Goal: Task Accomplishment & Management: Use online tool/utility

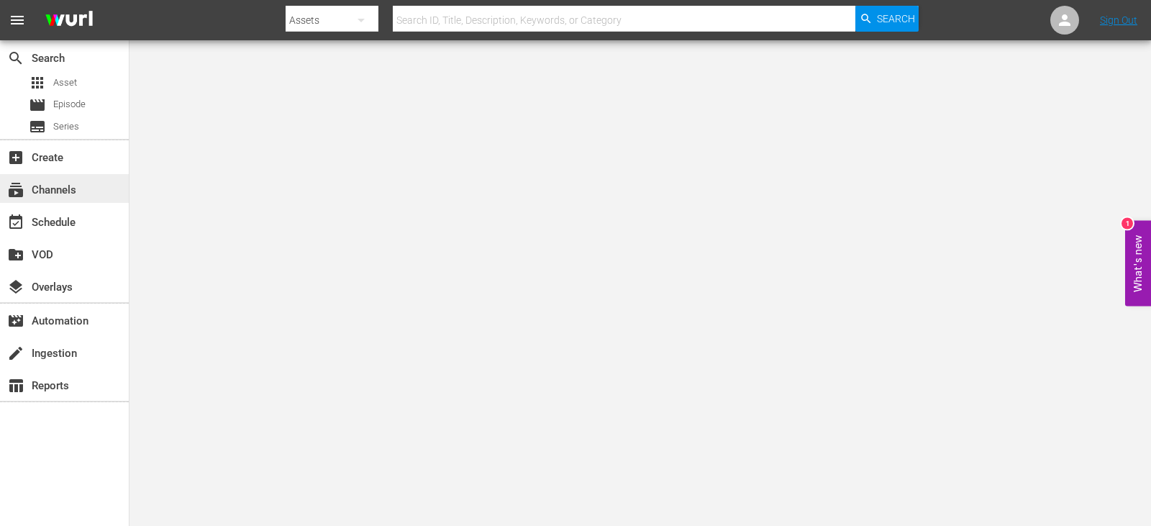
click at [87, 201] on div "subscriptions Channels" at bounding box center [64, 188] width 129 height 29
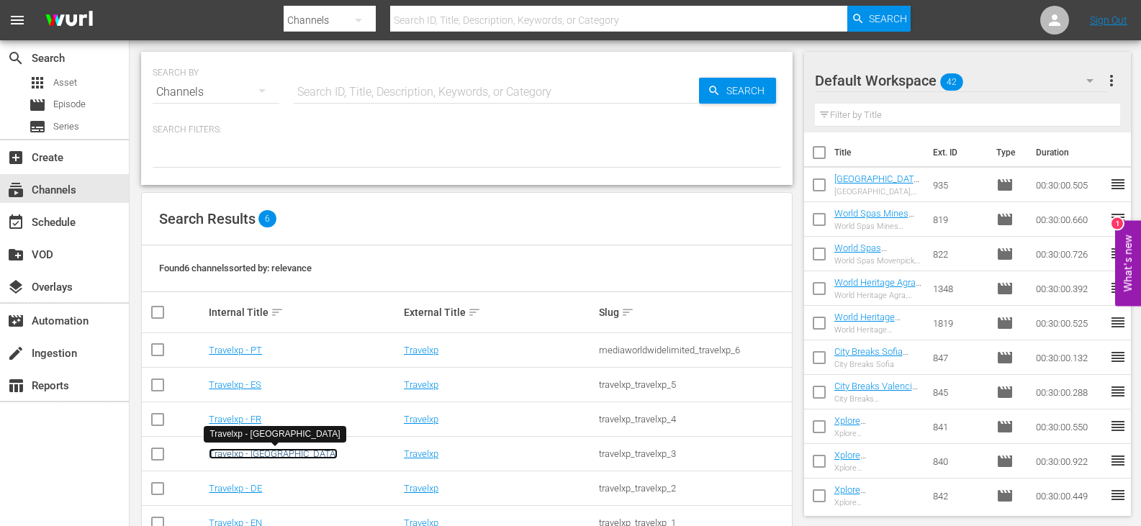
click at [245, 454] on link "Travelxp - [GEOGRAPHIC_DATA]" at bounding box center [273, 453] width 129 height 11
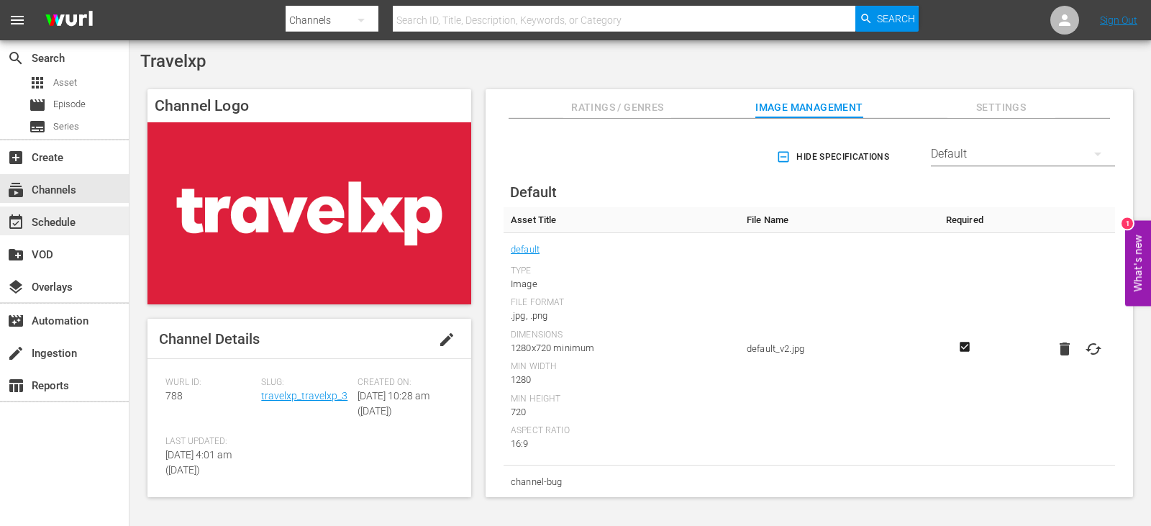
click at [68, 223] on div "event_available Schedule" at bounding box center [40, 220] width 81 height 13
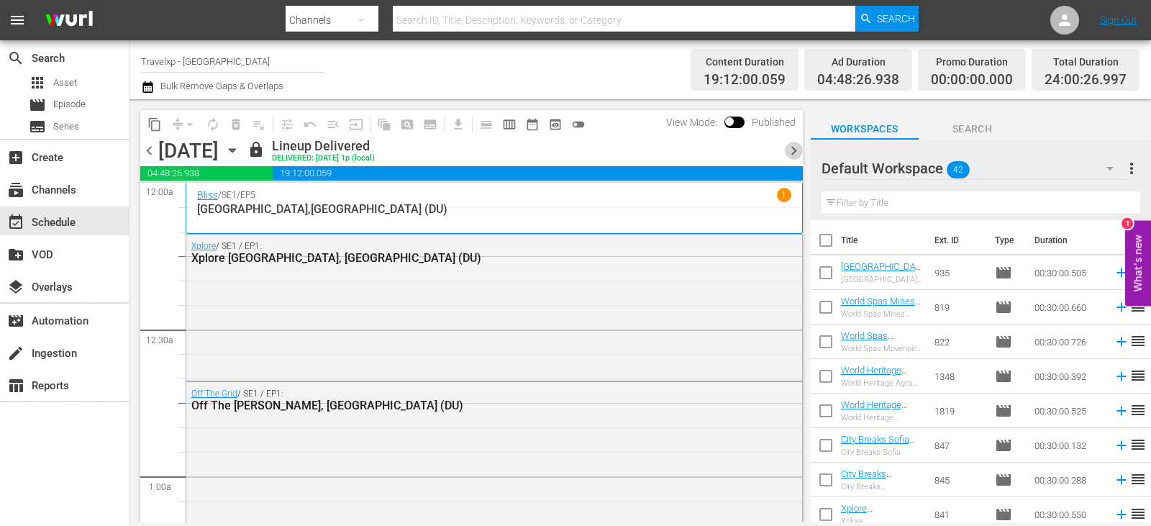
click at [796, 150] on span "chevron_right" at bounding box center [794, 151] width 18 height 18
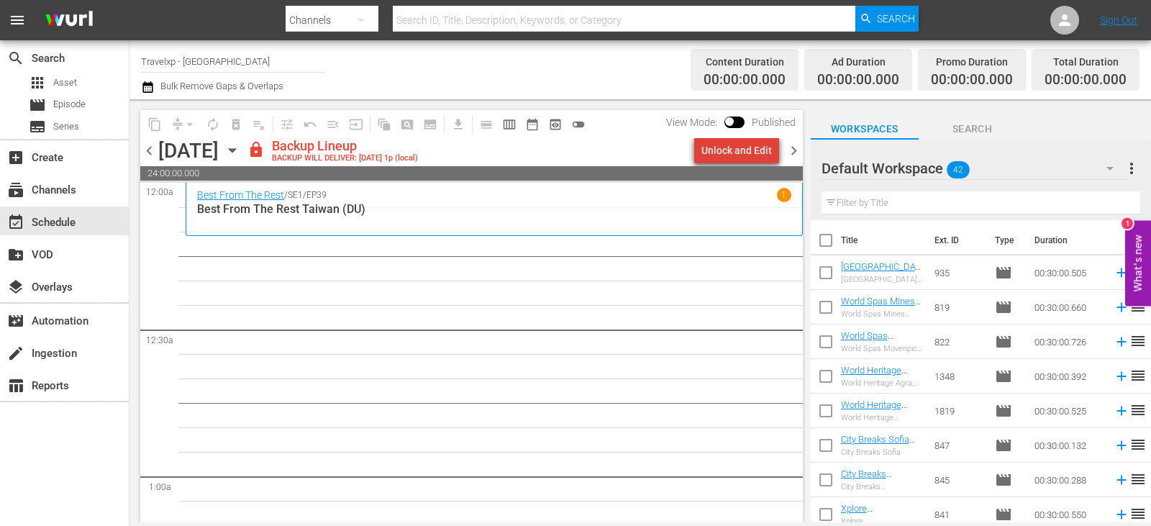
click at [746, 152] on div "Unlock and Edit" at bounding box center [737, 150] width 71 height 26
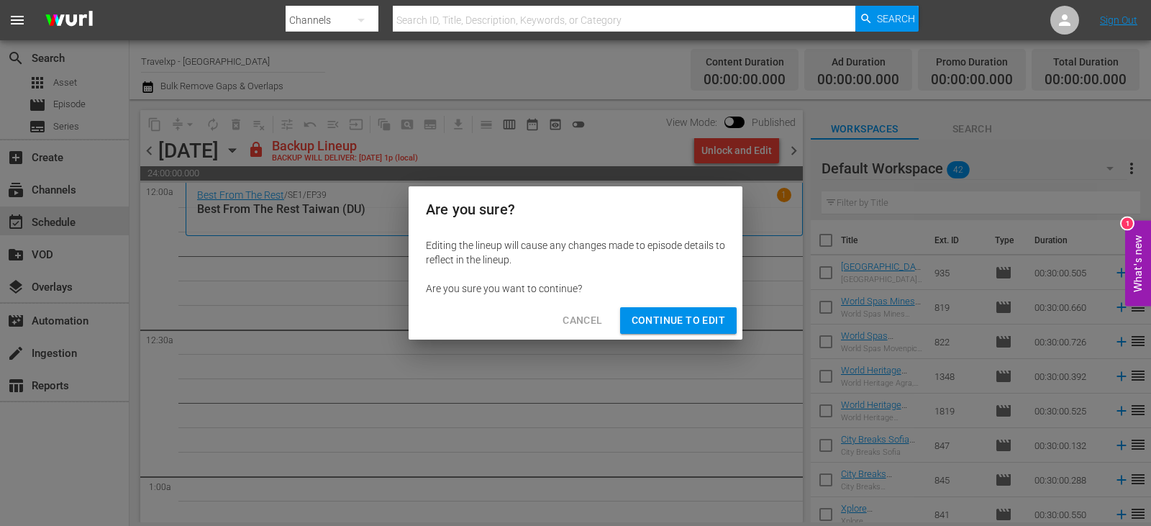
click at [710, 320] on span "Continue to Edit" at bounding box center [679, 321] width 94 height 18
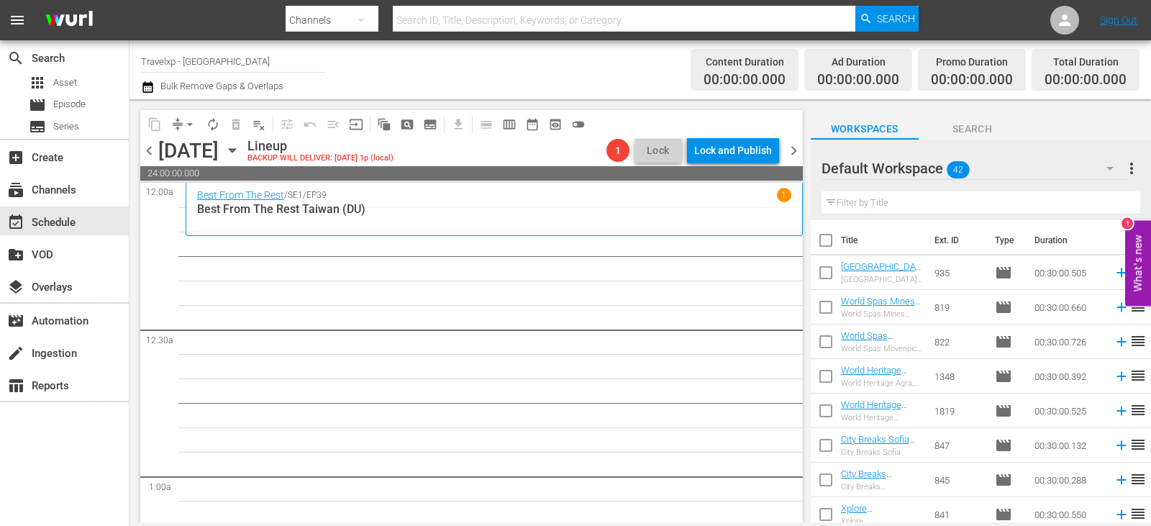
click at [955, 205] on input "text" at bounding box center [981, 202] width 319 height 23
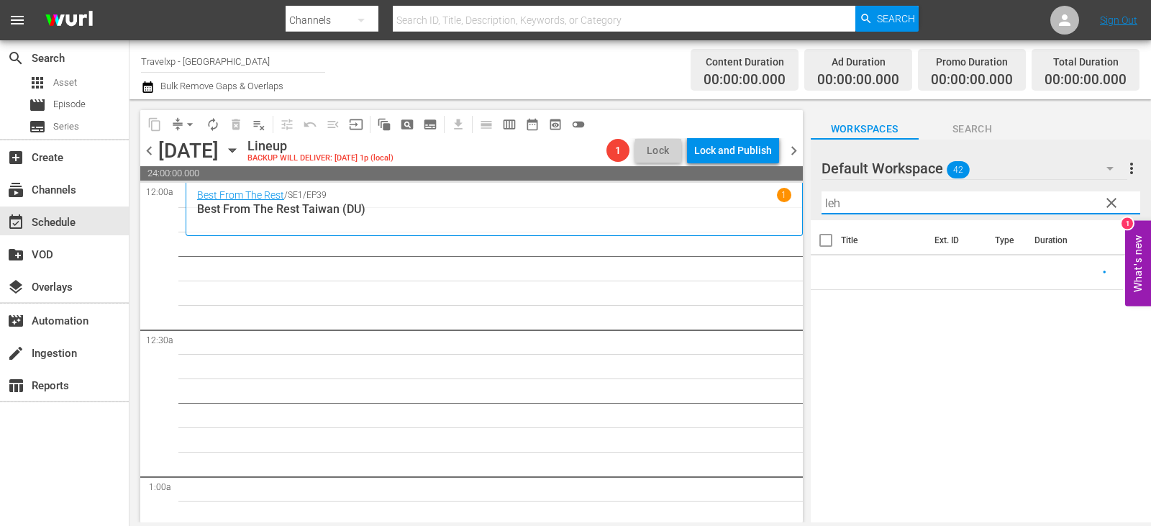
type input "leh"
click at [1114, 271] on icon at bounding box center [1122, 273] width 16 height 16
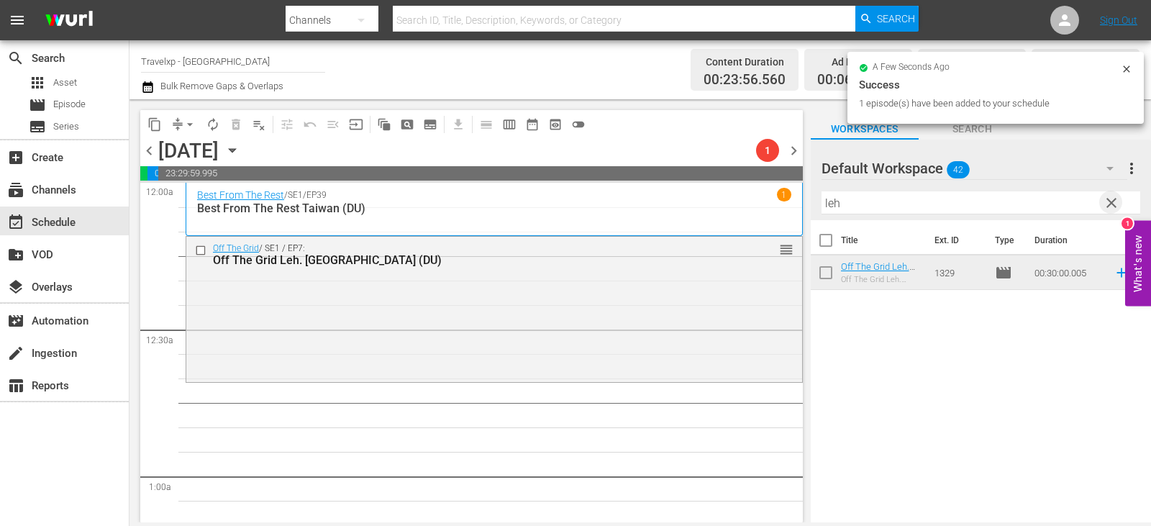
click at [1108, 202] on span "clear" at bounding box center [1111, 202] width 17 height 17
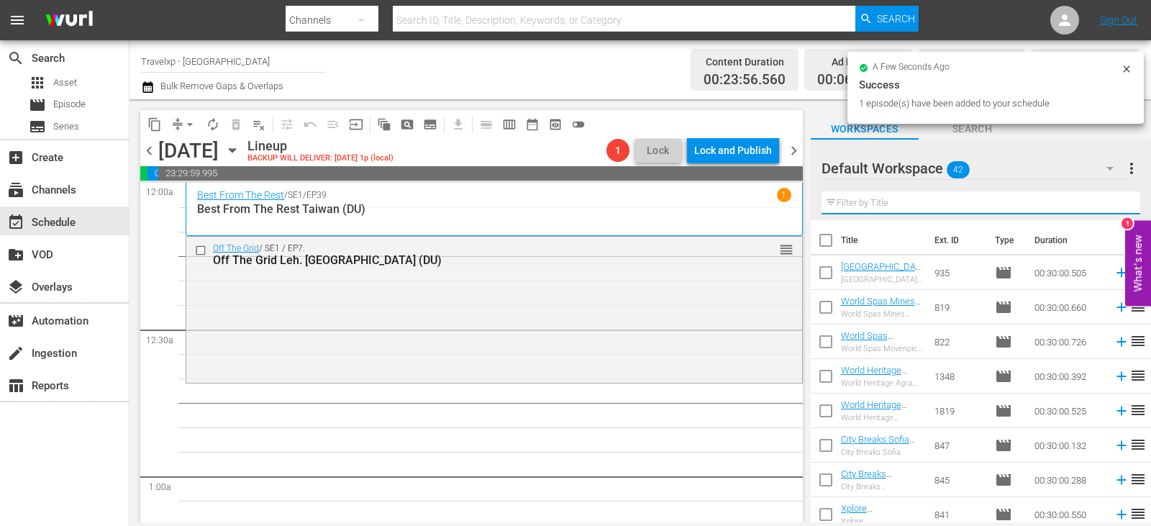
click at [1108, 202] on input "text" at bounding box center [981, 202] width 319 height 23
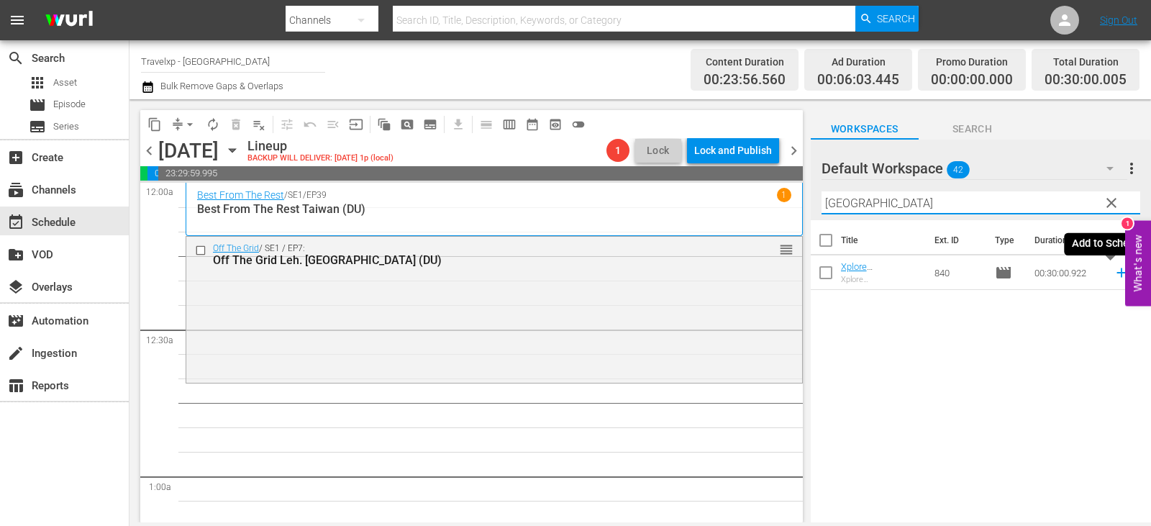
type input "[GEOGRAPHIC_DATA]"
click at [1117, 273] on icon at bounding box center [1121, 272] width 9 height 9
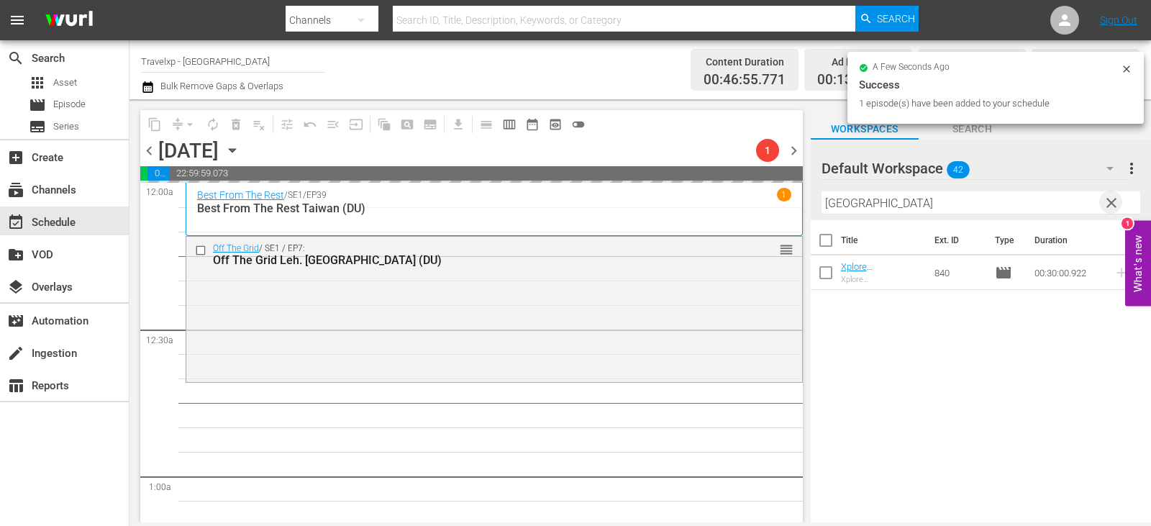
click at [1108, 202] on span "clear" at bounding box center [1111, 202] width 17 height 17
click at [1108, 202] on input "text" at bounding box center [981, 202] width 319 height 23
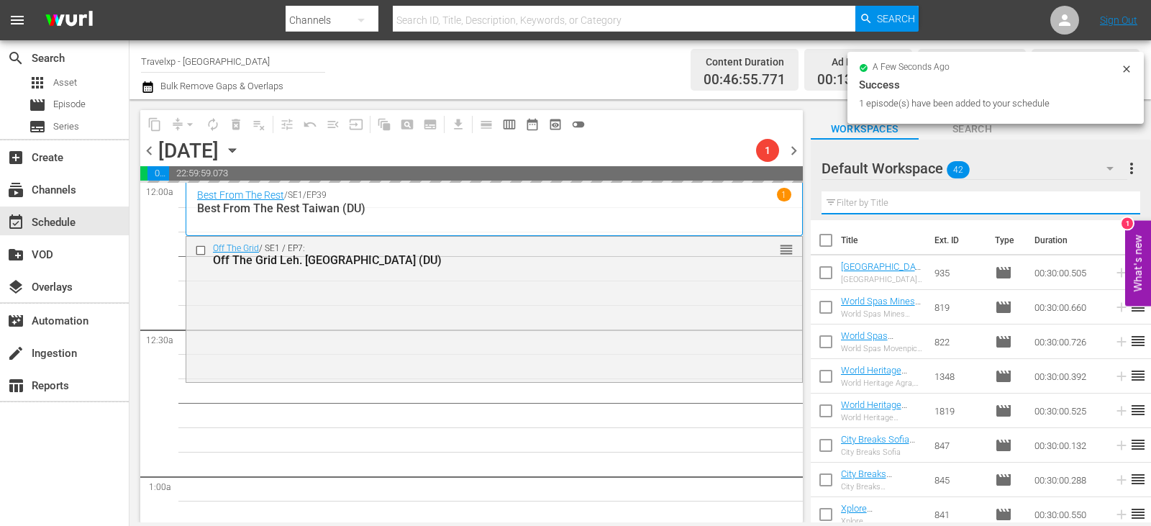
click at [1108, 202] on input "text" at bounding box center [981, 202] width 319 height 23
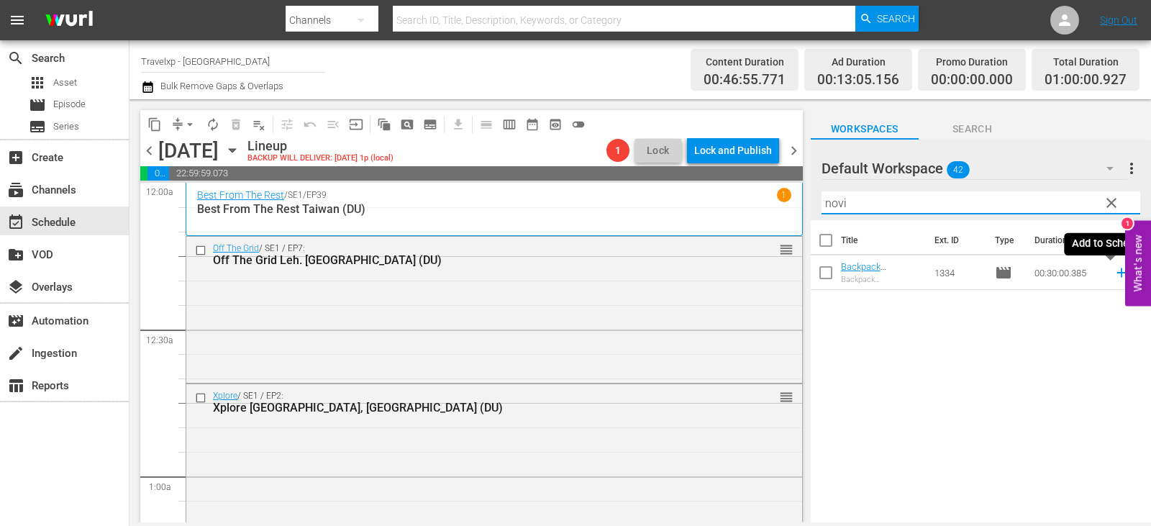
type input "novi"
click at [1114, 279] on icon at bounding box center [1122, 273] width 16 height 16
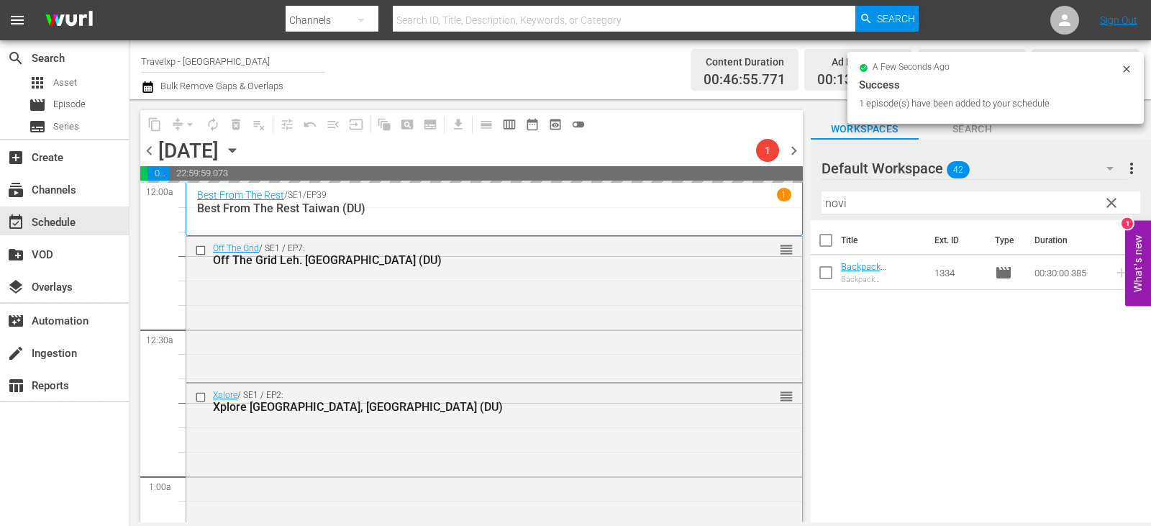
click at [1109, 199] on span "clear" at bounding box center [1111, 202] width 17 height 17
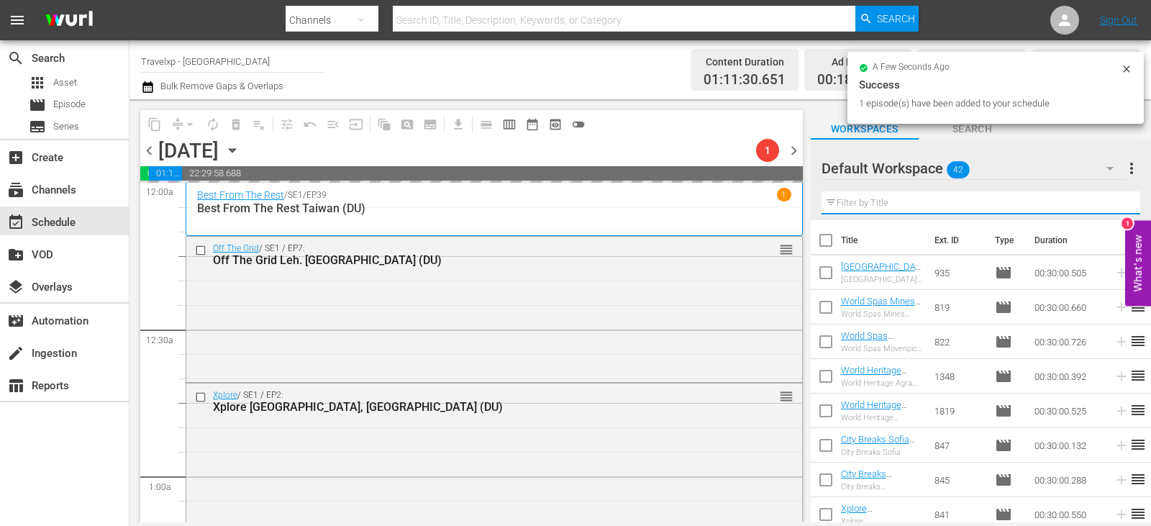
click at [1109, 199] on input "text" at bounding box center [981, 202] width 319 height 23
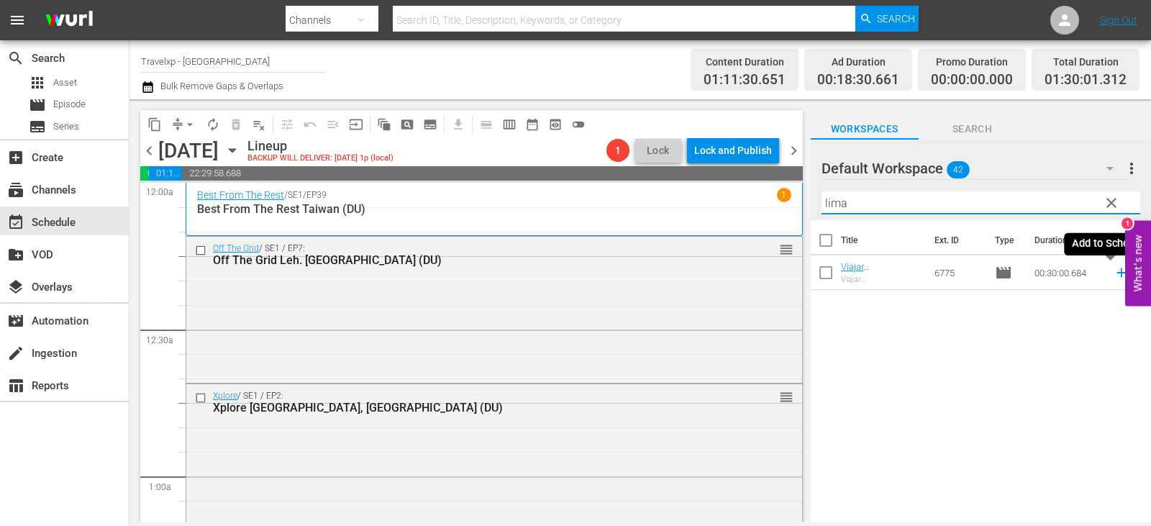
type input "lima"
click at [1115, 274] on icon at bounding box center [1122, 273] width 16 height 16
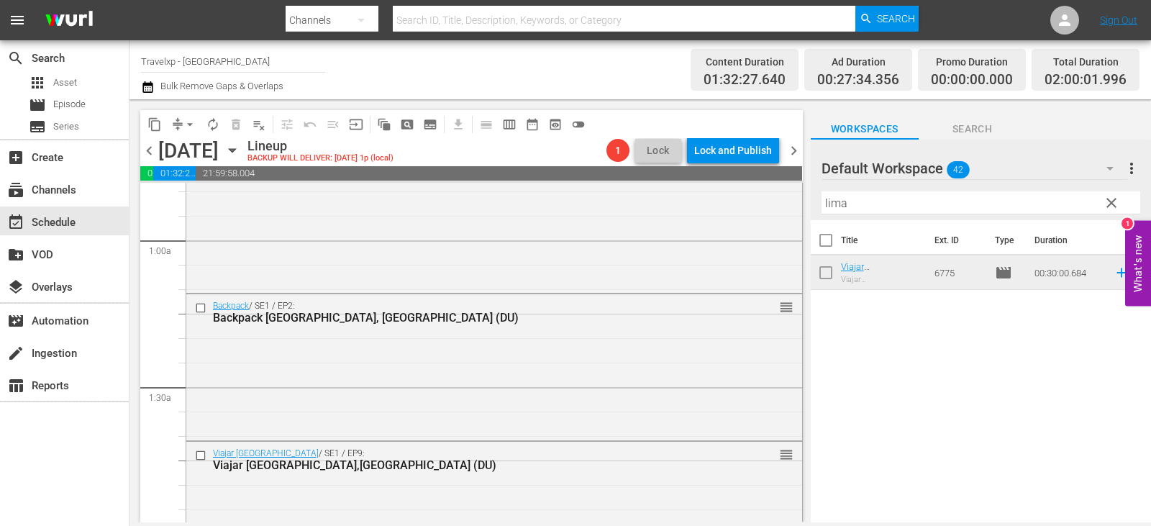
scroll to position [432, 0]
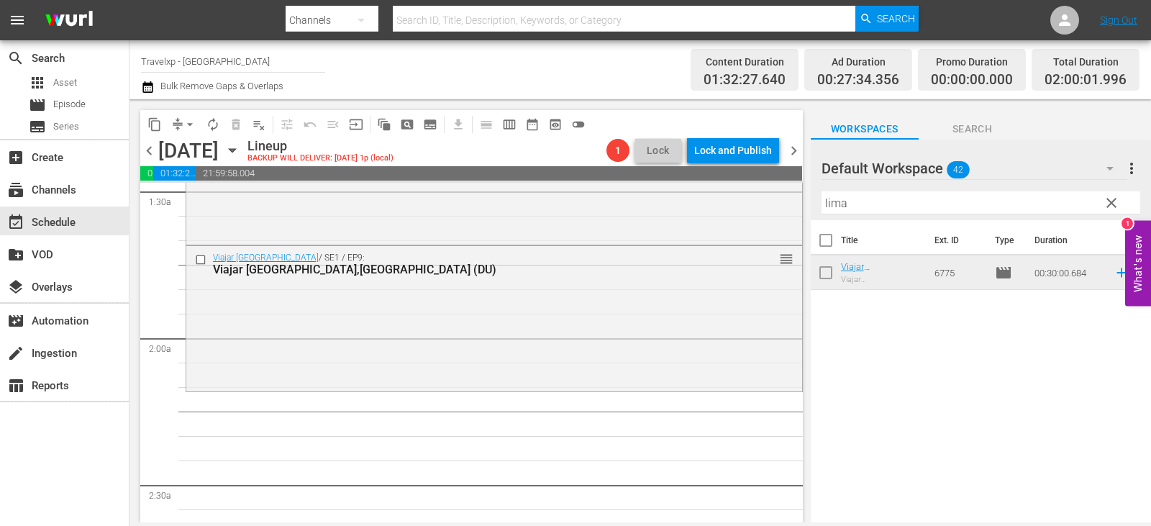
click at [1112, 201] on span "clear" at bounding box center [1111, 202] width 17 height 17
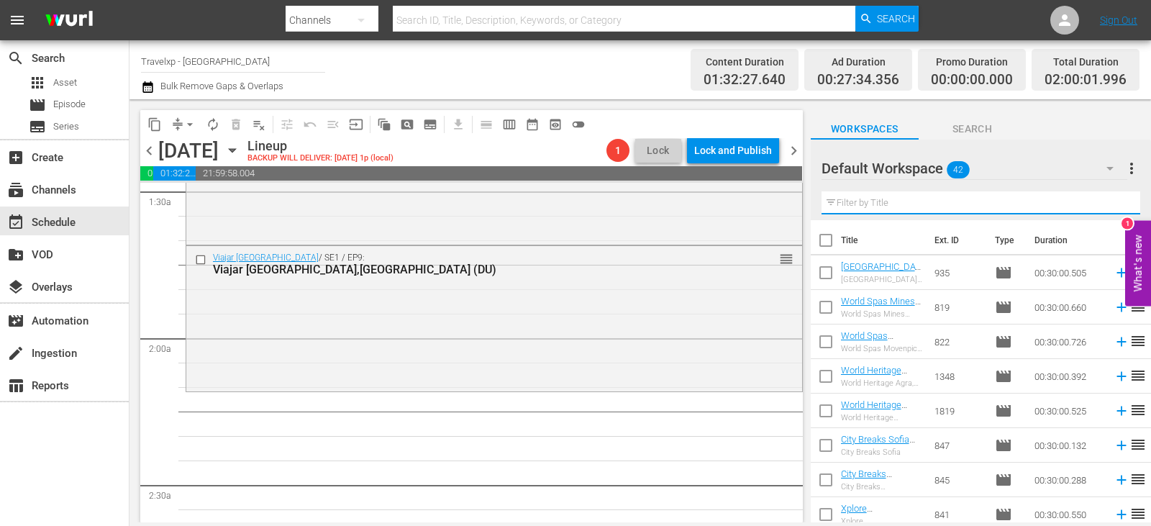
click at [1112, 201] on input "text" at bounding box center [981, 202] width 319 height 23
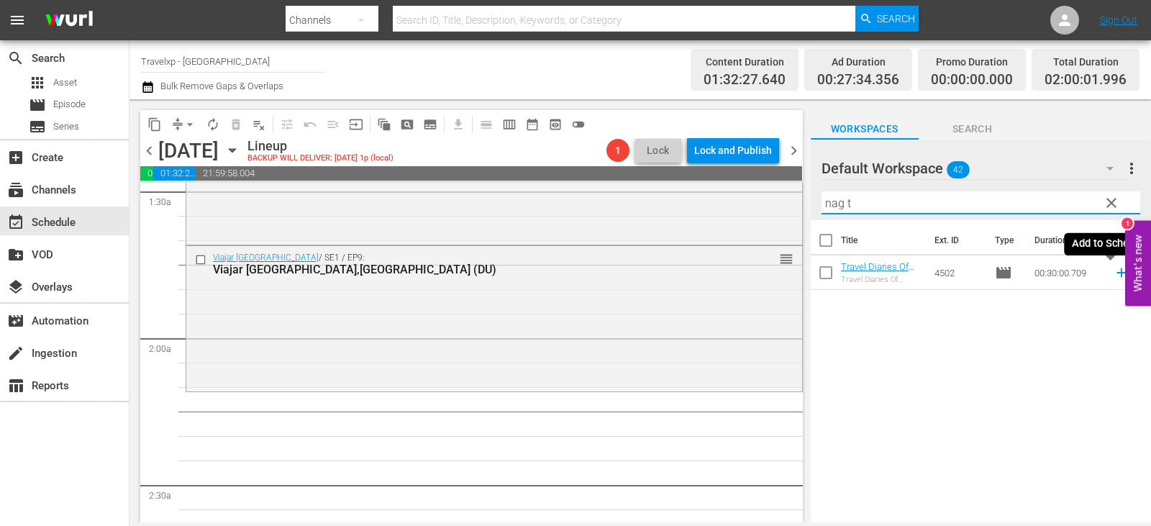
type input "nag t"
click at [1117, 274] on icon at bounding box center [1121, 272] width 9 height 9
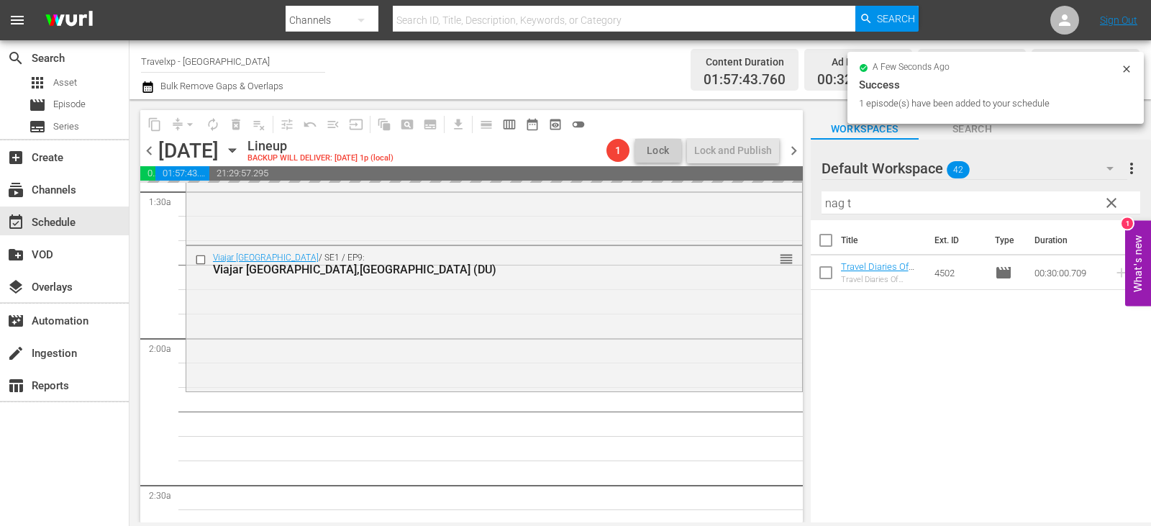
click at [1114, 207] on span "clear" at bounding box center [1111, 202] width 17 height 17
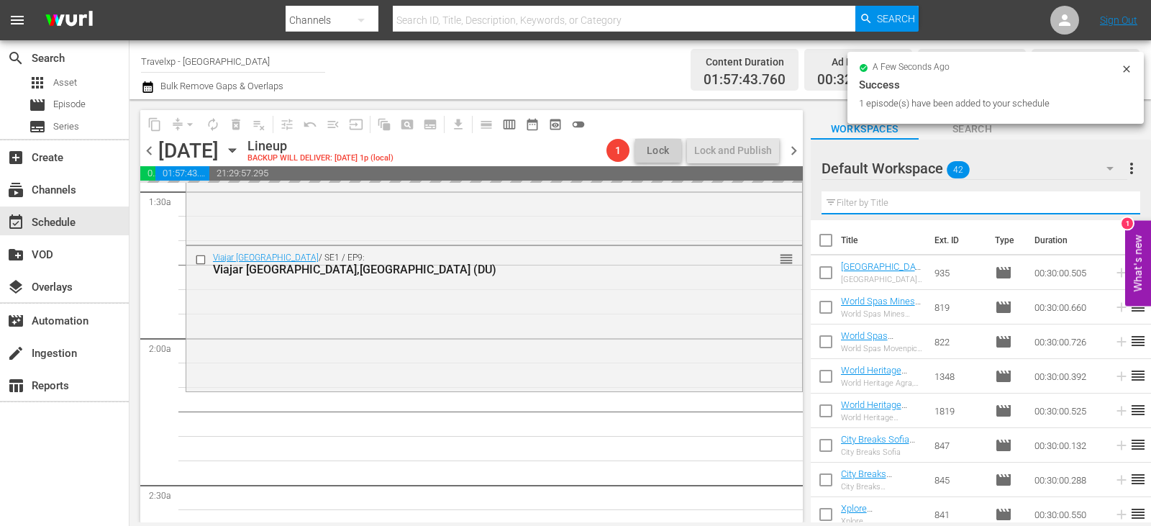
click at [1114, 207] on input "text" at bounding box center [981, 202] width 319 height 23
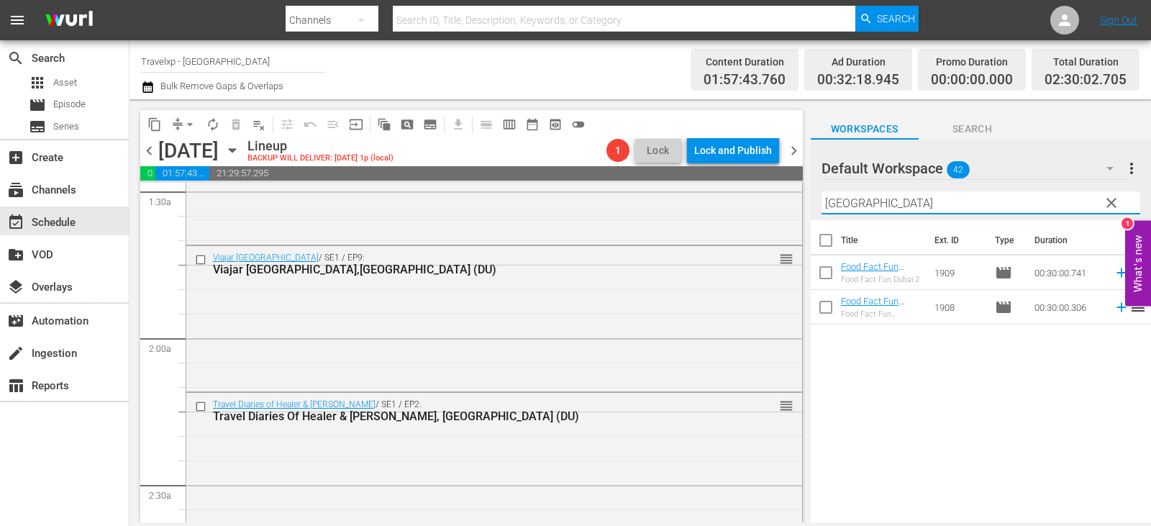
type input "[GEOGRAPHIC_DATA]"
click at [1114, 309] on icon at bounding box center [1122, 307] width 16 height 16
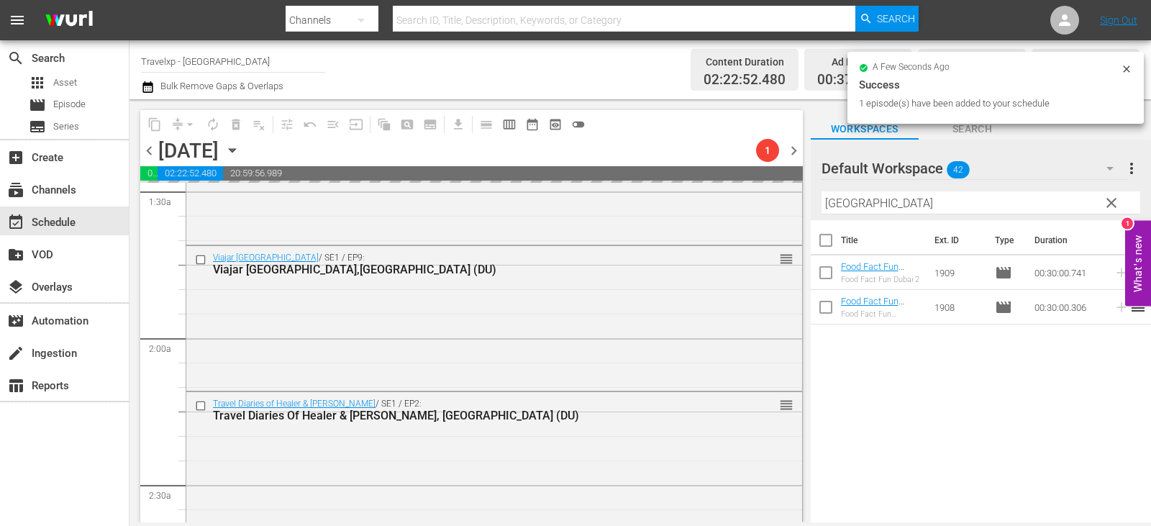
click at [1106, 206] on span "clear" at bounding box center [1111, 202] width 17 height 17
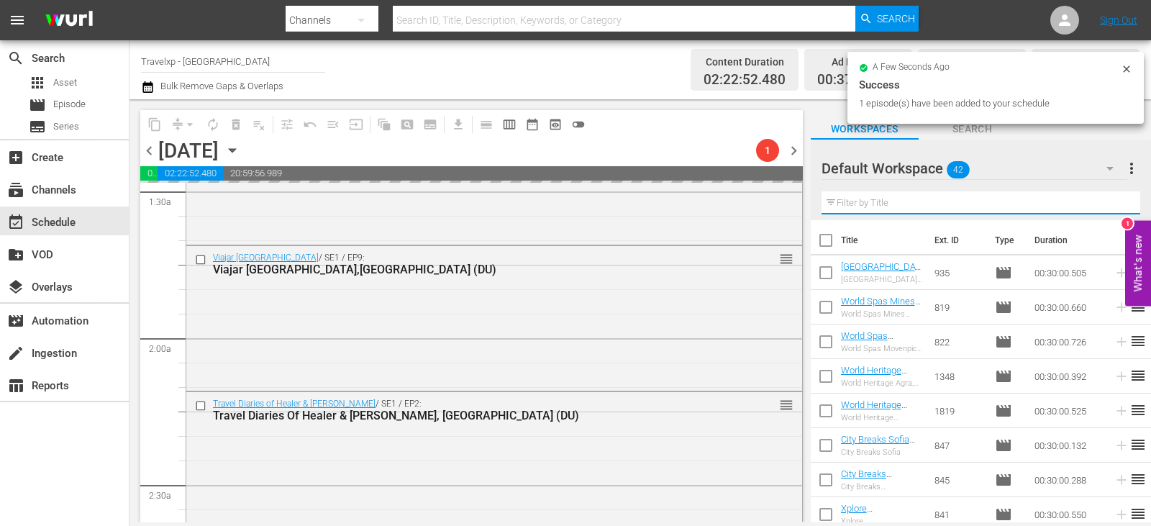
click at [1106, 206] on input "text" at bounding box center [981, 202] width 319 height 23
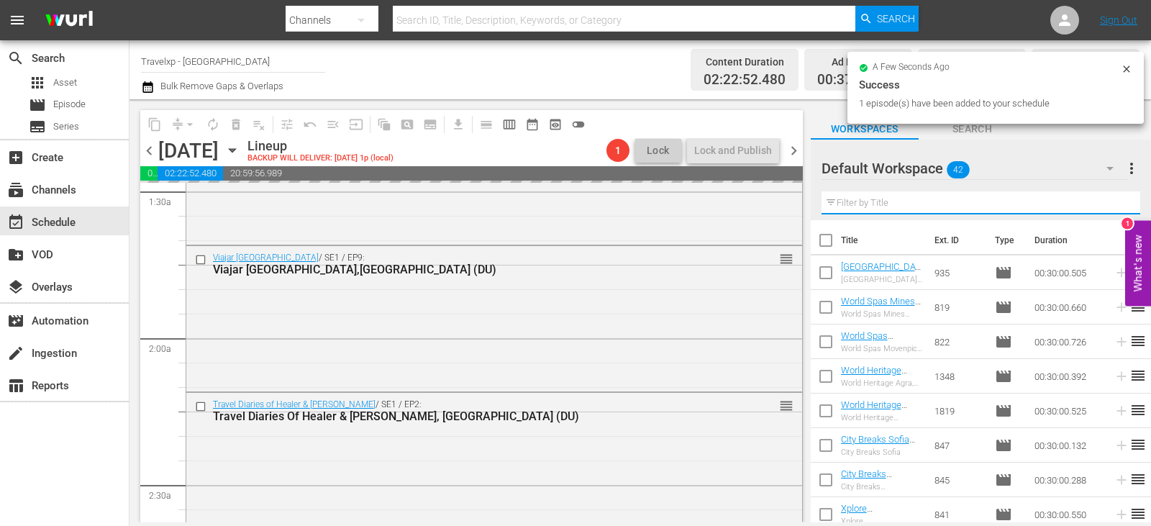
click at [1106, 205] on input "text" at bounding box center [981, 202] width 319 height 23
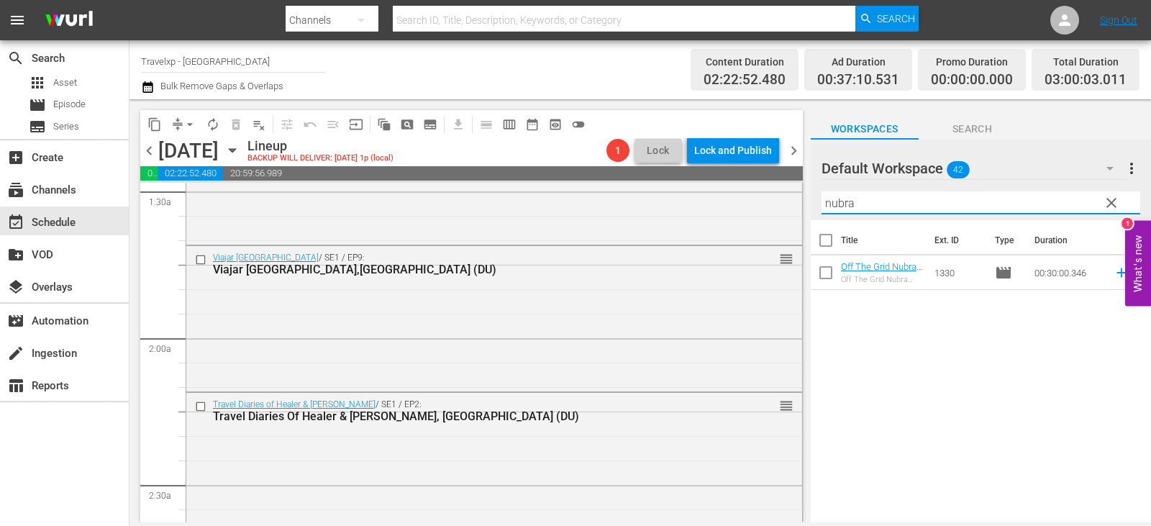
type input "nubra"
click at [1118, 271] on icon at bounding box center [1122, 273] width 16 height 16
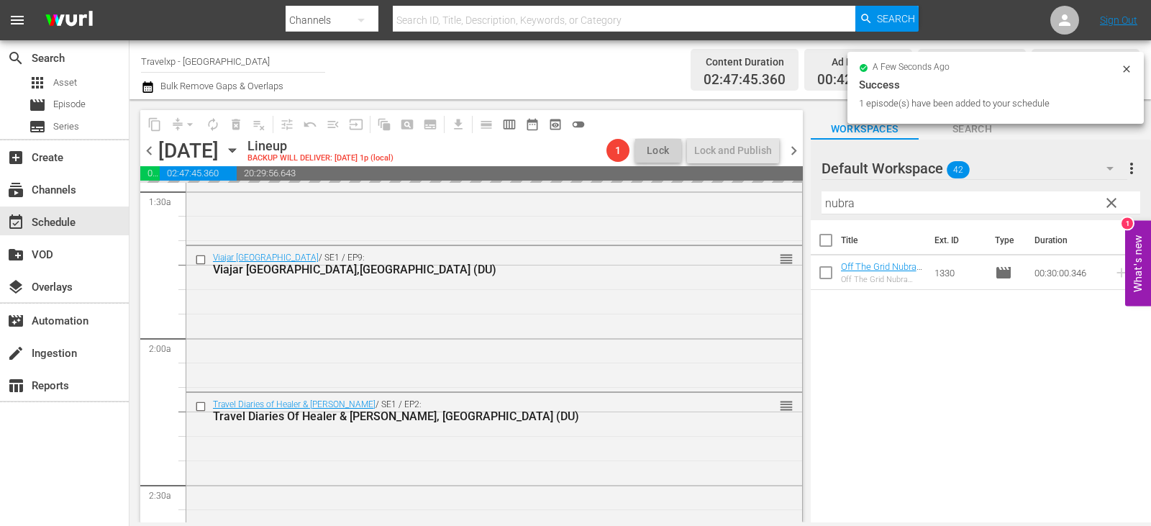
click at [1105, 199] on span "clear" at bounding box center [1111, 202] width 17 height 17
click at [1105, 199] on input "text" at bounding box center [981, 202] width 319 height 23
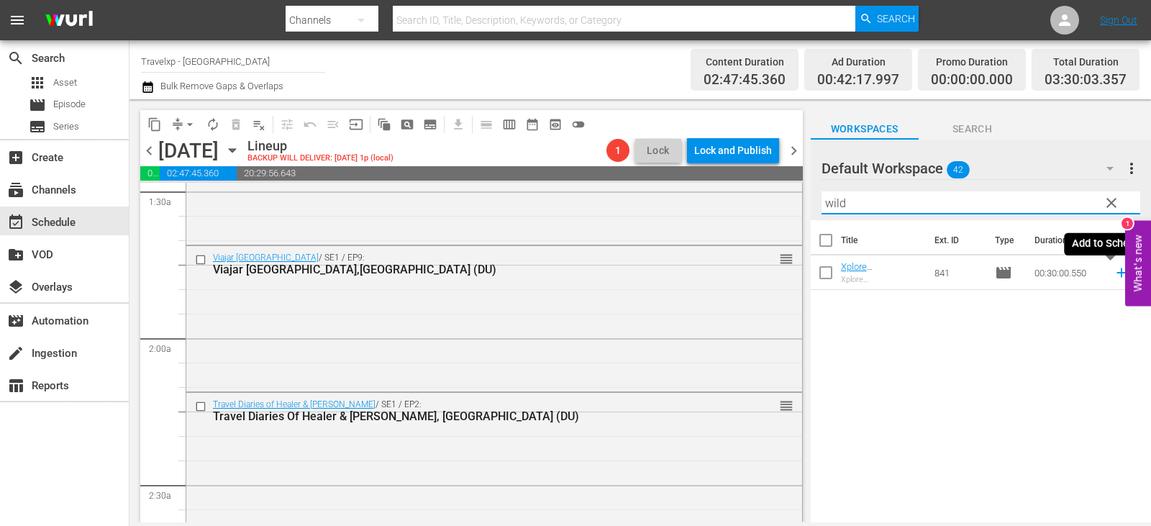
type input "wild"
click at [1114, 277] on icon at bounding box center [1122, 273] width 16 height 16
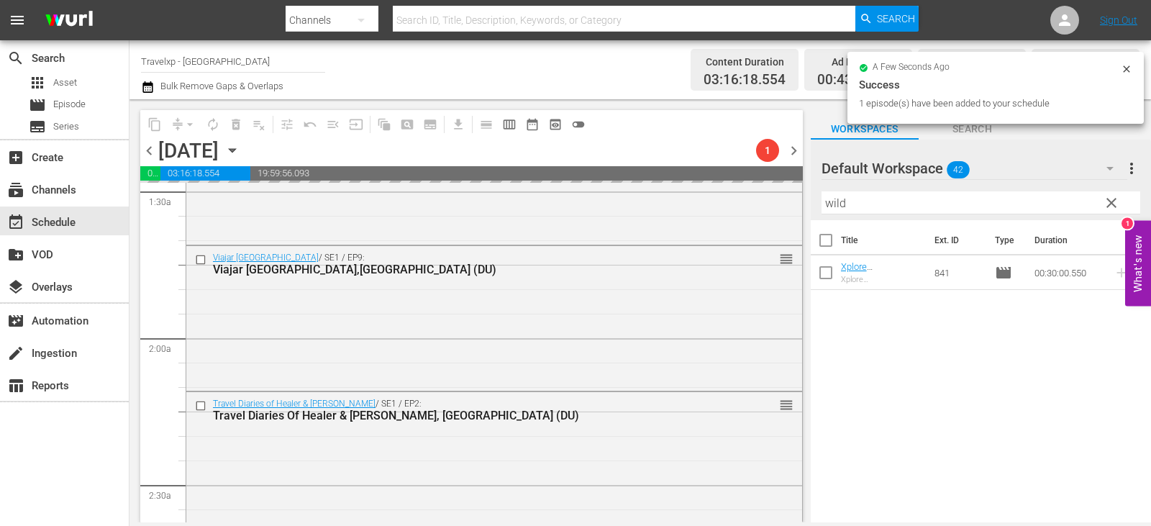
click at [1115, 200] on span "clear" at bounding box center [1111, 202] width 17 height 17
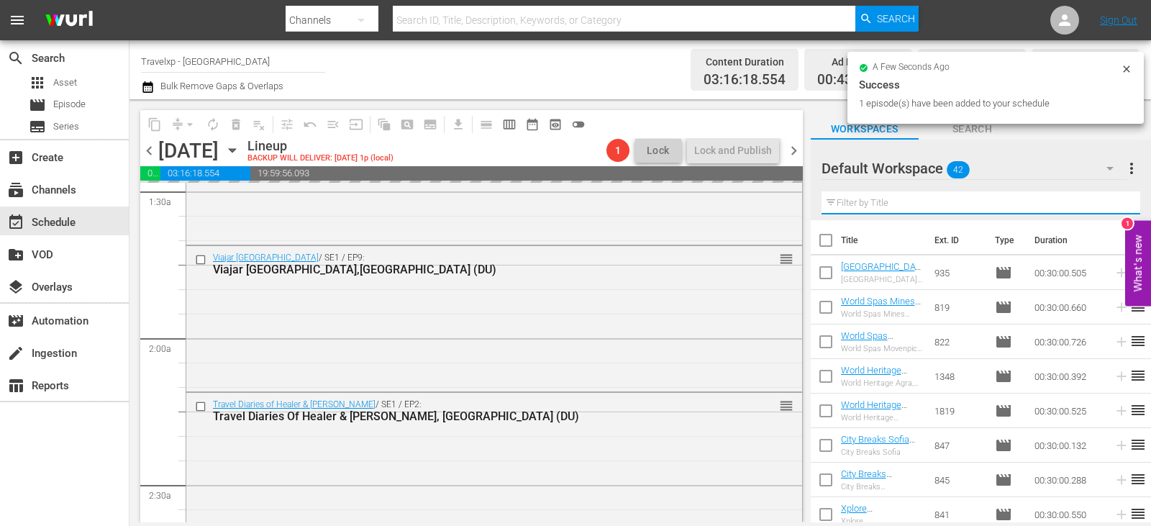
click at [1115, 200] on input "text" at bounding box center [981, 202] width 319 height 23
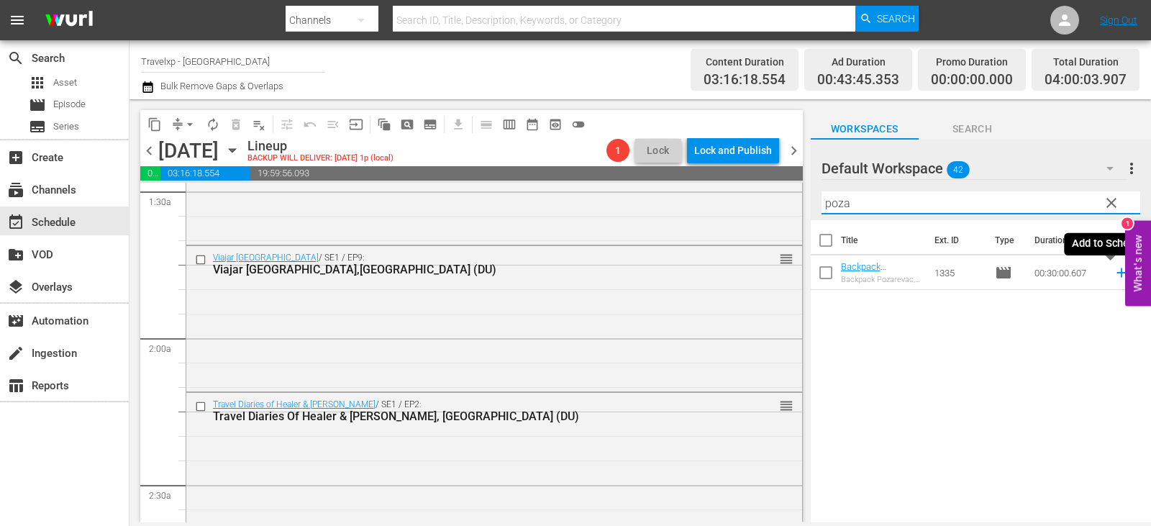
type input "poza"
click at [1114, 271] on icon at bounding box center [1122, 273] width 16 height 16
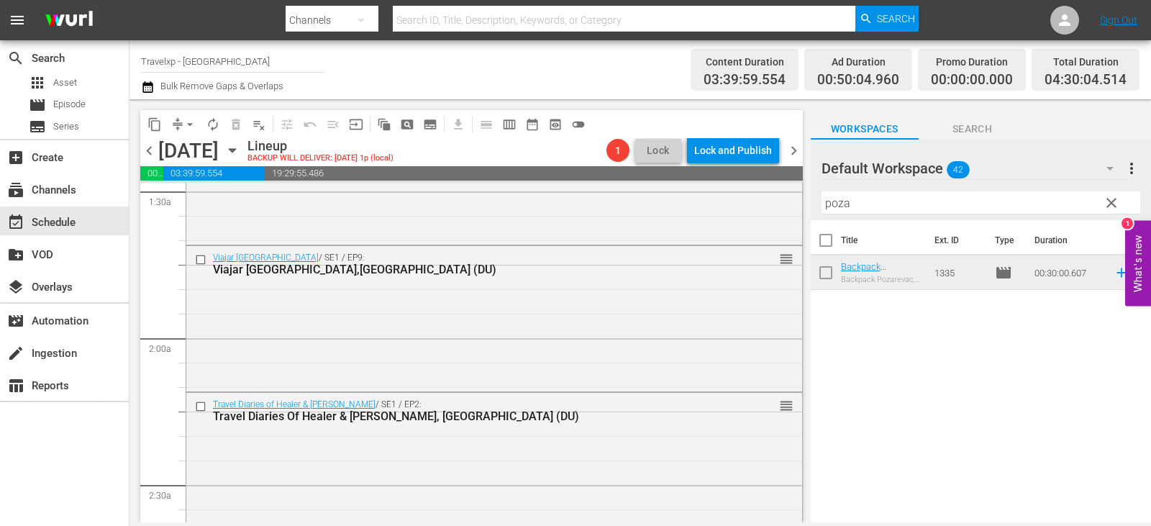
click at [1115, 209] on span "clear" at bounding box center [1111, 202] width 17 height 17
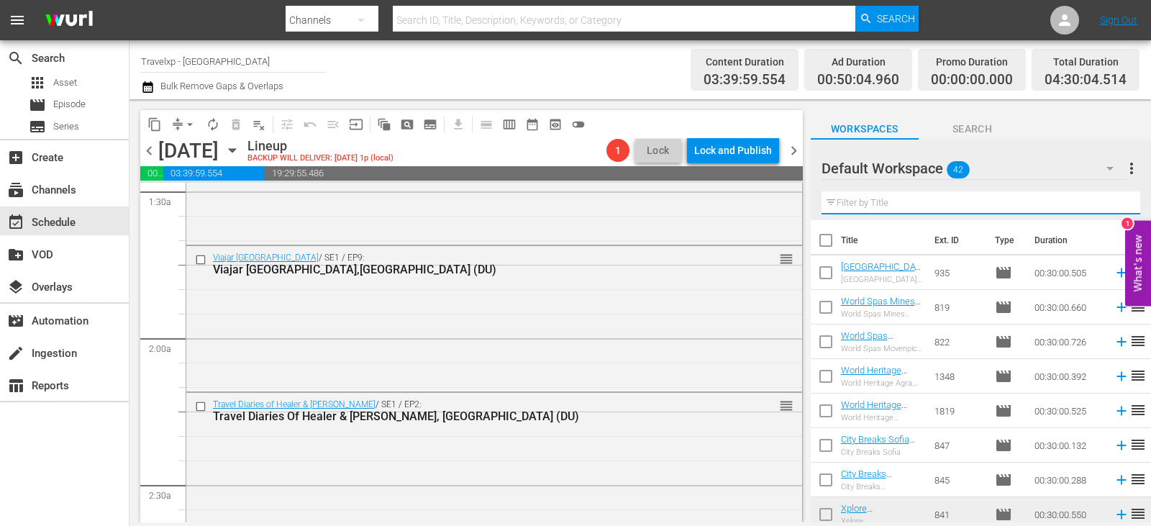
click at [1116, 209] on input "text" at bounding box center [981, 202] width 319 height 23
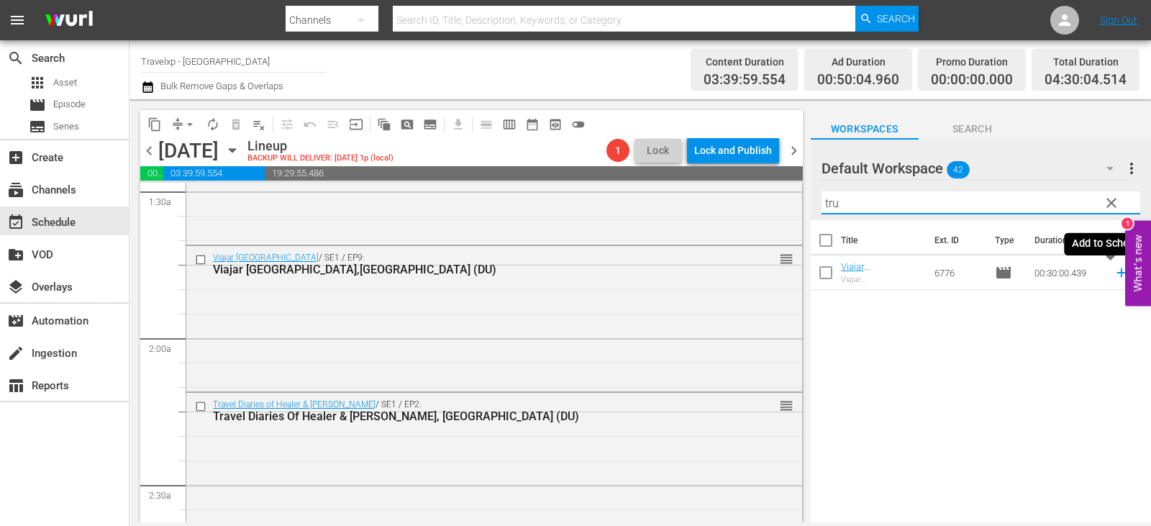
type input "tru"
click at [1117, 276] on icon at bounding box center [1121, 272] width 9 height 9
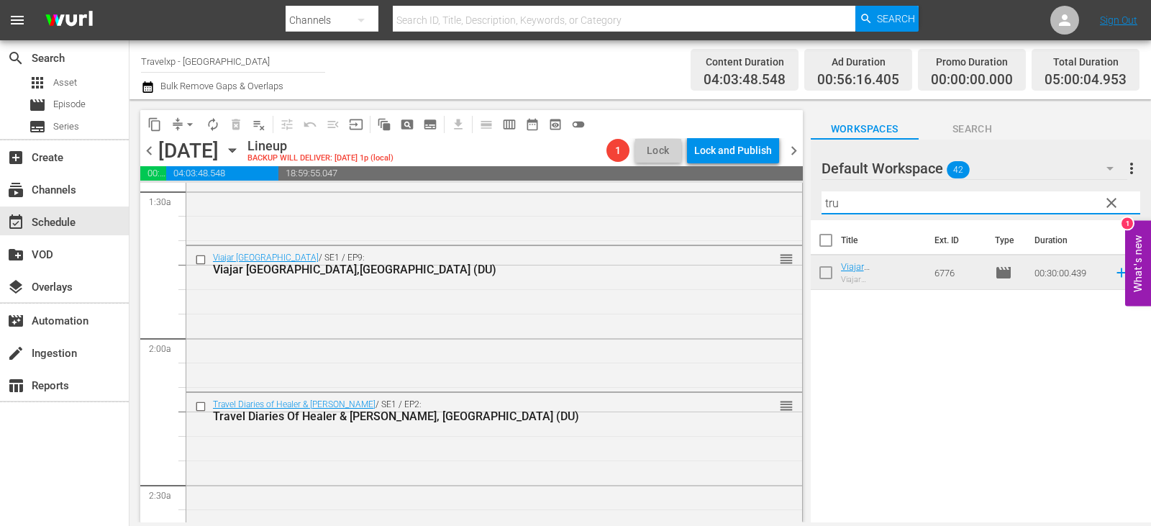
click at [1128, 202] on input "tru" at bounding box center [981, 202] width 319 height 23
click at [1110, 203] on span "clear" at bounding box center [1111, 202] width 17 height 17
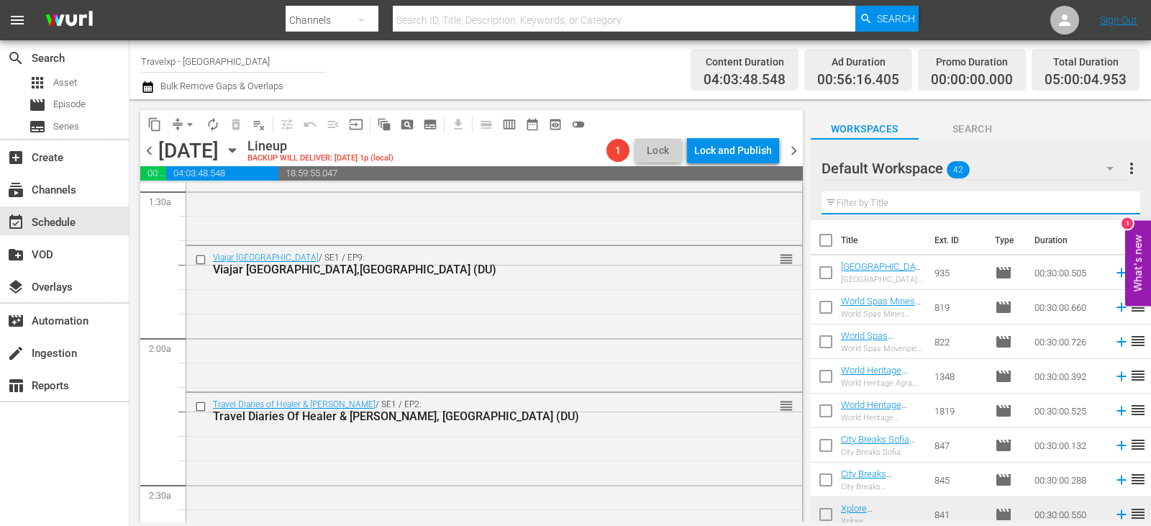
click at [1110, 203] on input "text" at bounding box center [981, 202] width 319 height 23
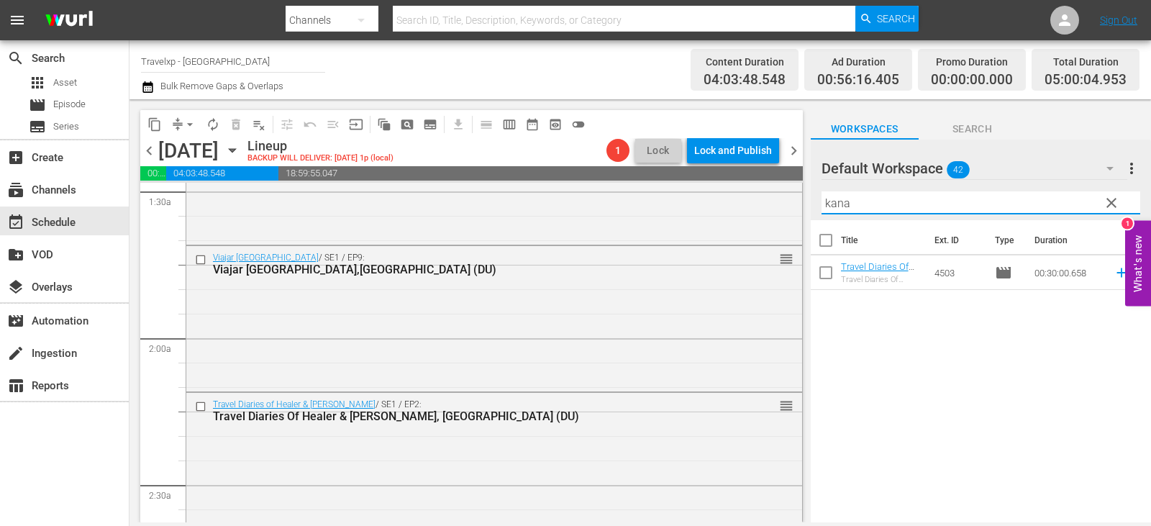
type input "kana"
click at [1114, 269] on icon at bounding box center [1122, 273] width 16 height 16
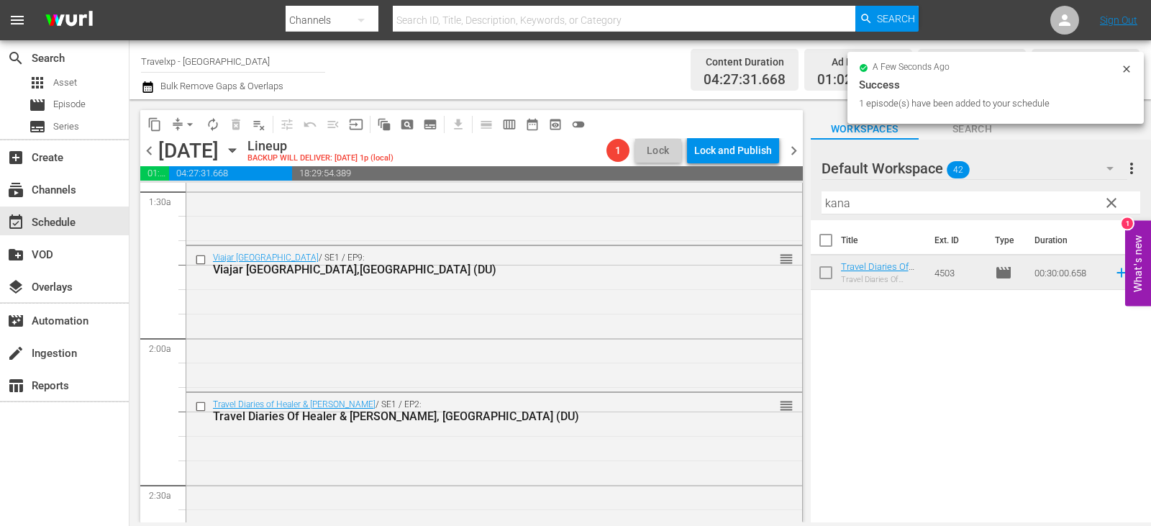
click at [1113, 210] on span "clear" at bounding box center [1111, 202] width 17 height 17
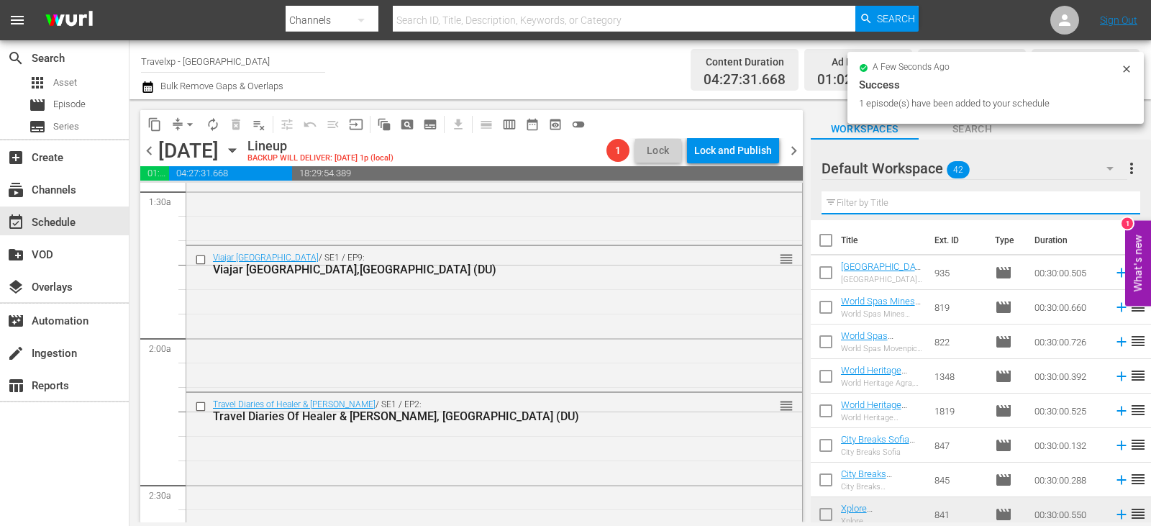
click at [1113, 210] on input "text" at bounding box center [981, 202] width 319 height 23
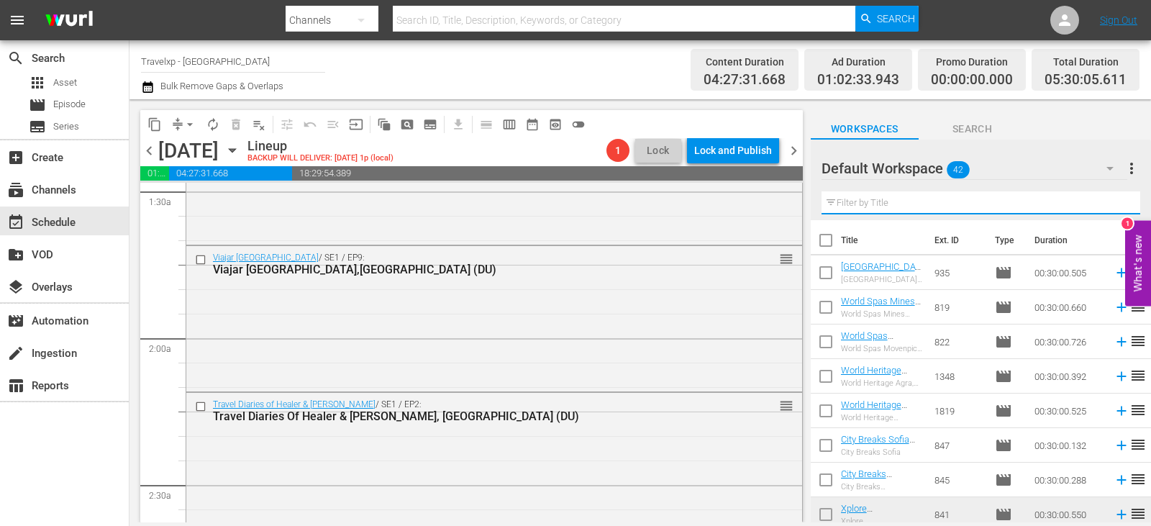
click at [1113, 210] on input "text" at bounding box center [981, 202] width 319 height 23
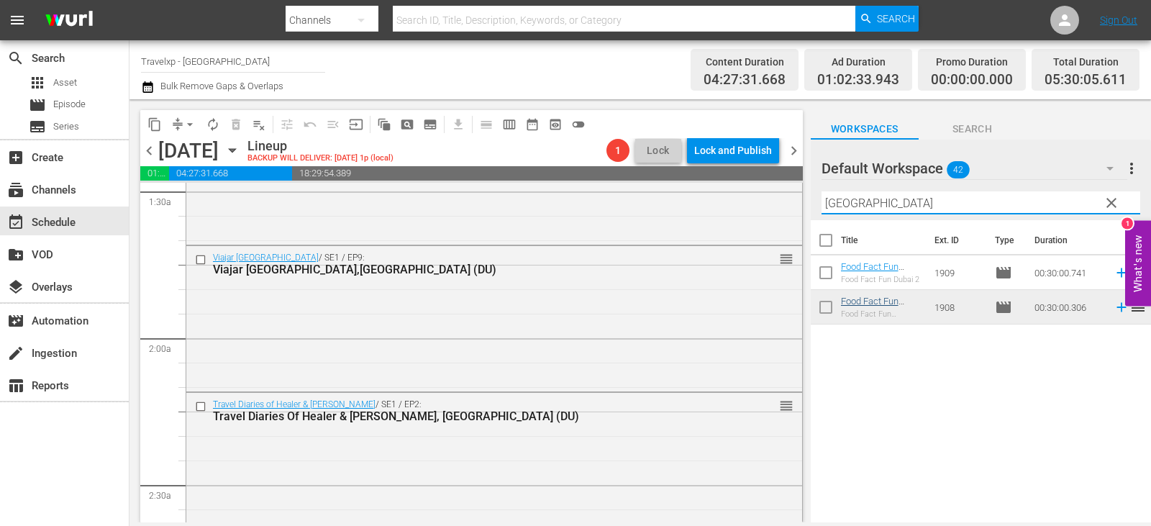
type input "[GEOGRAPHIC_DATA]"
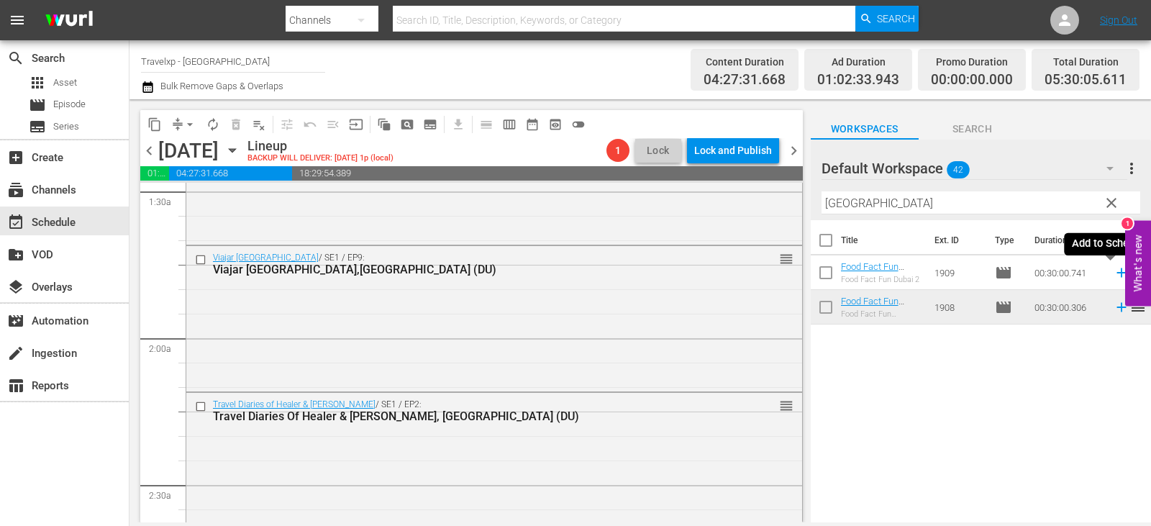
click at [1116, 274] on icon at bounding box center [1122, 273] width 16 height 16
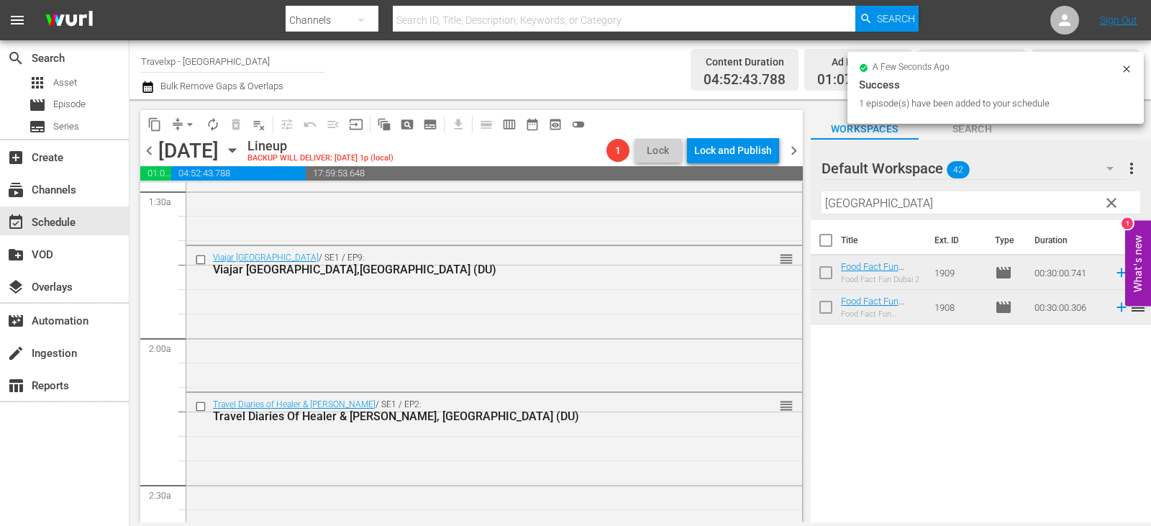
click at [1114, 203] on span "clear" at bounding box center [1111, 202] width 17 height 17
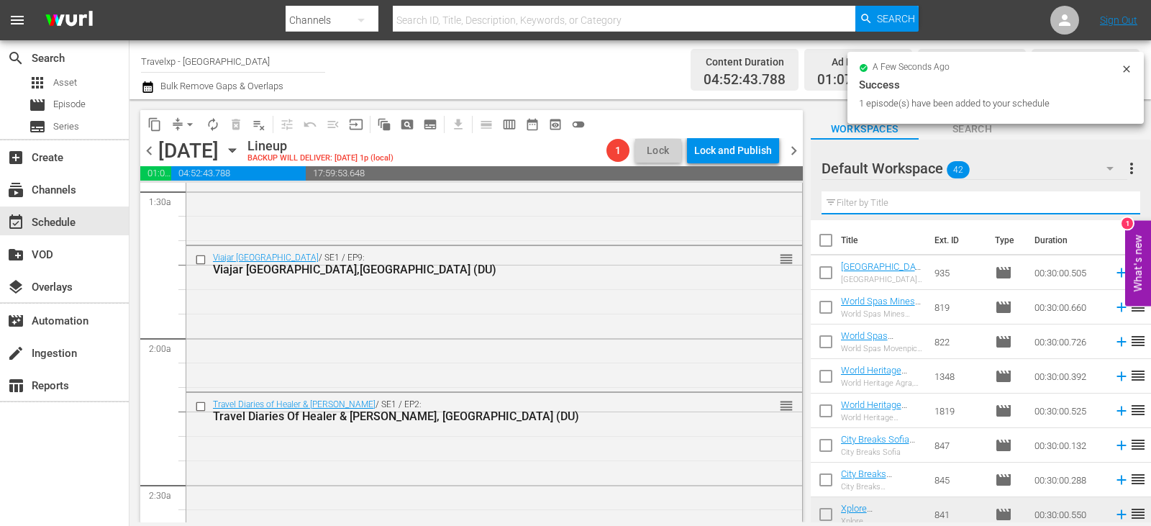
click at [1114, 203] on input "text" at bounding box center [981, 202] width 319 height 23
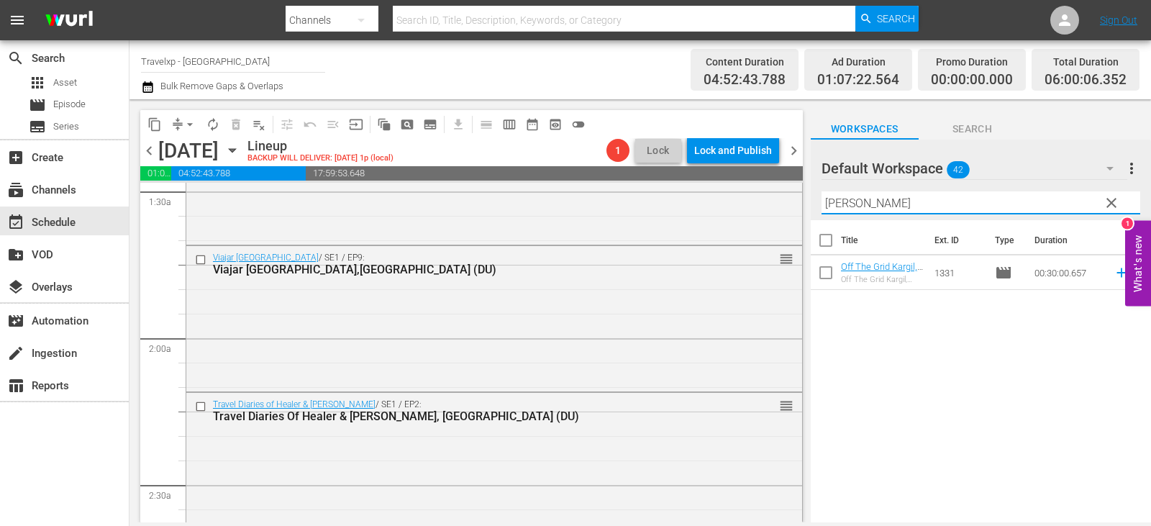
type input "[PERSON_NAME]"
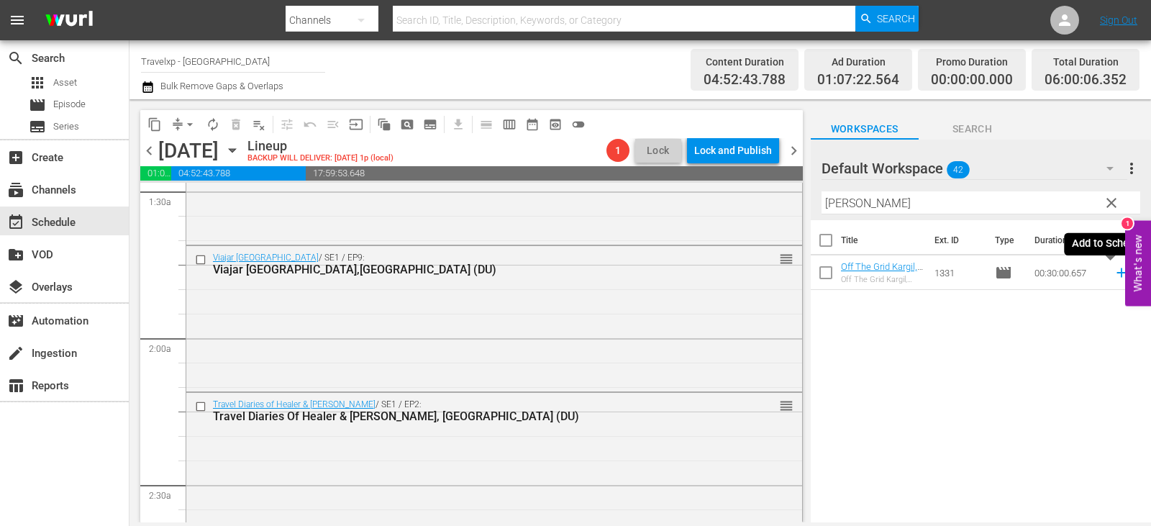
click at [1114, 276] on icon at bounding box center [1122, 273] width 16 height 16
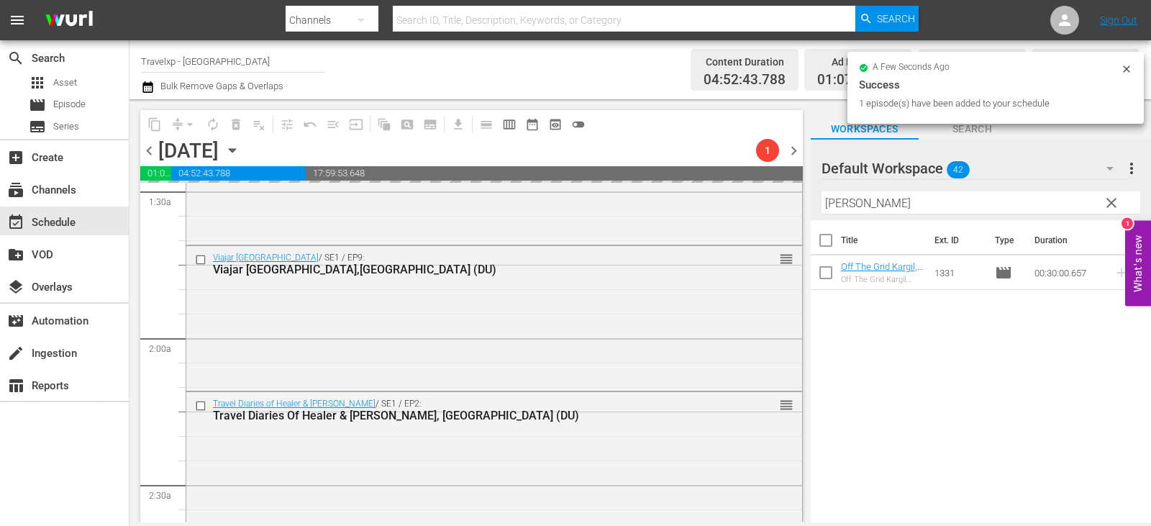
click at [1113, 207] on span "clear" at bounding box center [1111, 202] width 17 height 17
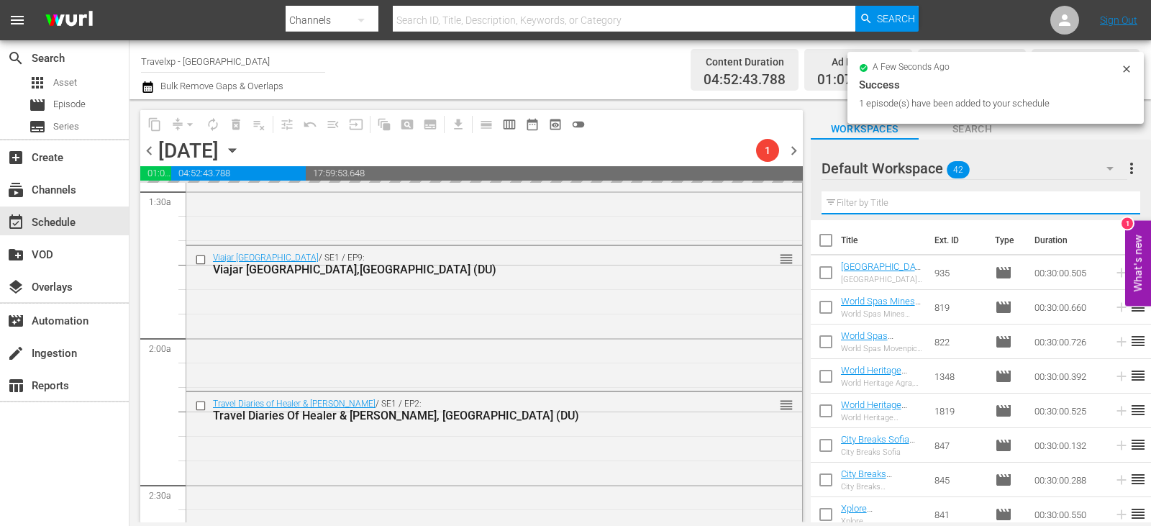
click at [1113, 207] on input "text" at bounding box center [981, 202] width 319 height 23
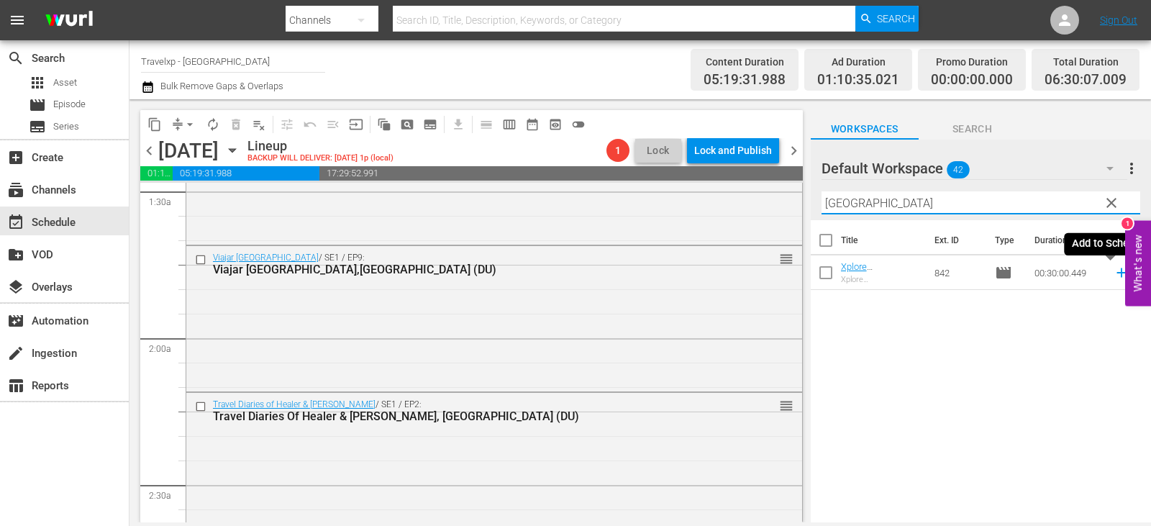
type input "[GEOGRAPHIC_DATA]"
click at [1114, 272] on icon at bounding box center [1122, 273] width 16 height 16
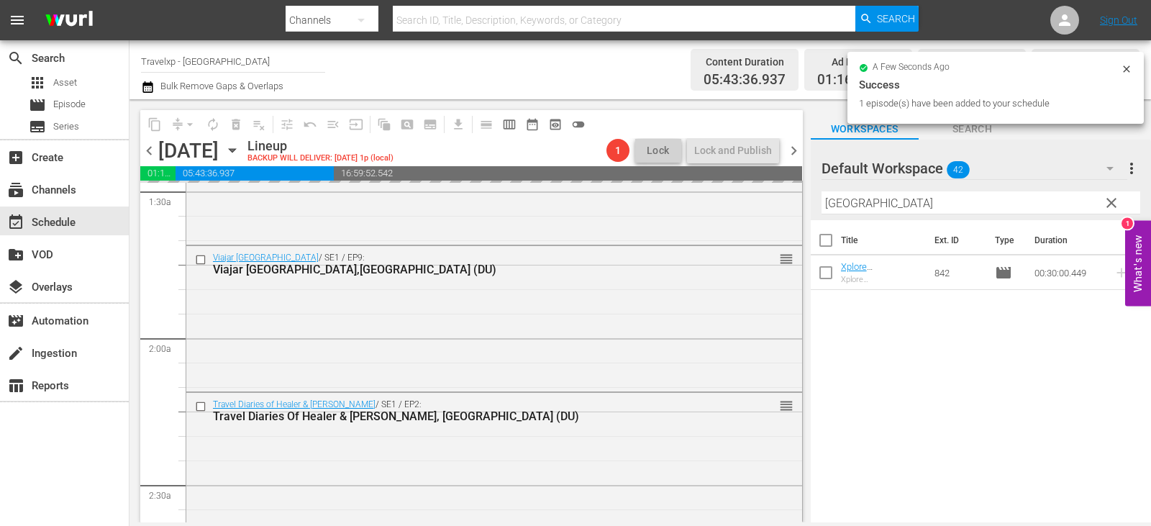
click at [1121, 206] on button "clear" at bounding box center [1111, 202] width 23 height 23
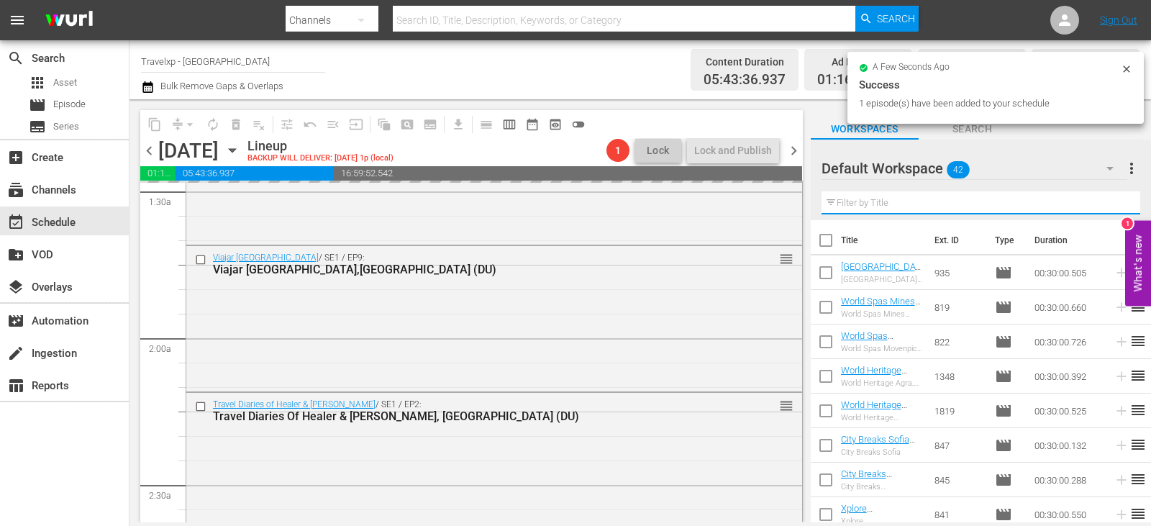
click at [1121, 206] on input "text" at bounding box center [981, 202] width 319 height 23
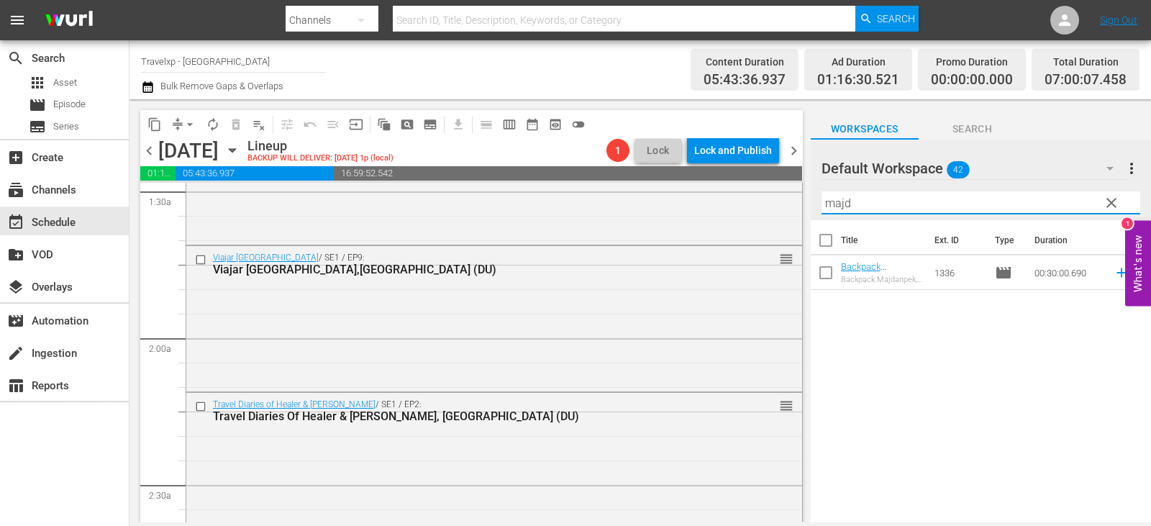
type input "majd"
click at [1114, 269] on icon at bounding box center [1122, 273] width 16 height 16
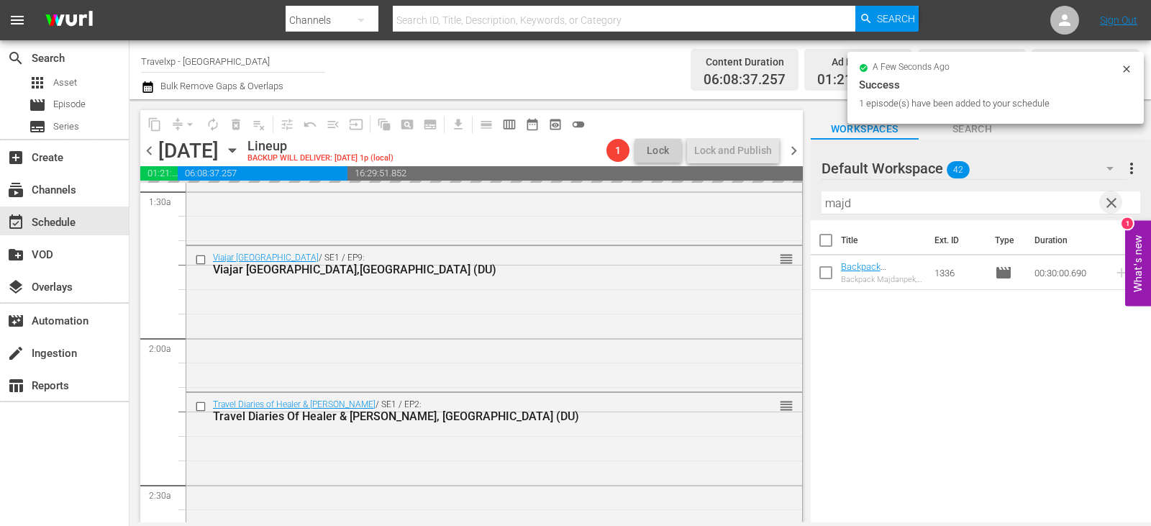
click at [1106, 202] on span "clear" at bounding box center [1111, 202] width 17 height 17
click at [1106, 202] on input "majd" at bounding box center [981, 202] width 319 height 23
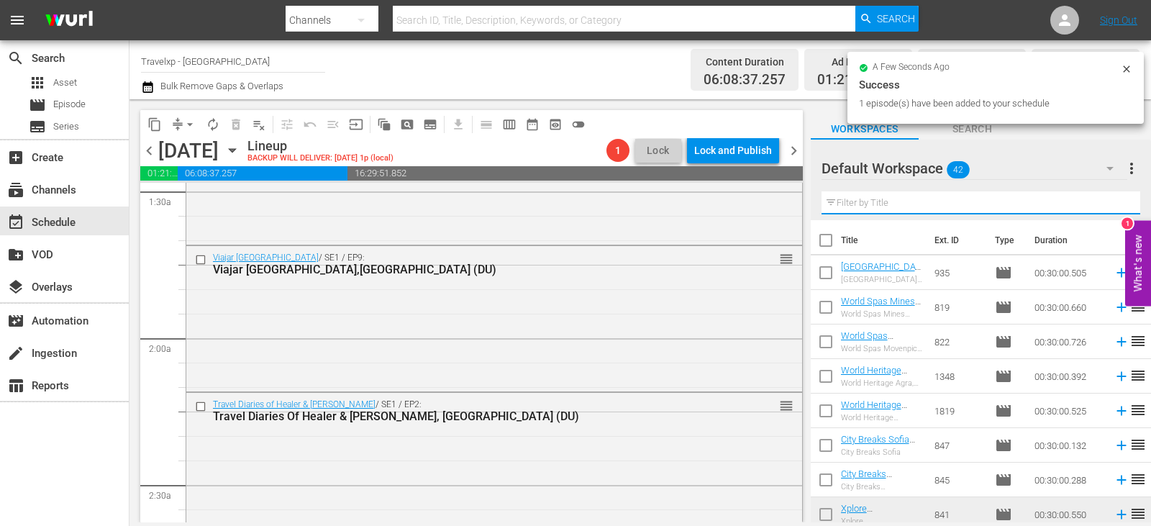
click at [1106, 202] on input "text" at bounding box center [981, 202] width 319 height 23
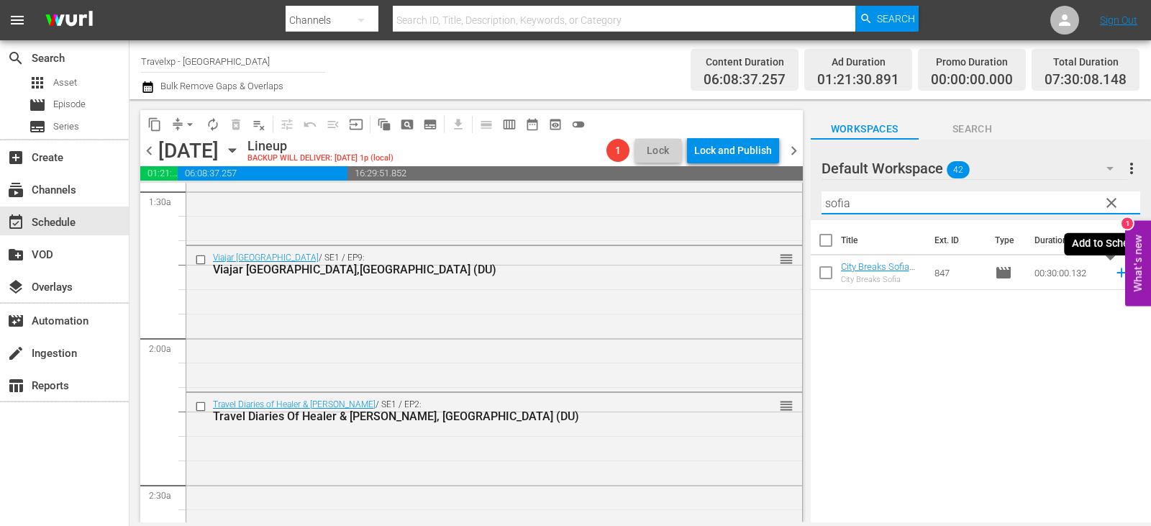
type input "sofia"
click at [1114, 272] on icon at bounding box center [1122, 273] width 16 height 16
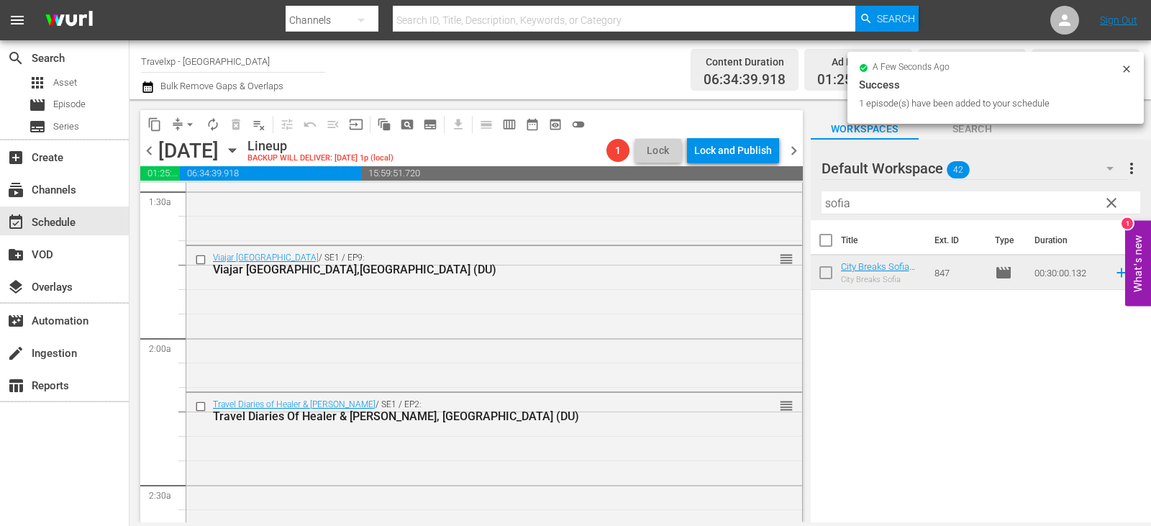
click at [1110, 211] on span "clear" at bounding box center [1111, 202] width 17 height 17
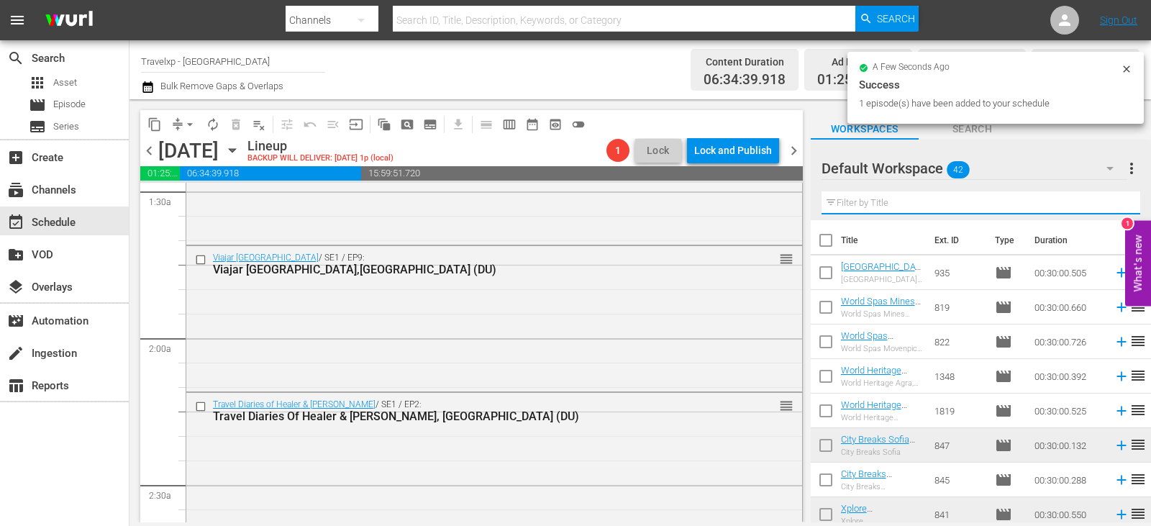
click at [1110, 211] on input "text" at bounding box center [981, 202] width 319 height 23
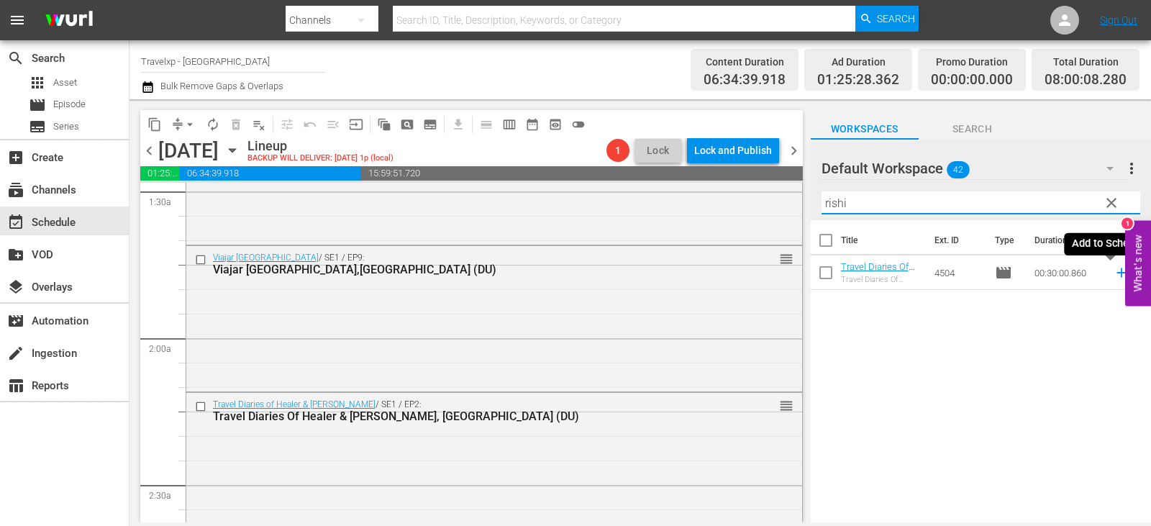
type input "rishi"
click at [1117, 270] on icon at bounding box center [1122, 273] width 16 height 16
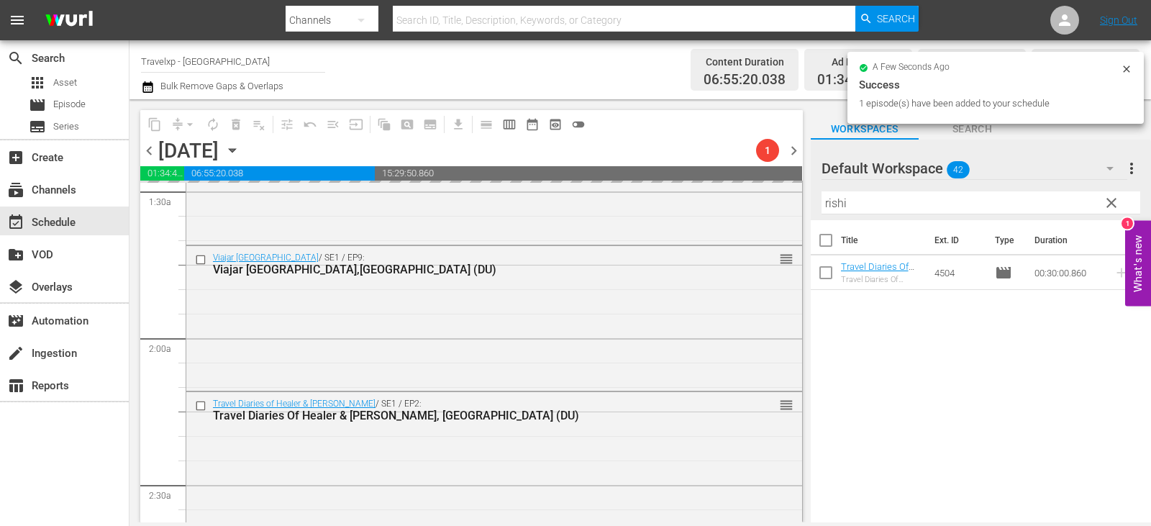
click at [1110, 202] on span "clear" at bounding box center [1111, 202] width 17 height 17
click at [1110, 202] on input "rishi" at bounding box center [981, 202] width 319 height 23
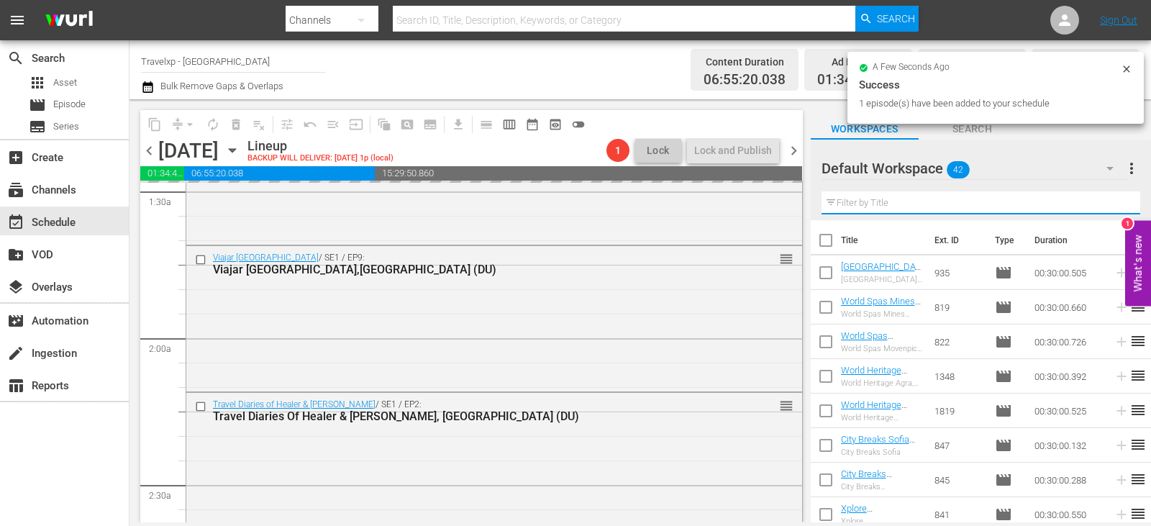
click at [1110, 202] on input "text" at bounding box center [981, 202] width 319 height 23
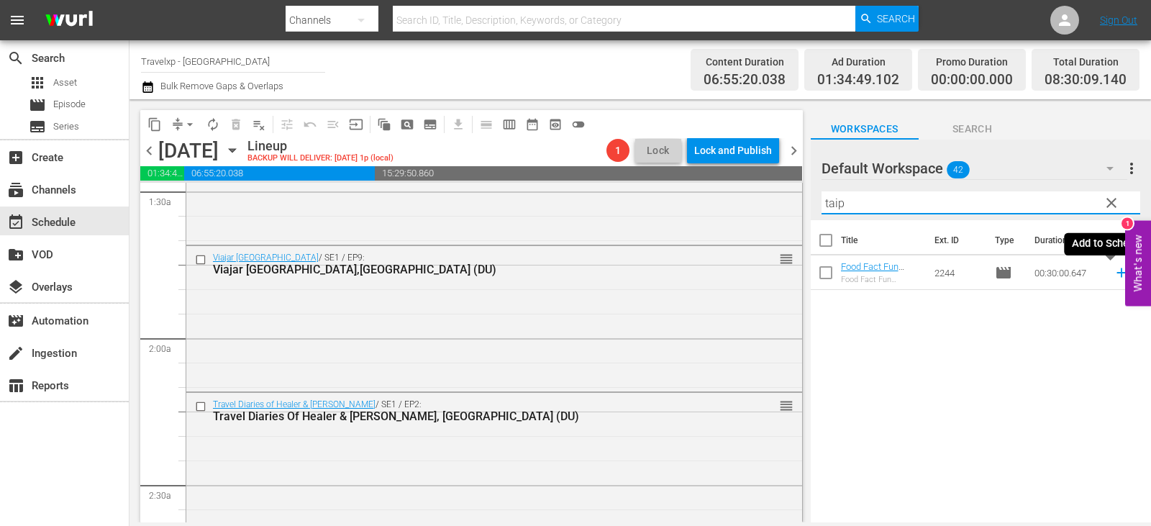
type input "taip"
click at [1114, 272] on icon at bounding box center [1122, 273] width 16 height 16
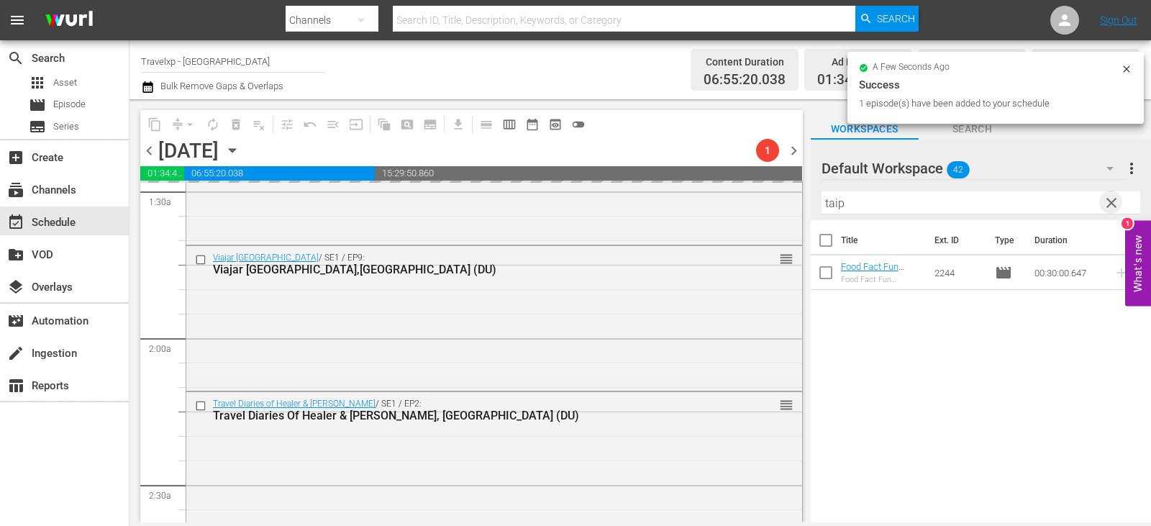
click at [1118, 206] on span "clear" at bounding box center [1111, 202] width 17 height 17
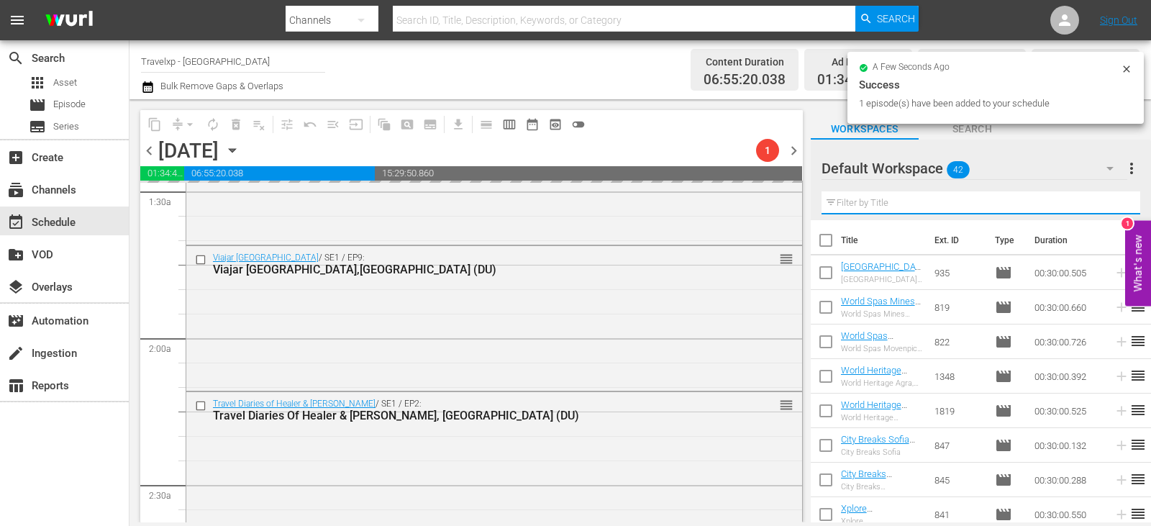
click at [1118, 206] on input "text" at bounding box center [981, 202] width 319 height 23
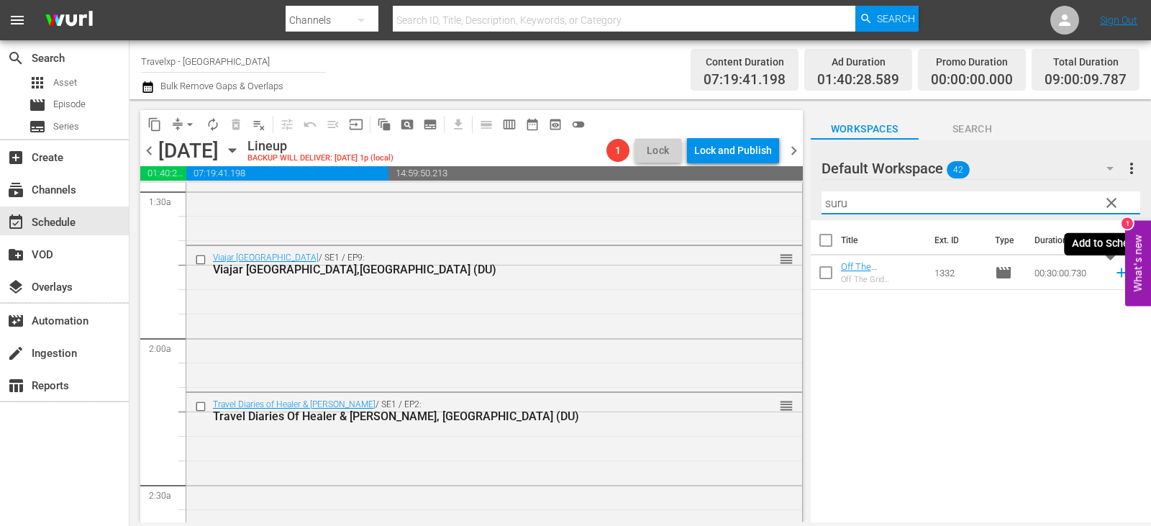
type input "suru"
click at [1114, 273] on icon at bounding box center [1122, 273] width 16 height 16
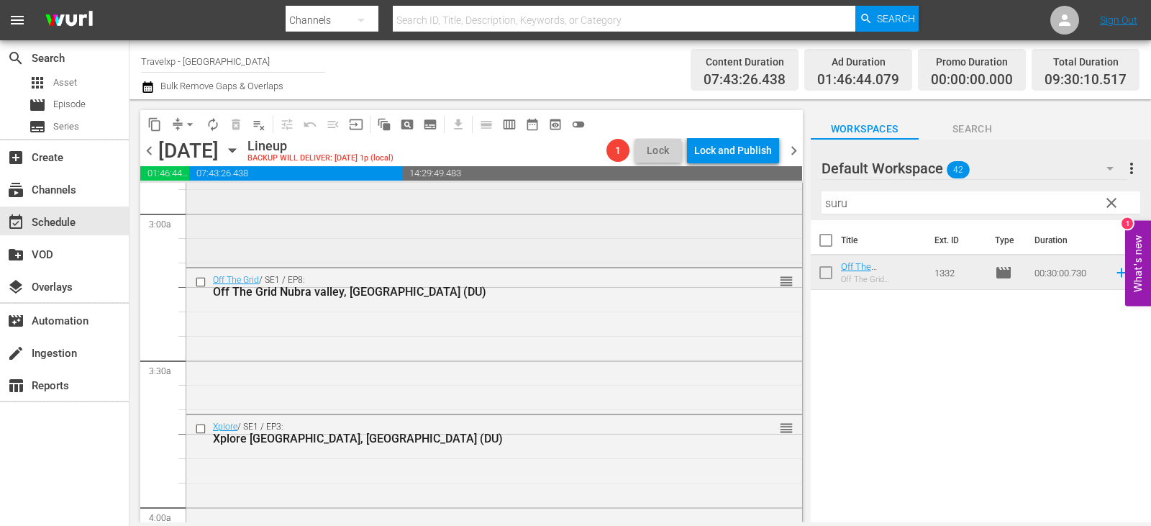
scroll to position [936, 0]
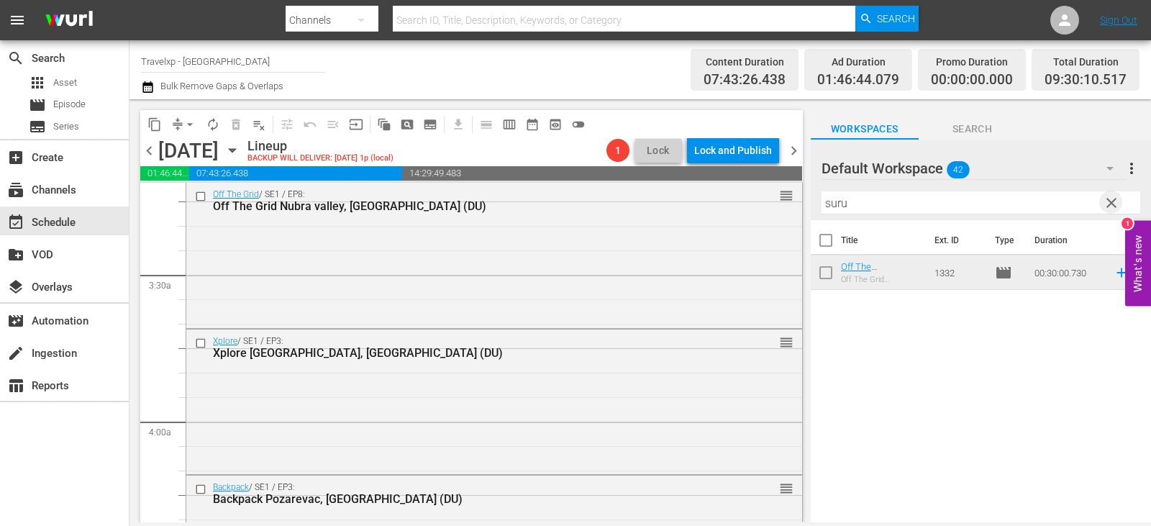
click at [1112, 203] on span "clear" at bounding box center [1111, 202] width 17 height 17
click at [1112, 203] on input "text" at bounding box center [981, 202] width 319 height 23
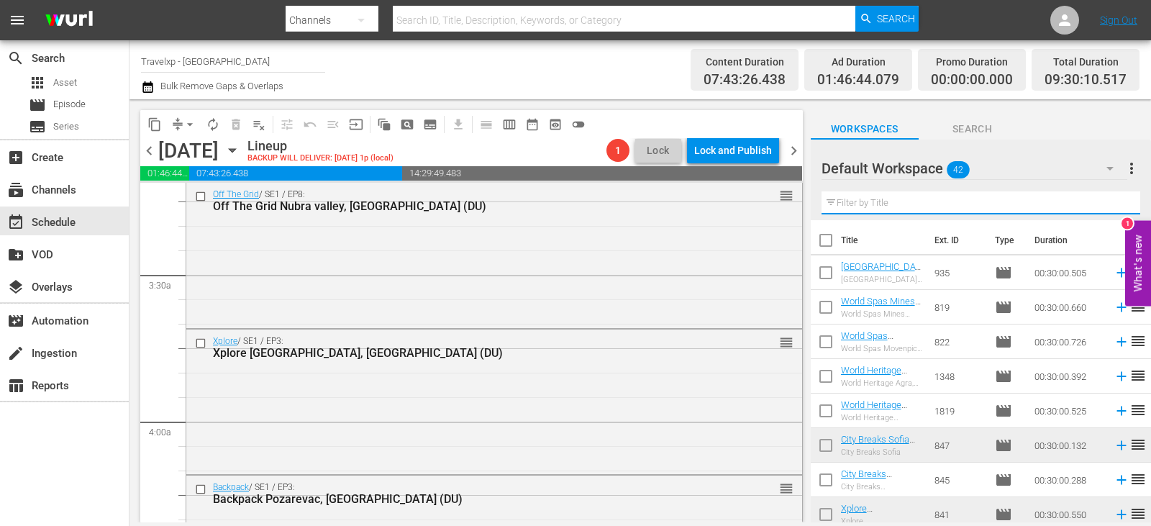
click at [1112, 203] on input "text" at bounding box center [981, 202] width 319 height 23
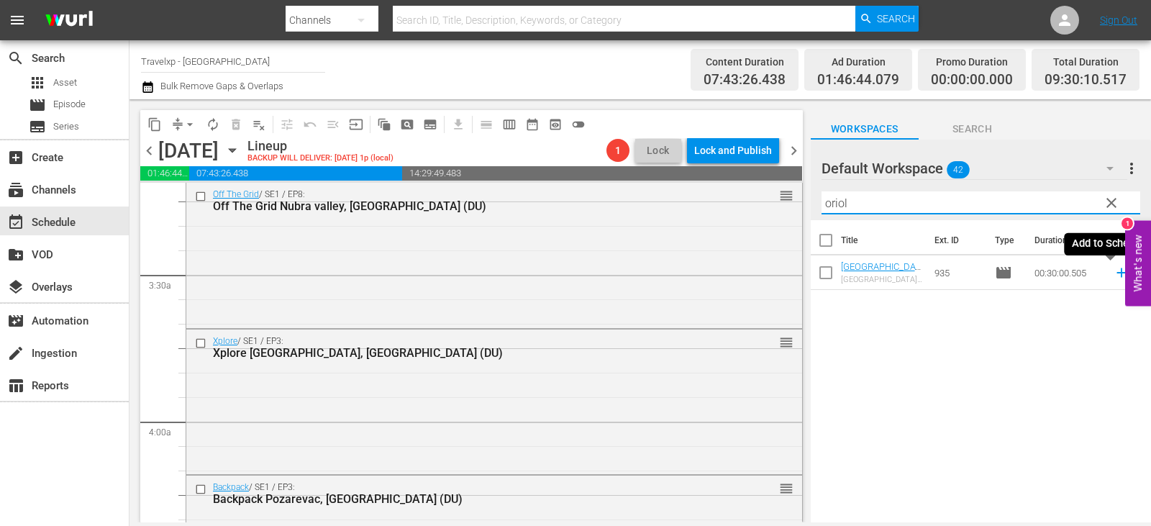
type input "oriol"
click at [1117, 273] on icon at bounding box center [1121, 272] width 9 height 9
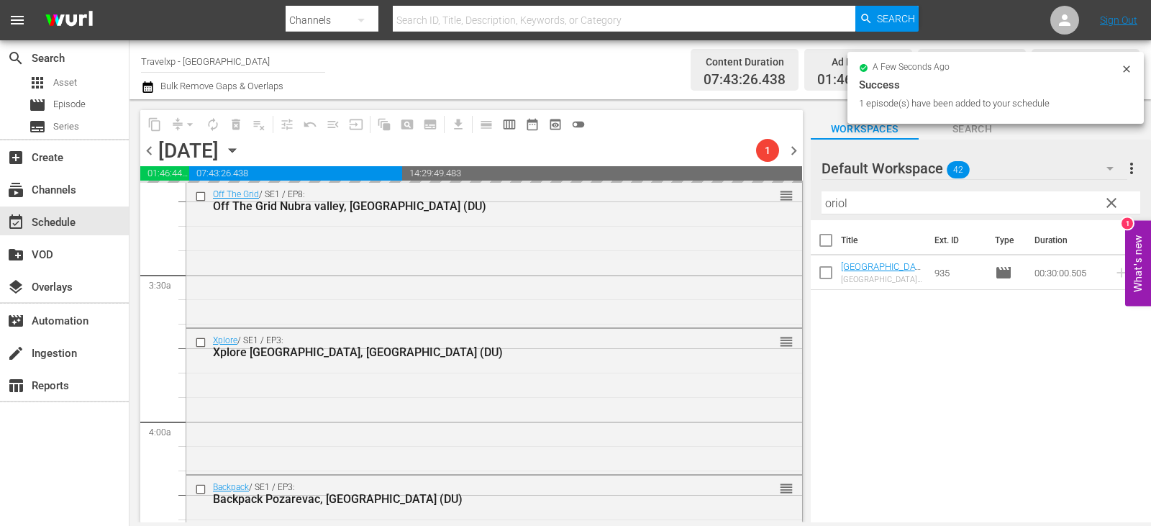
click at [1112, 207] on span "clear" at bounding box center [1111, 202] width 17 height 17
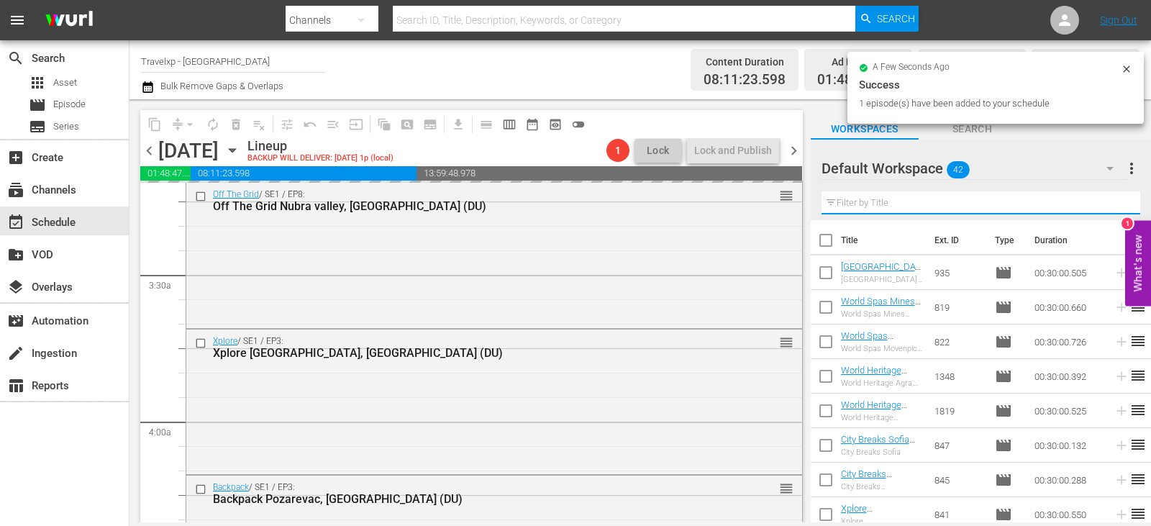
click at [1112, 207] on input "text" at bounding box center [981, 202] width 319 height 23
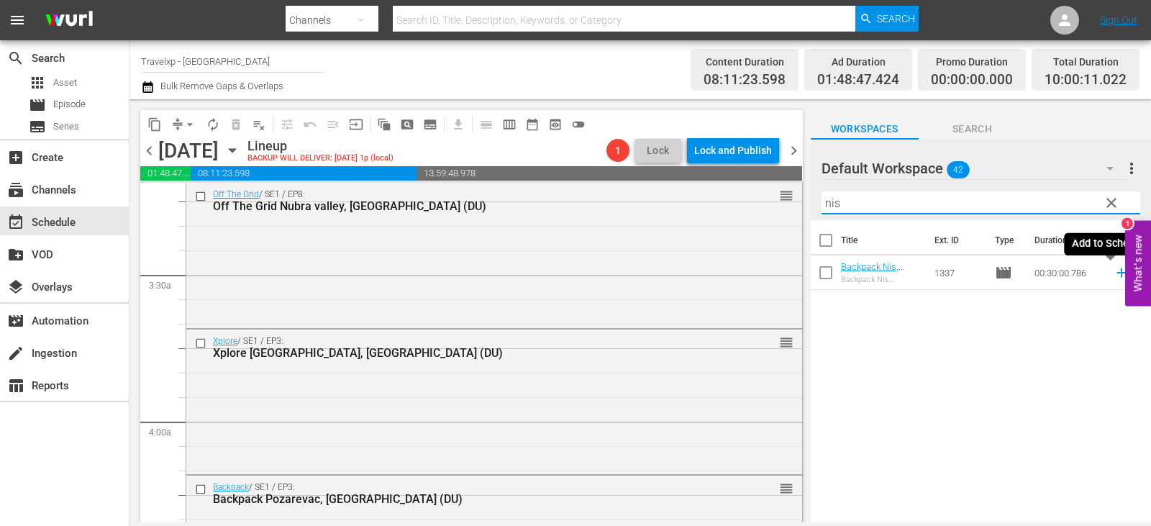
type input "nis"
click at [1117, 272] on icon at bounding box center [1121, 272] width 9 height 9
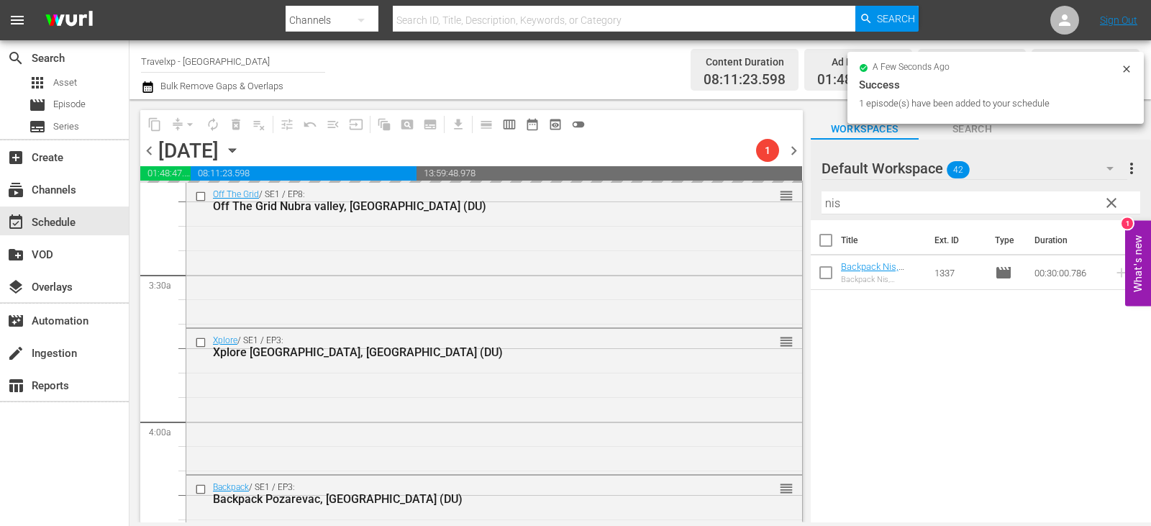
click at [1113, 195] on span "clear" at bounding box center [1111, 202] width 17 height 17
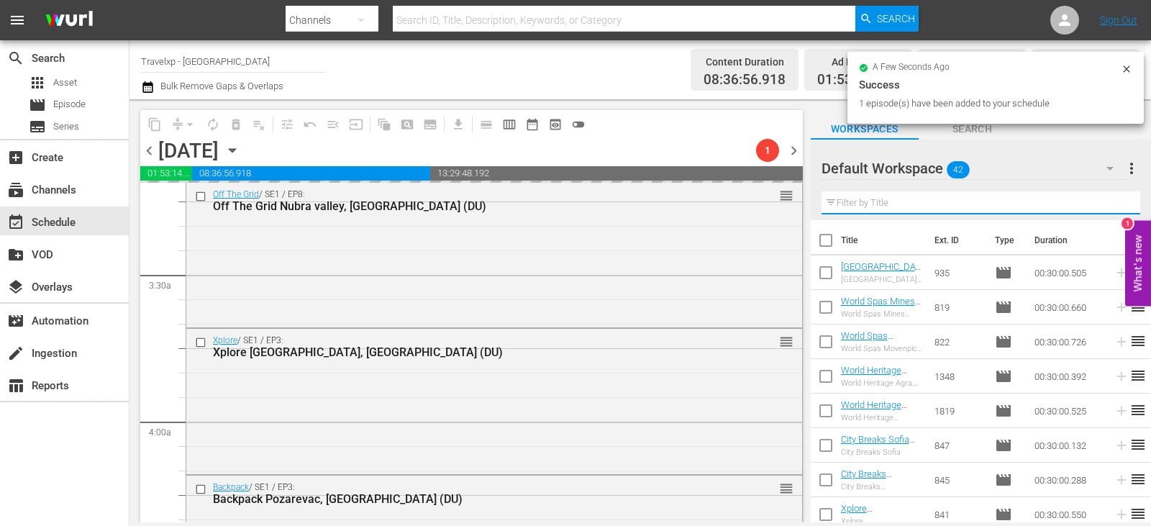
click at [1113, 195] on input "text" at bounding box center [981, 202] width 319 height 23
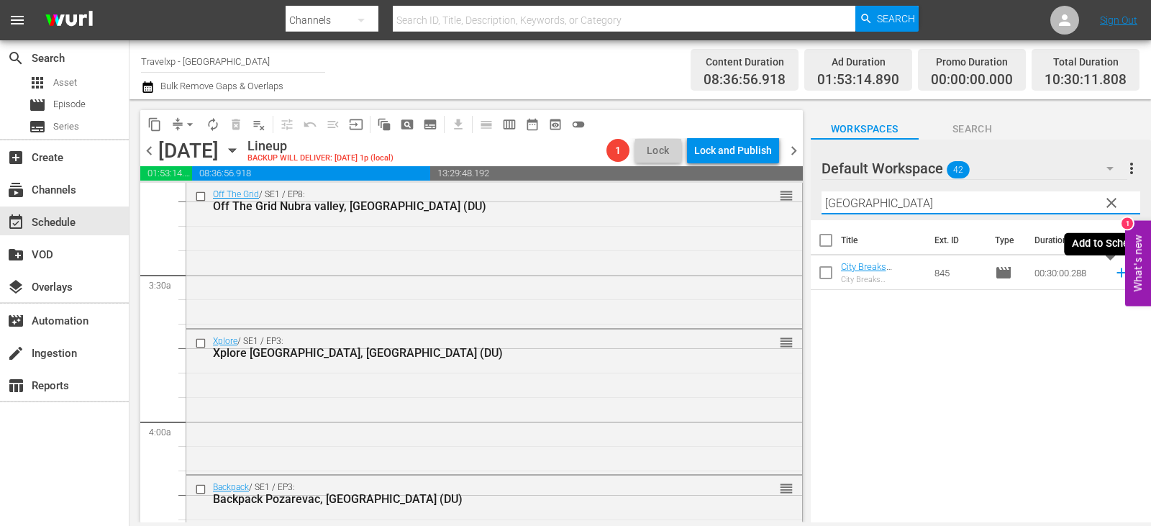
type input "[GEOGRAPHIC_DATA]"
click at [1114, 271] on icon at bounding box center [1122, 273] width 16 height 16
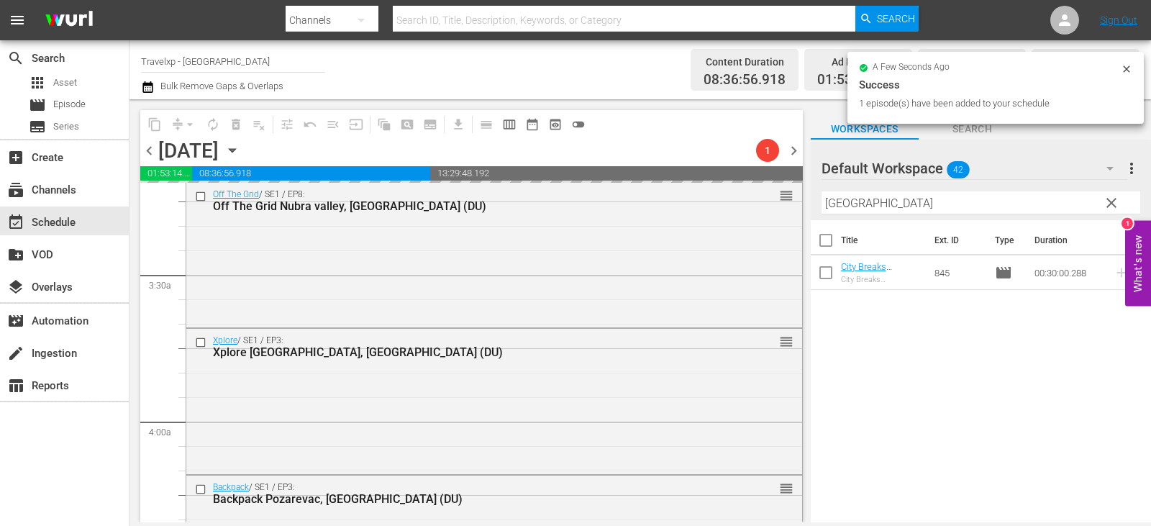
click at [1111, 200] on span "clear" at bounding box center [1111, 202] width 17 height 17
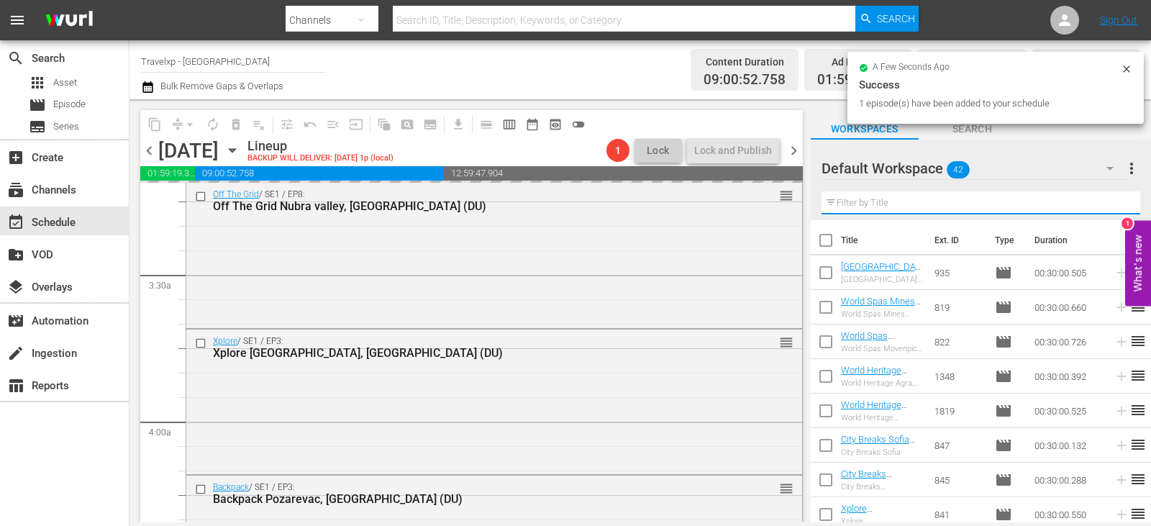
click at [1111, 200] on input "text" at bounding box center [981, 202] width 319 height 23
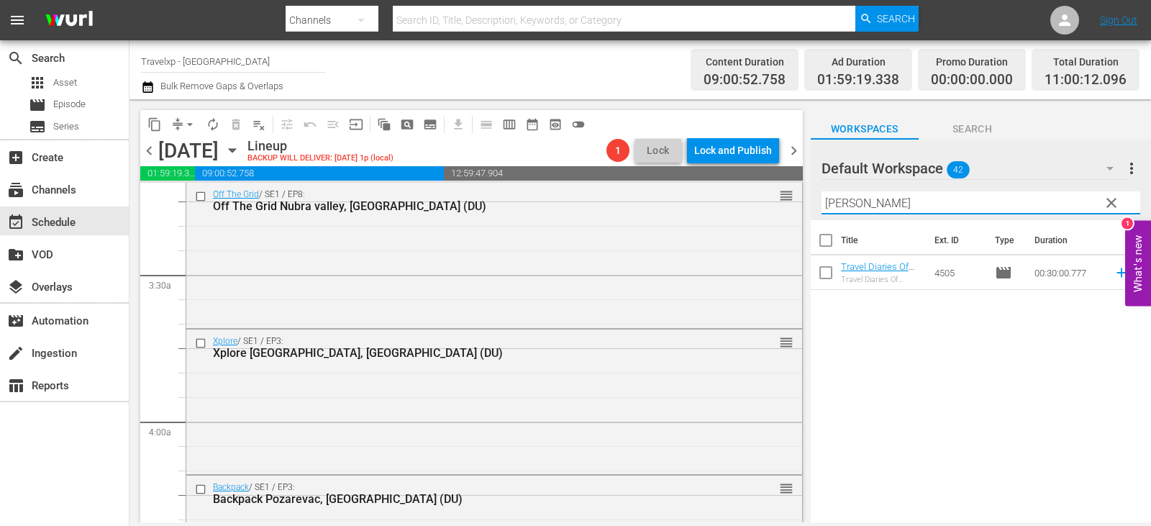
type input "[PERSON_NAME]"
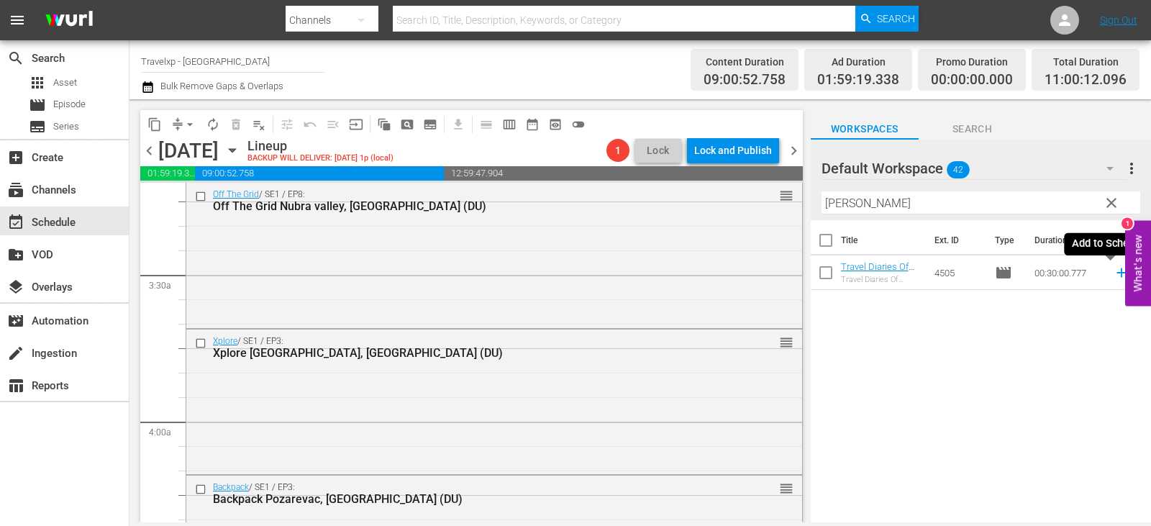
click at [1114, 274] on icon at bounding box center [1122, 273] width 16 height 16
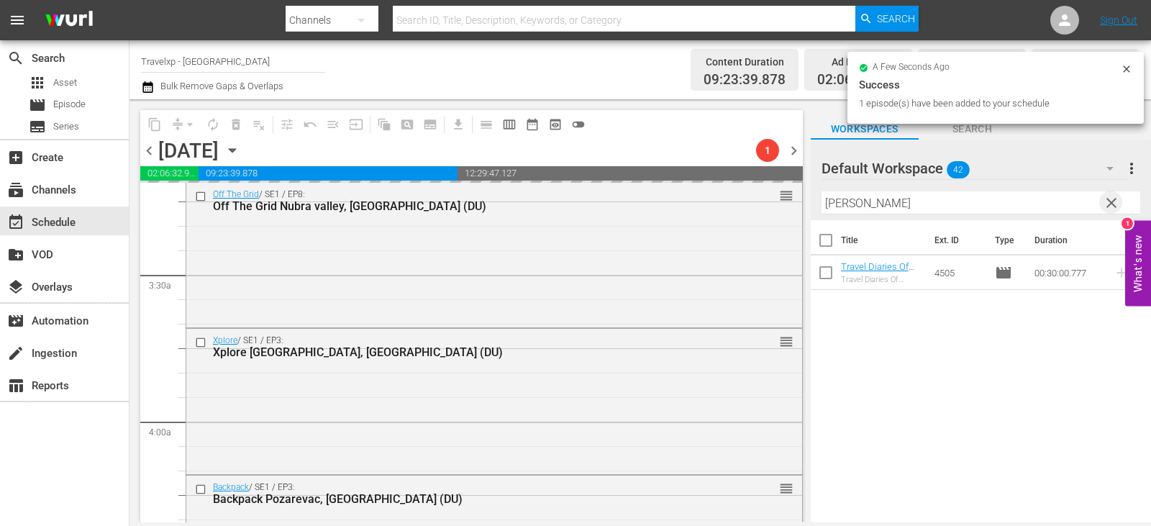
click at [1110, 202] on span "clear" at bounding box center [1111, 202] width 17 height 17
click at [1110, 202] on input "text" at bounding box center [981, 202] width 319 height 23
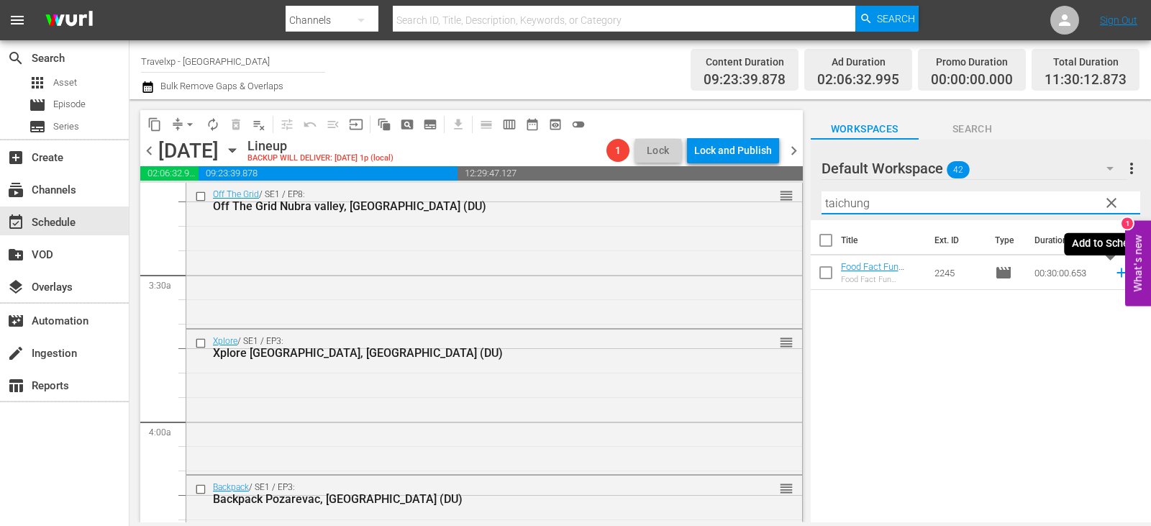
type input "taichung"
click at [1114, 271] on icon at bounding box center [1122, 273] width 16 height 16
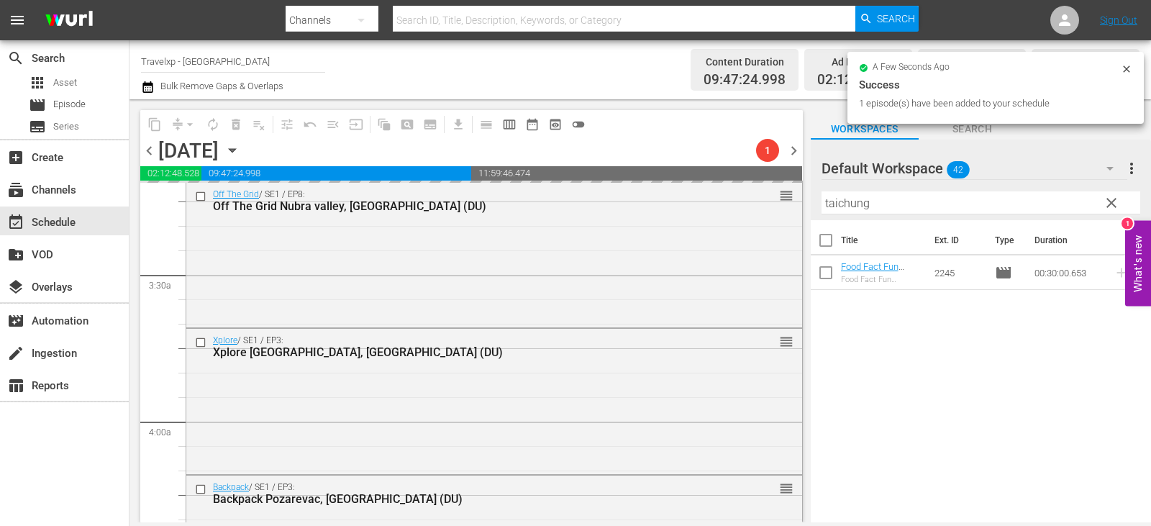
click at [1103, 204] on span "clear" at bounding box center [1111, 202] width 17 height 17
click at [1103, 204] on input "taichung" at bounding box center [981, 202] width 319 height 23
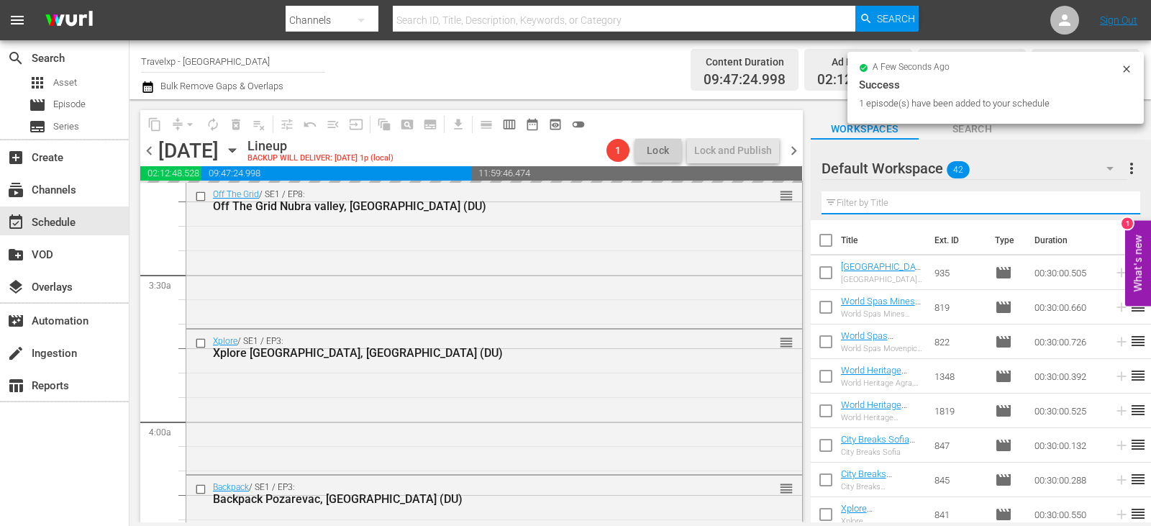
click at [1103, 204] on input "text" at bounding box center [981, 202] width 319 height 23
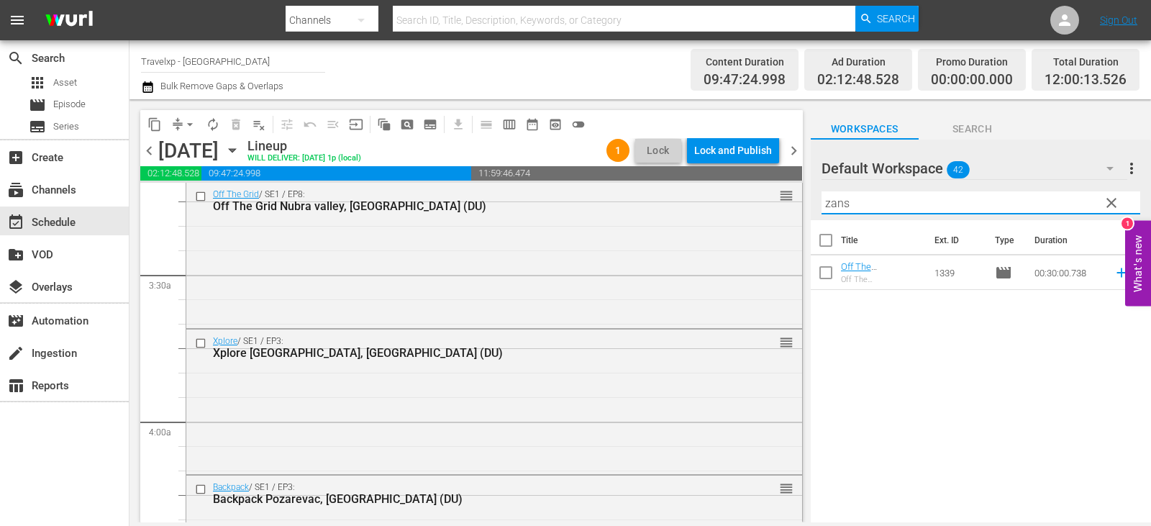
type input "zans"
click at [1114, 272] on icon at bounding box center [1122, 273] width 16 height 16
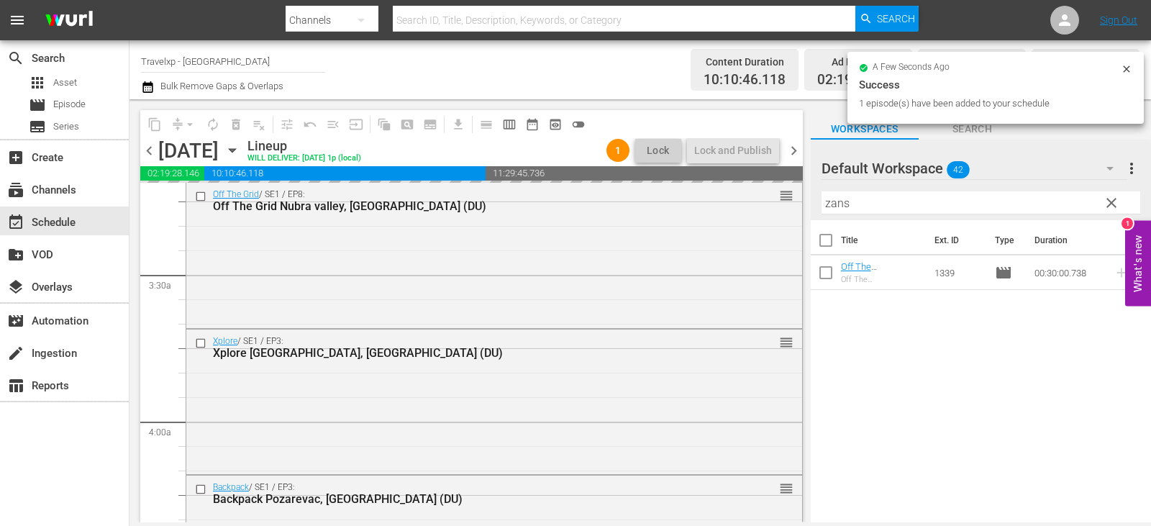
click at [1108, 208] on span "clear" at bounding box center [1111, 202] width 17 height 17
click at [1108, 208] on input "zans" at bounding box center [981, 202] width 319 height 23
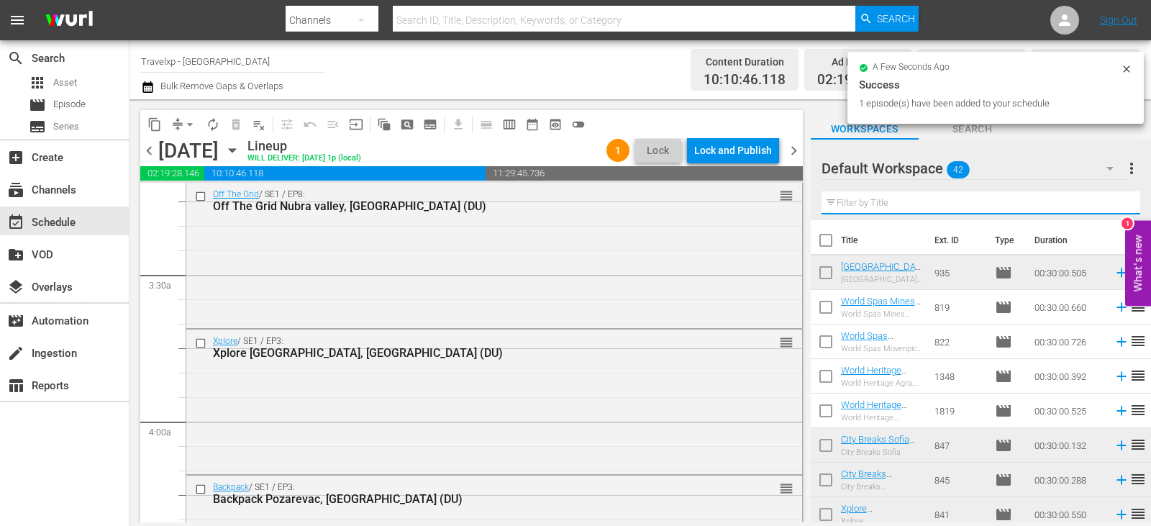
click at [1108, 208] on input "text" at bounding box center [981, 202] width 319 height 23
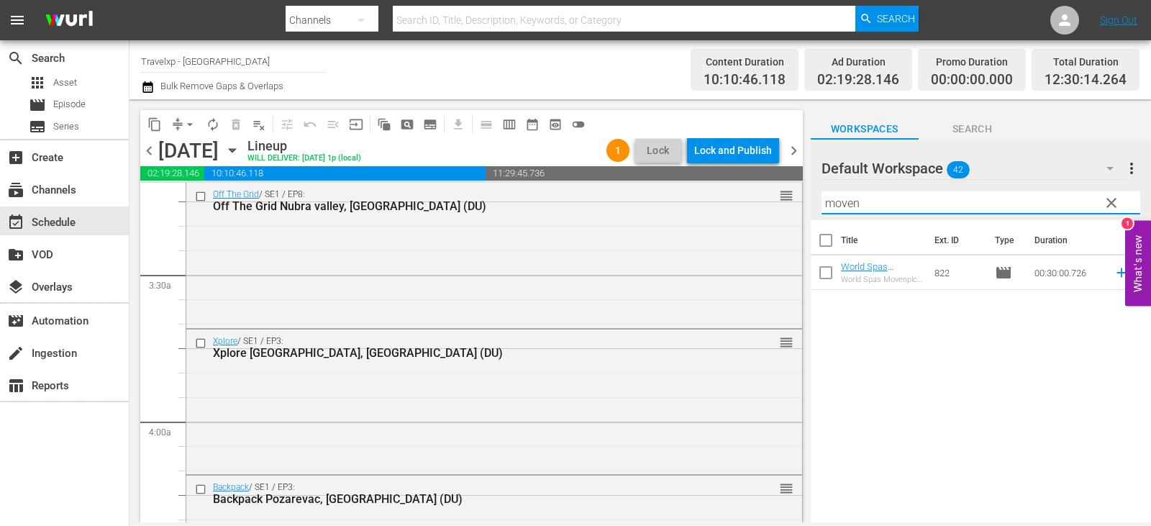
type input "moven"
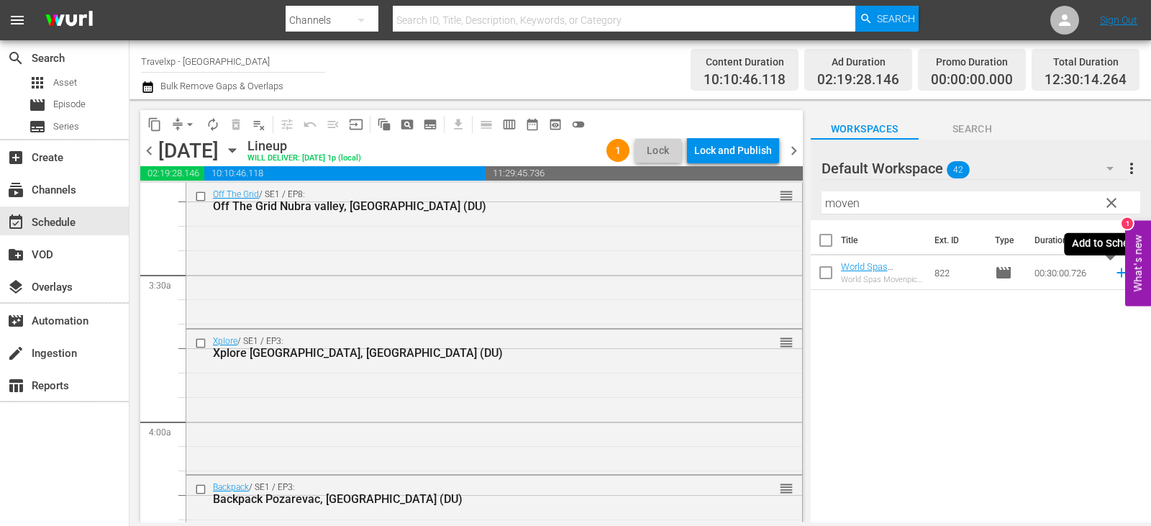
click at [1114, 272] on icon at bounding box center [1122, 273] width 16 height 16
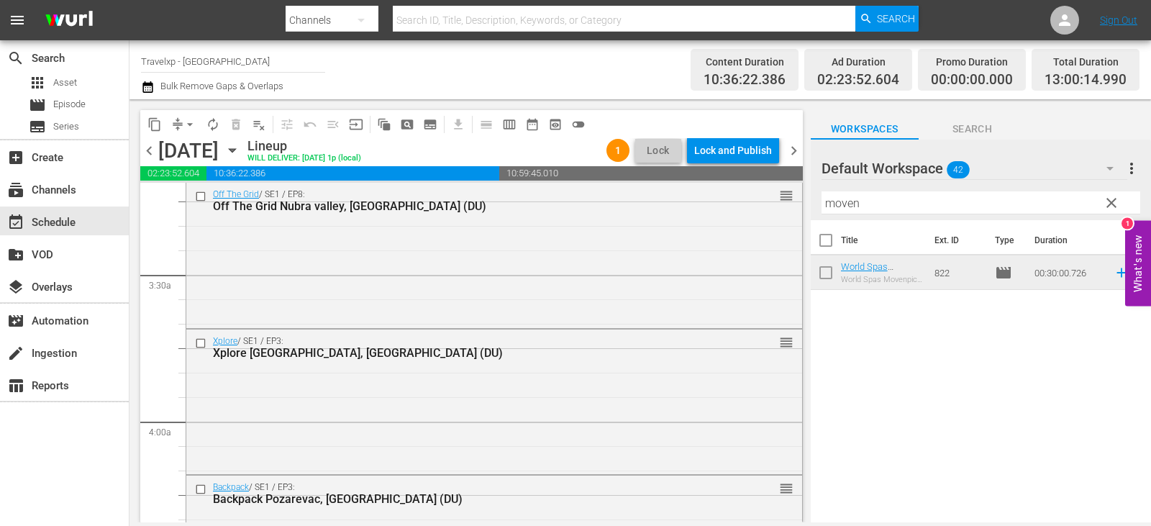
click at [1109, 207] on span "clear" at bounding box center [1111, 202] width 17 height 17
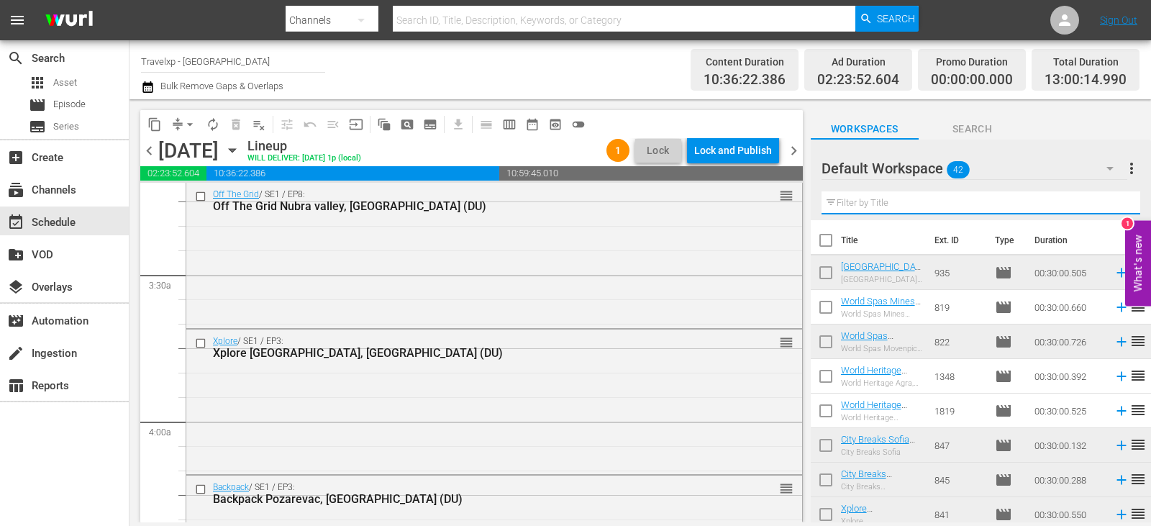
click at [1109, 207] on input "text" at bounding box center [981, 202] width 319 height 23
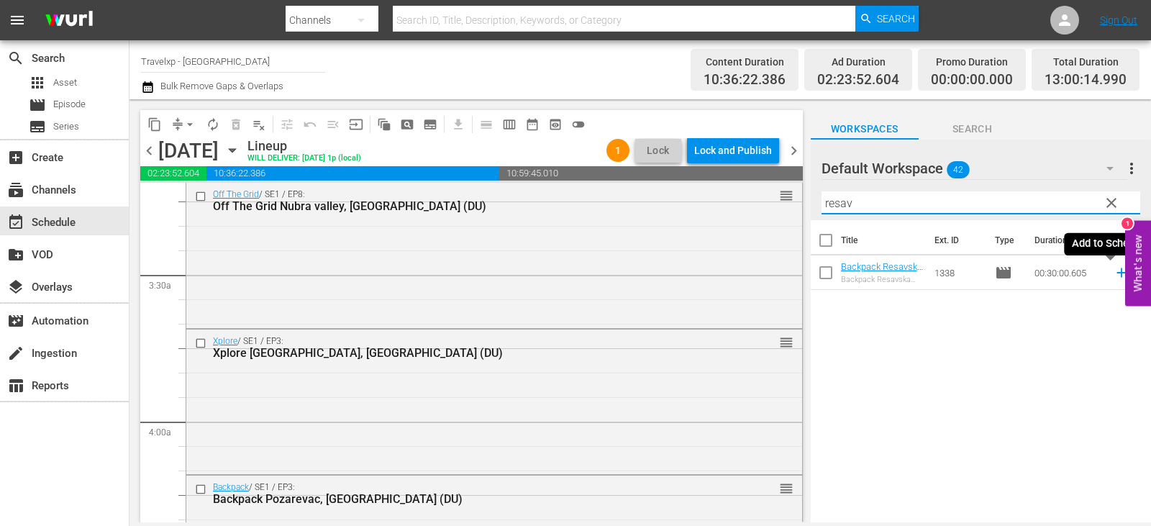
type input "resav"
click at [1114, 272] on icon at bounding box center [1122, 273] width 16 height 16
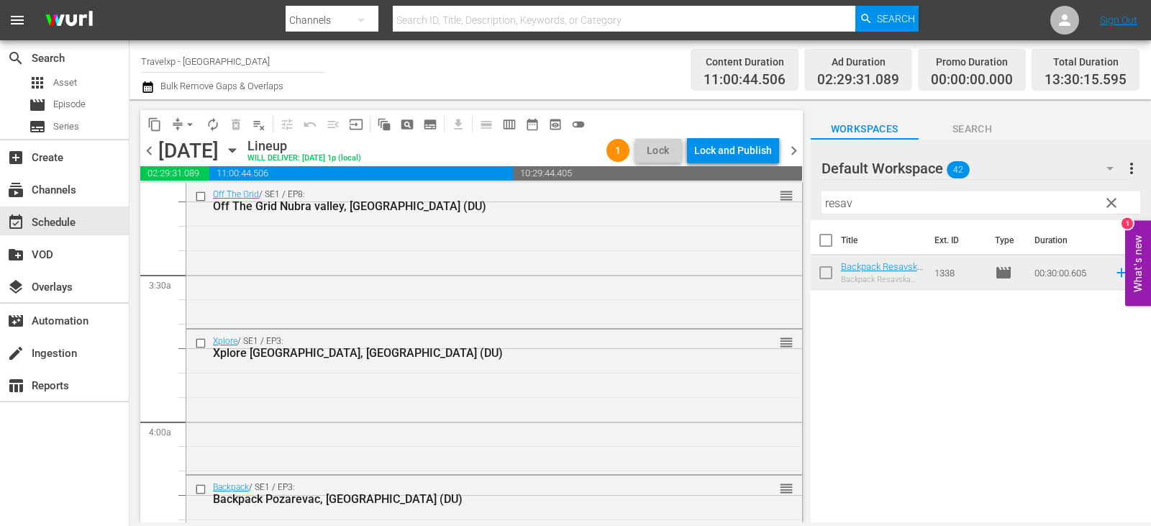
click at [1113, 204] on span "clear" at bounding box center [1111, 202] width 17 height 17
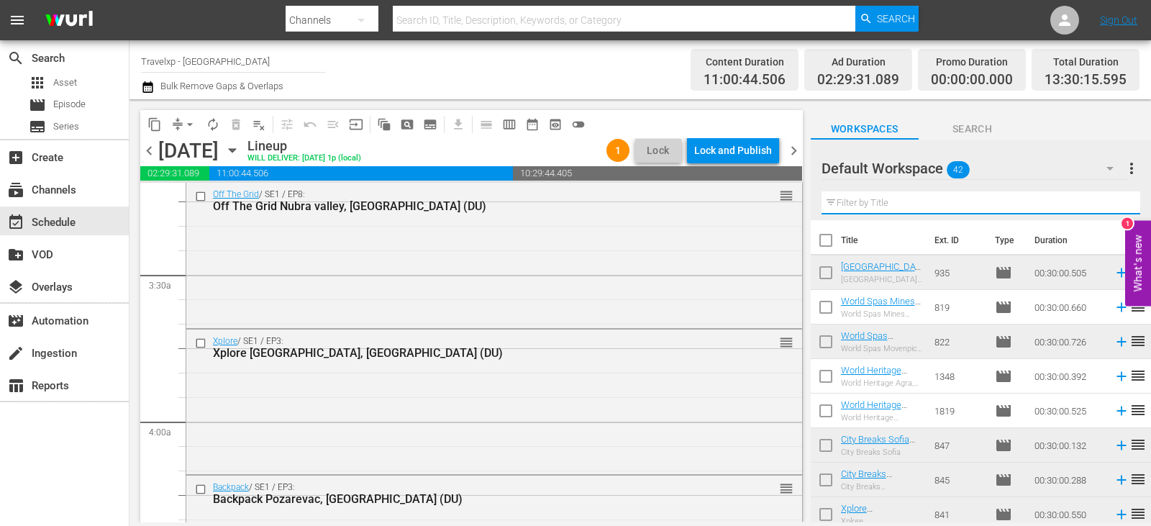
click at [1113, 204] on input "text" at bounding box center [981, 202] width 319 height 23
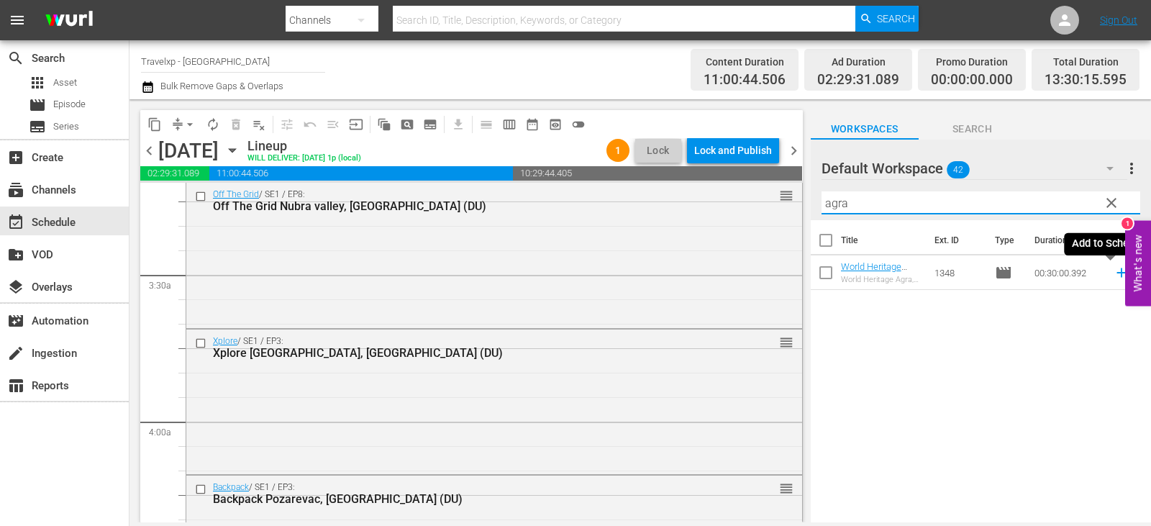
type input "agra"
click at [1118, 269] on icon at bounding box center [1122, 273] width 16 height 16
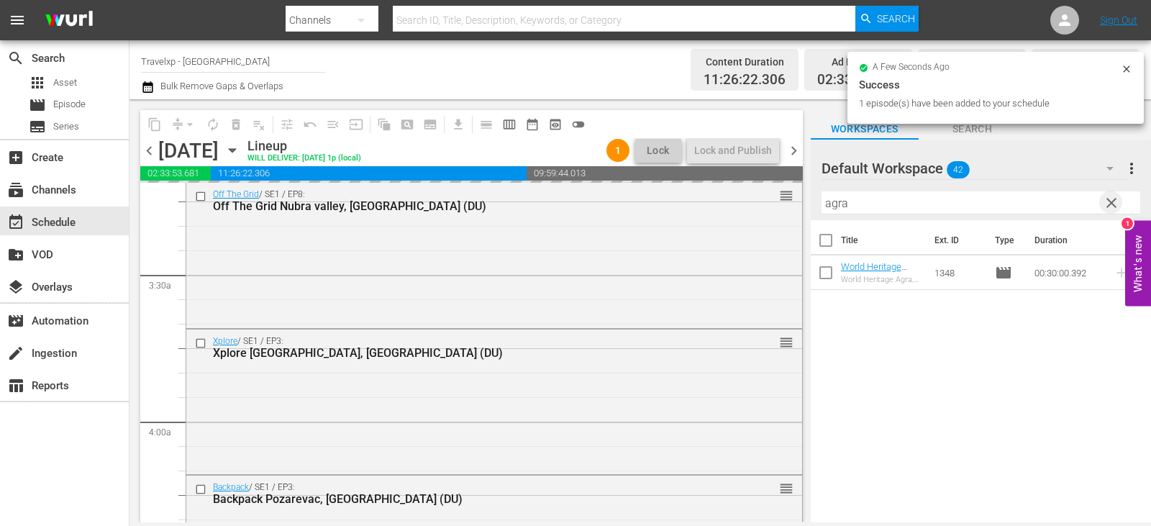
click at [1107, 208] on span "clear" at bounding box center [1111, 202] width 17 height 17
click at [1107, 208] on input "text" at bounding box center [981, 202] width 319 height 23
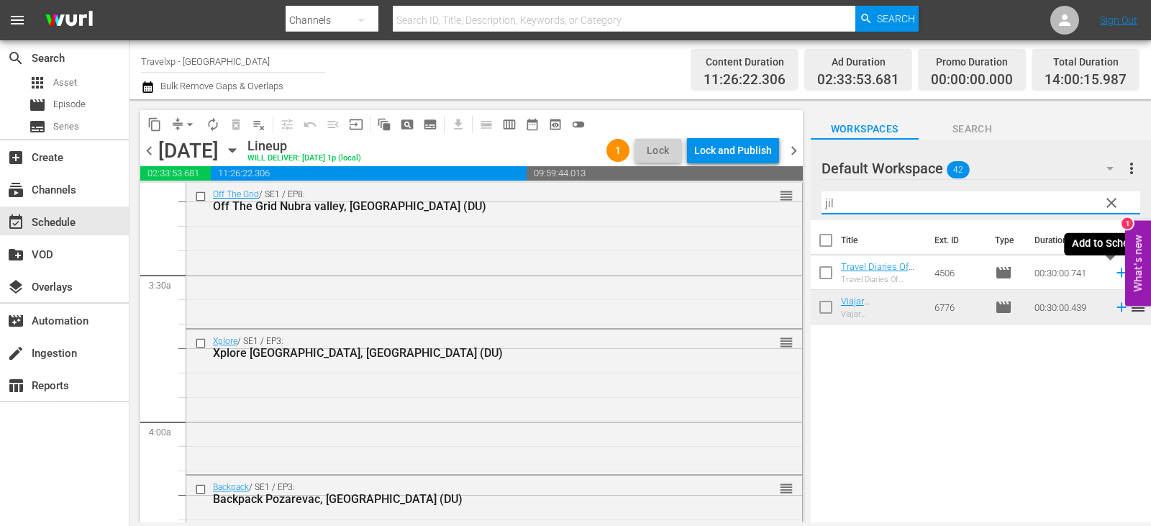
type input "jil"
click at [1117, 273] on icon at bounding box center [1121, 272] width 9 height 9
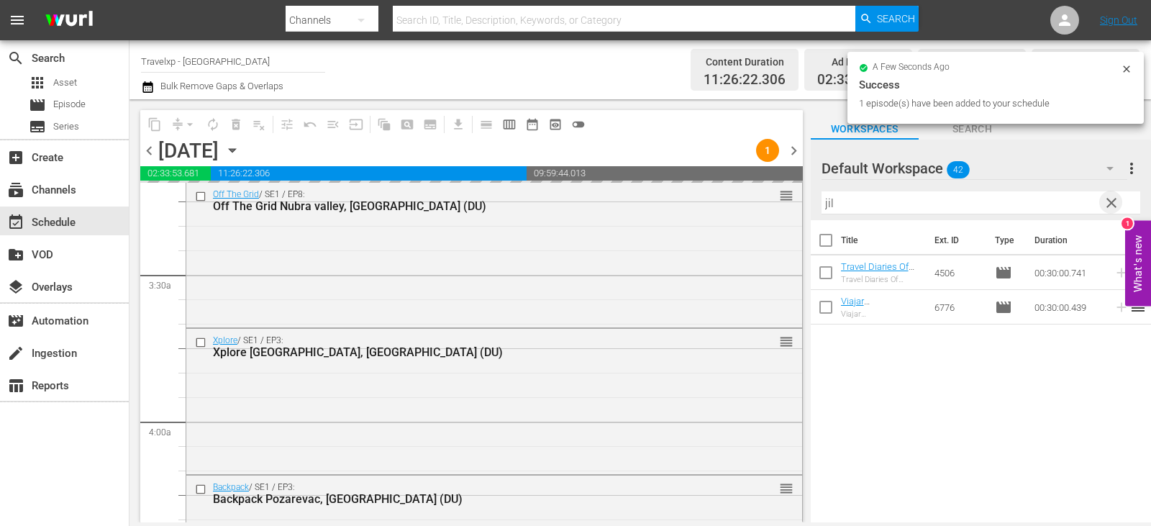
click at [1114, 200] on span "clear" at bounding box center [1111, 202] width 17 height 17
click at [1114, 200] on input "text" at bounding box center [981, 202] width 319 height 23
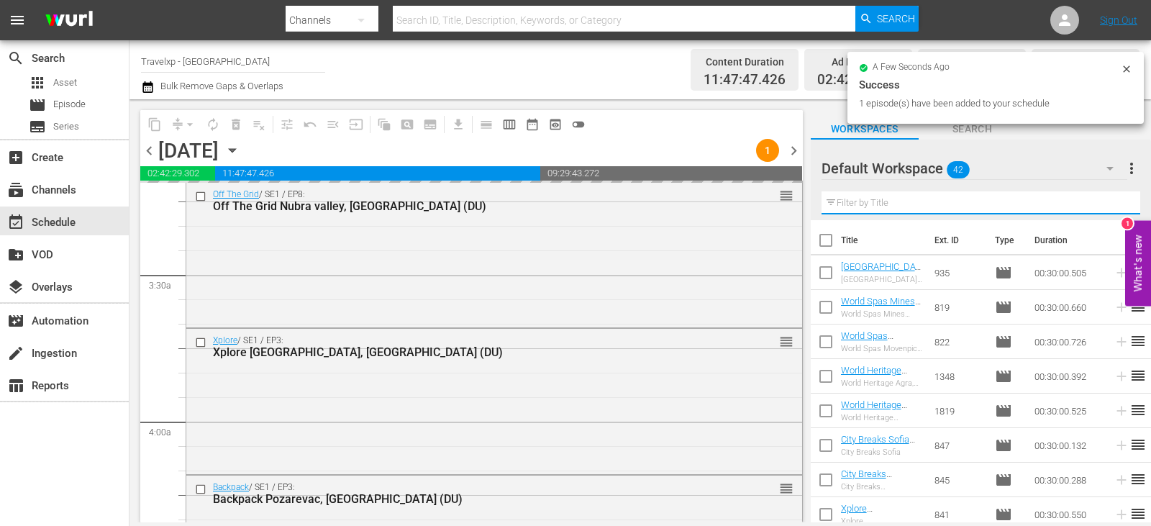
click at [1114, 200] on input "text" at bounding box center [981, 202] width 319 height 23
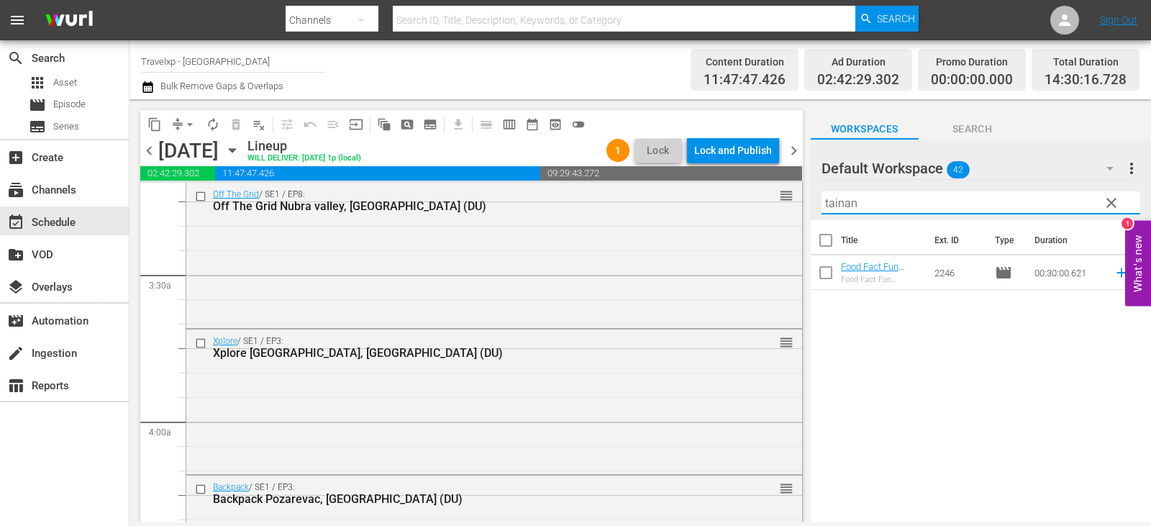
type input "tainan"
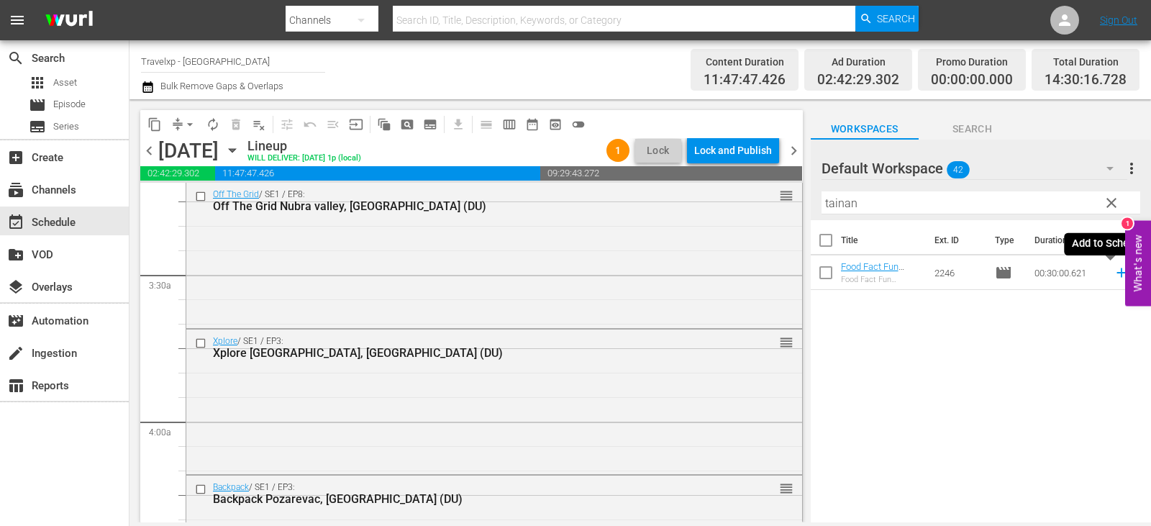
click at [1114, 276] on icon at bounding box center [1122, 273] width 16 height 16
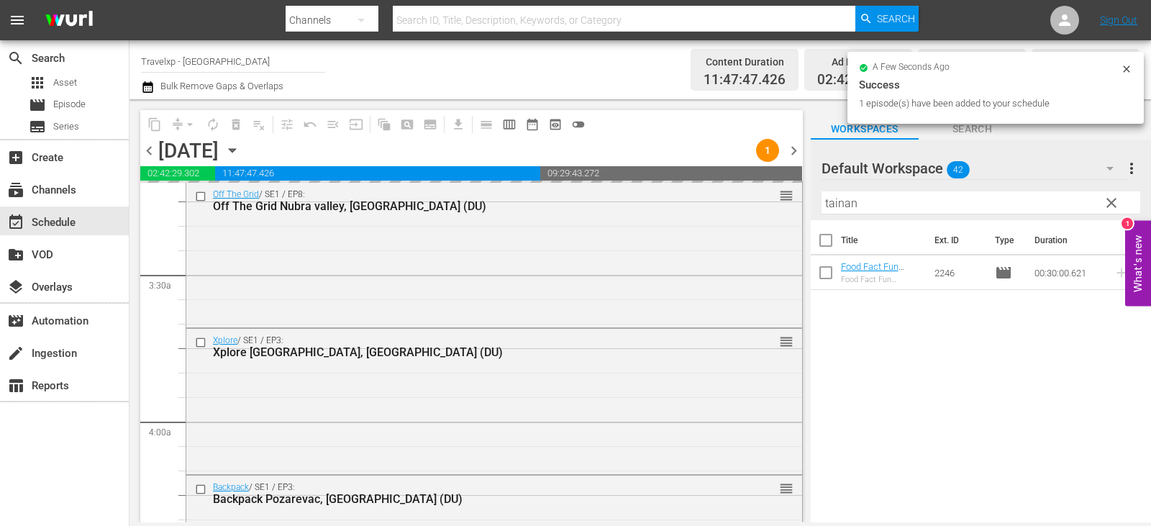
click at [1113, 209] on span "clear" at bounding box center [1111, 202] width 17 height 17
click at [1113, 209] on input "tainan" at bounding box center [981, 202] width 319 height 23
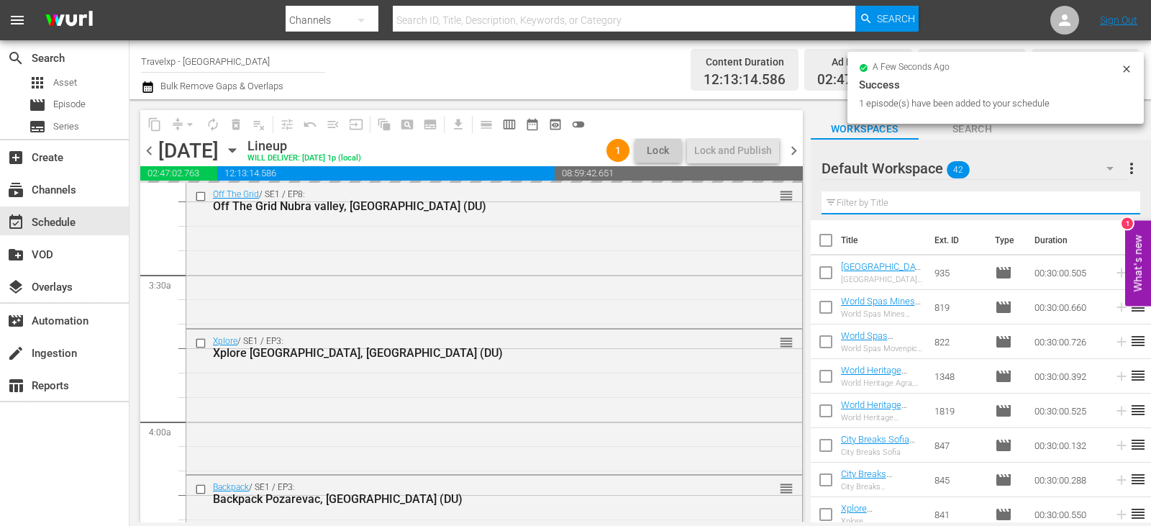
click at [1113, 209] on input "text" at bounding box center [981, 202] width 319 height 23
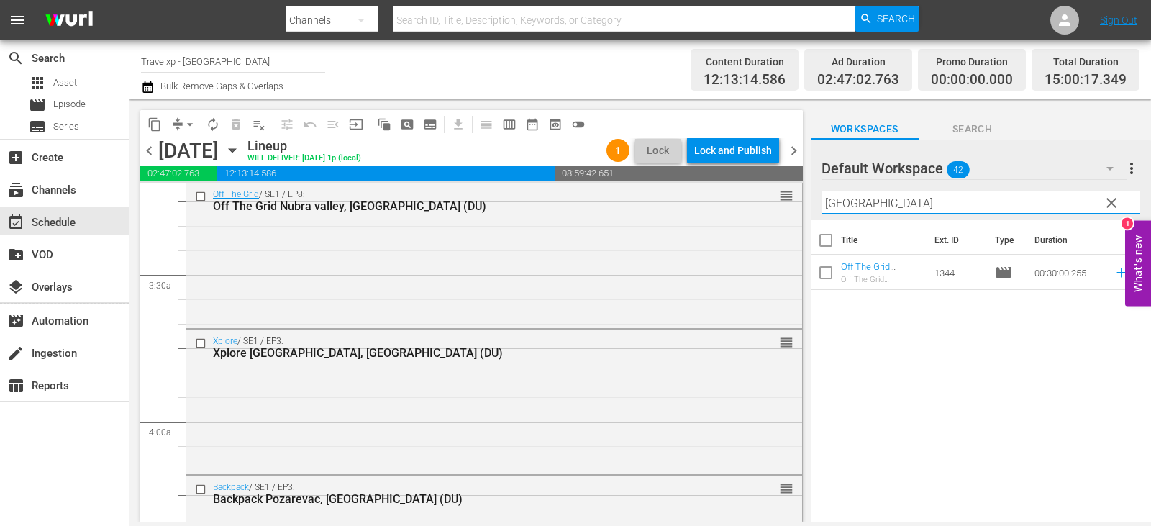
type input "[GEOGRAPHIC_DATA]"
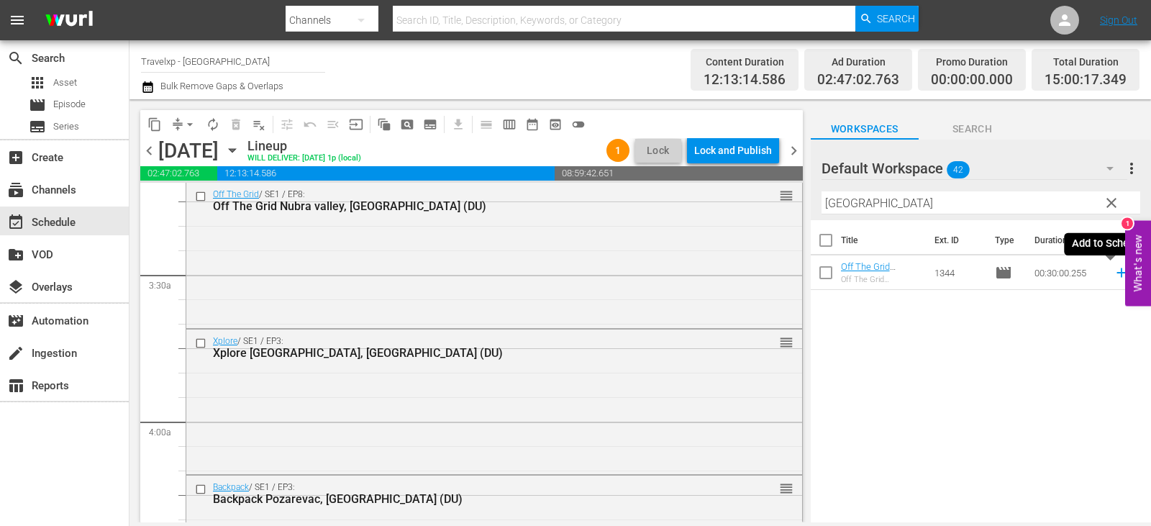
click at [1114, 279] on icon at bounding box center [1122, 273] width 16 height 16
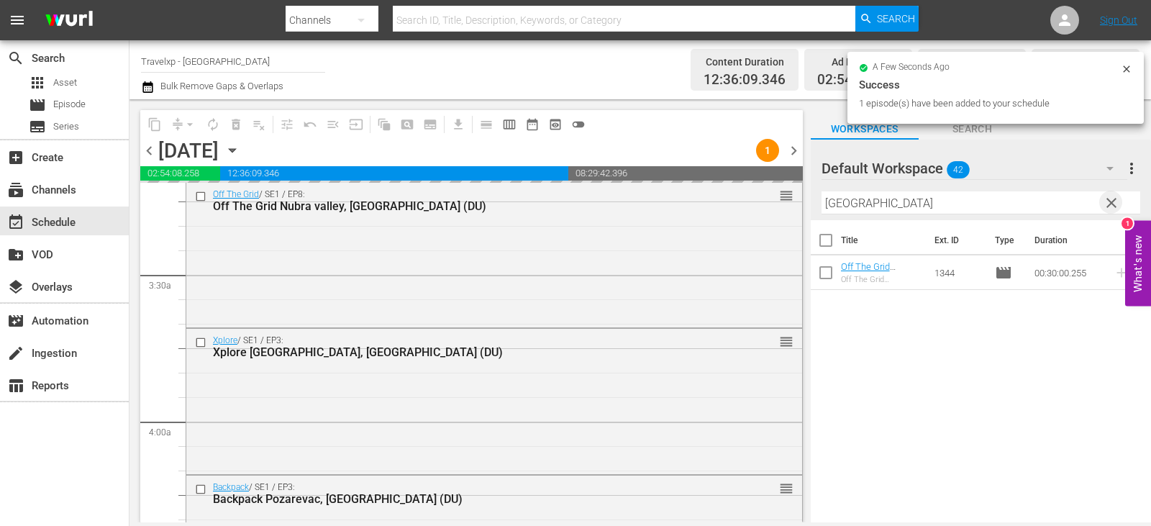
click at [1120, 204] on span "clear" at bounding box center [1111, 202] width 17 height 17
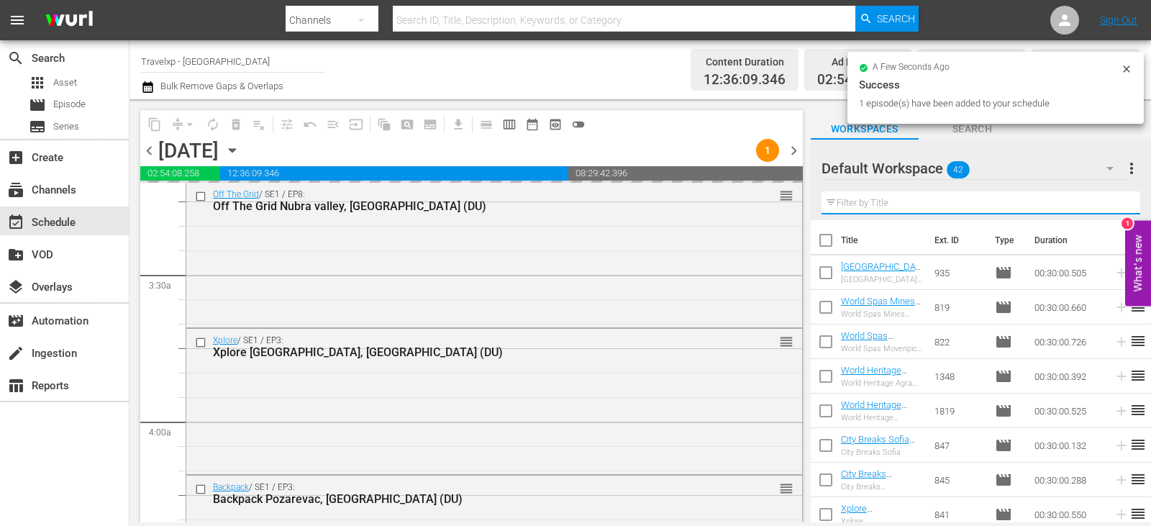
click at [1120, 204] on input "text" at bounding box center [981, 202] width 319 height 23
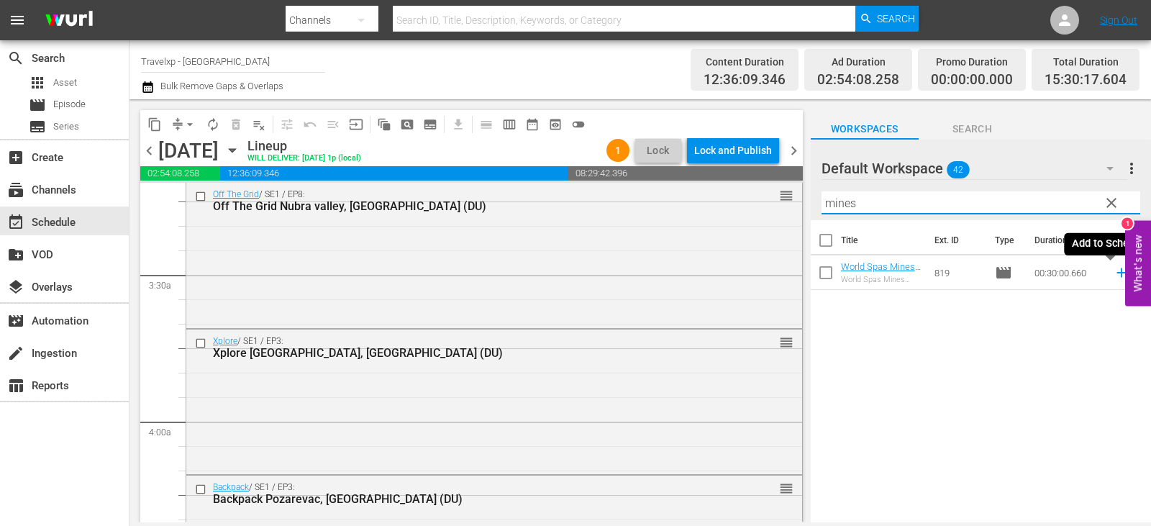
type input "mines"
click at [1115, 271] on icon at bounding box center [1122, 273] width 16 height 16
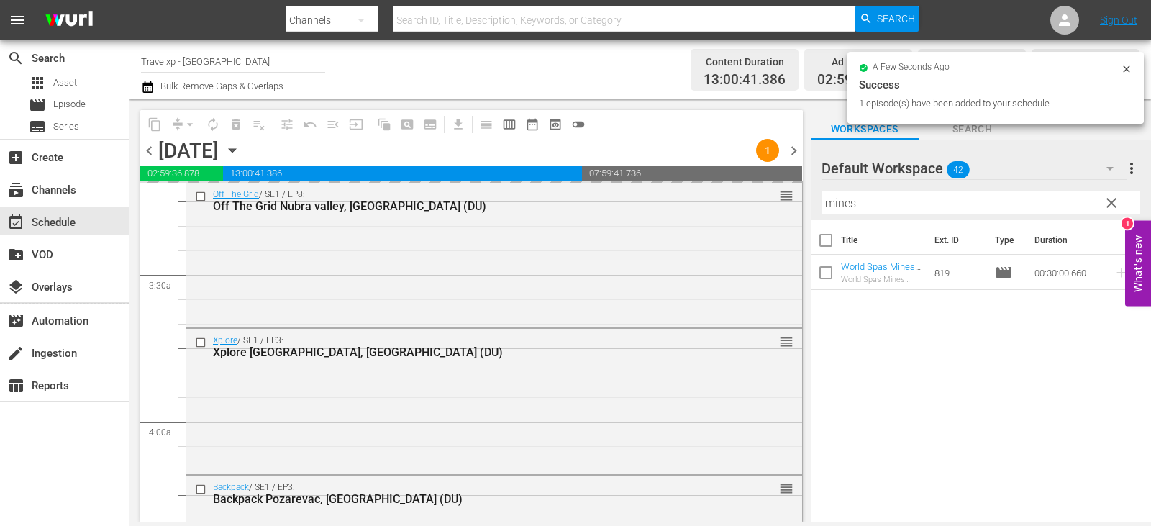
click at [1116, 202] on span "clear" at bounding box center [1111, 202] width 17 height 17
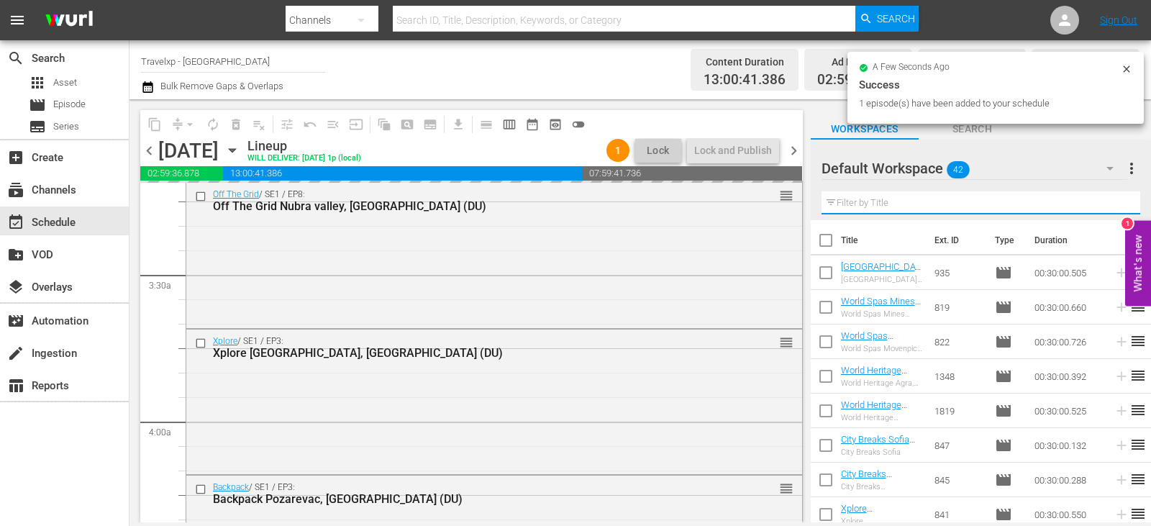
drag, startPoint x: 1116, startPoint y: 202, endPoint x: 1082, endPoint y: 191, distance: 35.5
click at [1116, 202] on input "text" at bounding box center [981, 202] width 319 height 23
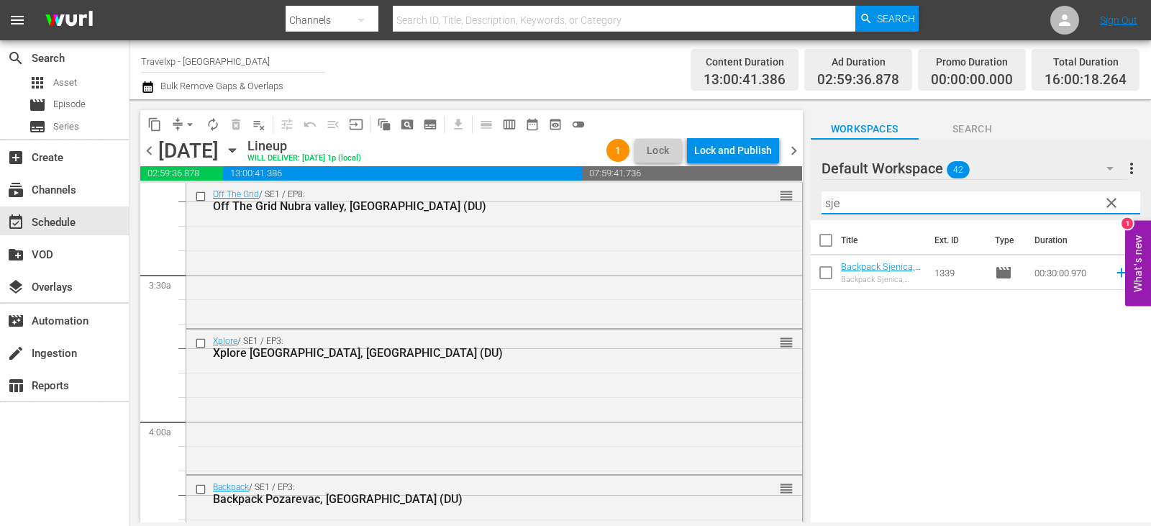
type input "sje"
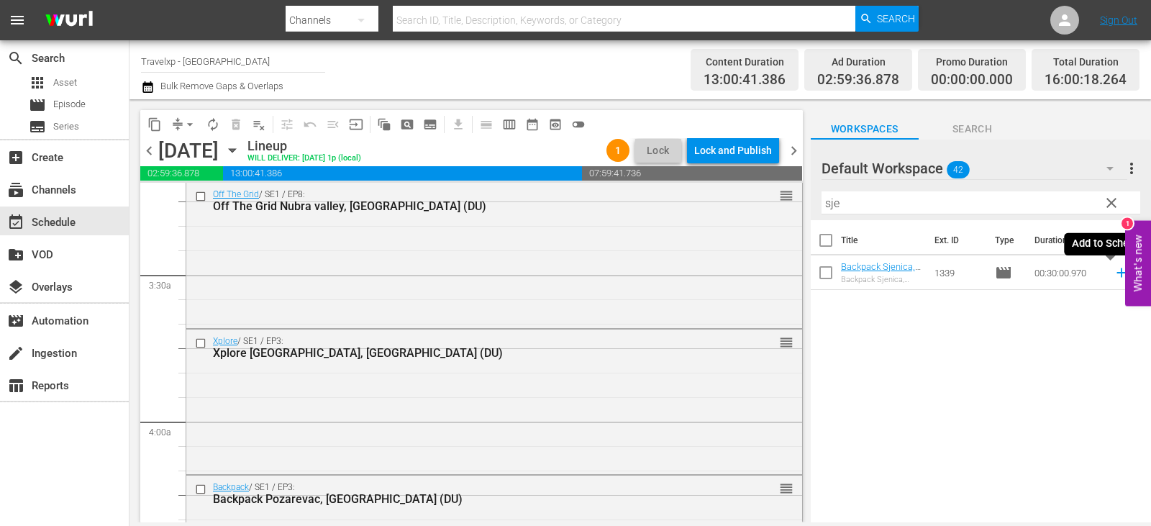
click at [1117, 269] on icon at bounding box center [1121, 272] width 9 height 9
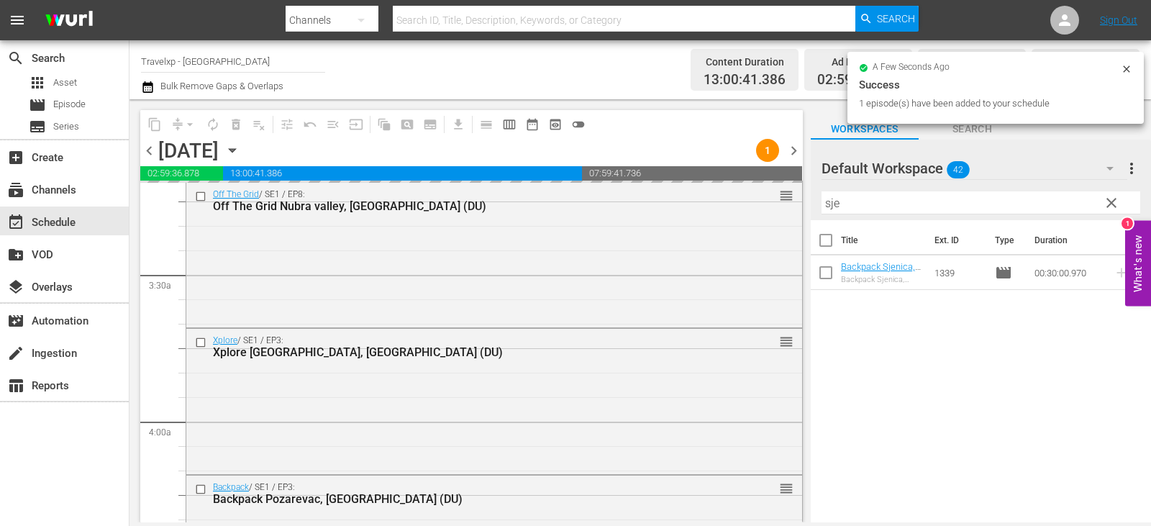
click at [1114, 206] on span "clear" at bounding box center [1111, 202] width 17 height 17
click at [1114, 206] on input "sje" at bounding box center [981, 202] width 319 height 23
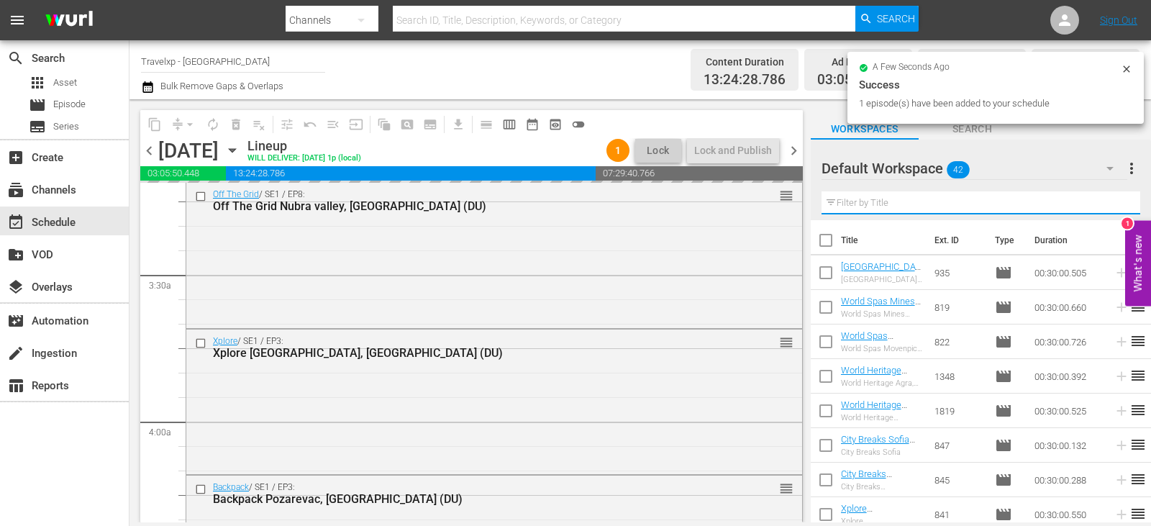
click at [1114, 206] on input "text" at bounding box center [981, 202] width 319 height 23
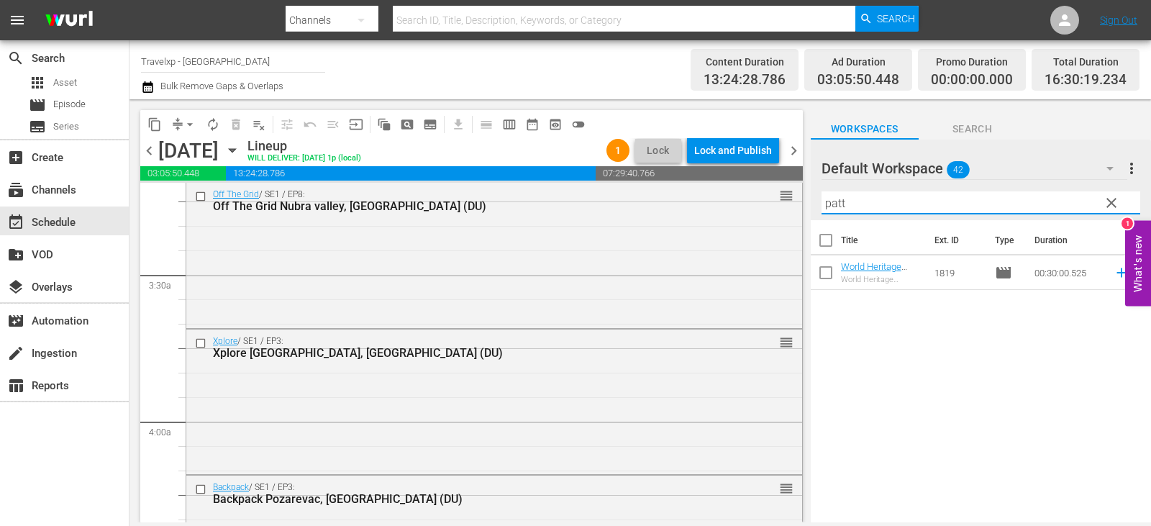
type input "patt"
click at [1117, 274] on icon at bounding box center [1121, 272] width 9 height 9
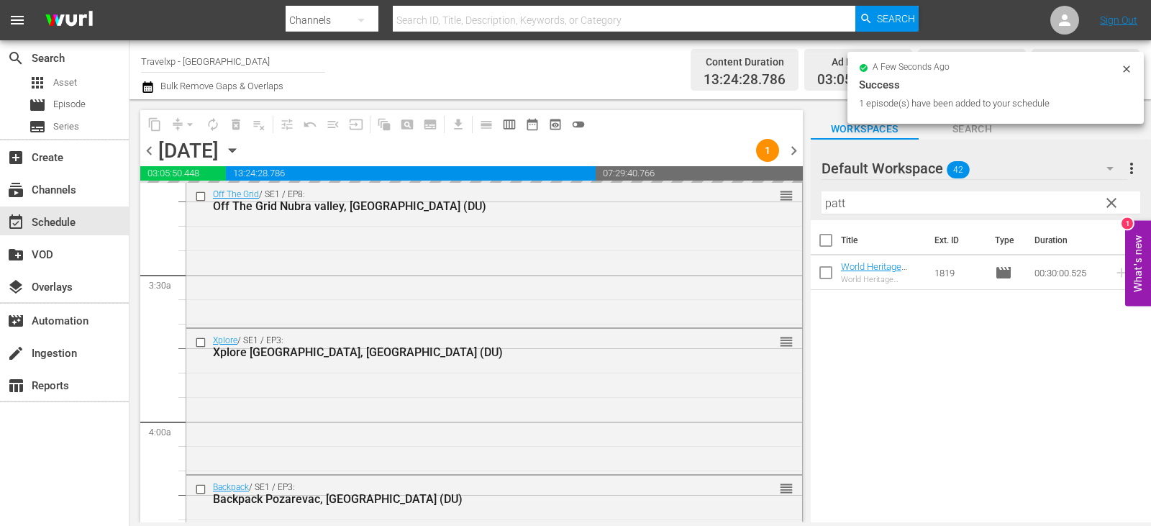
click at [1111, 209] on span "clear" at bounding box center [1111, 202] width 17 height 17
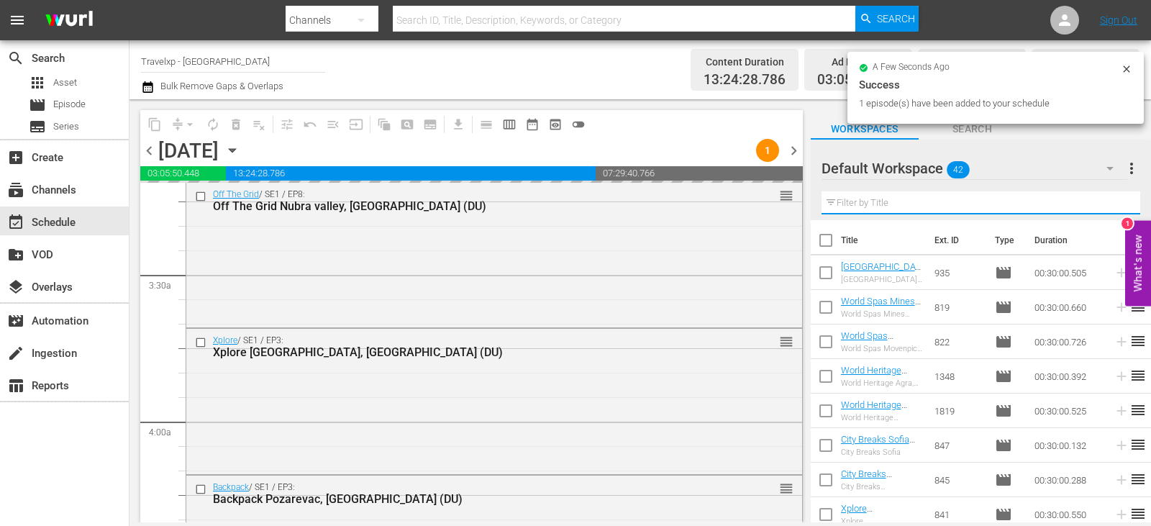
click at [1111, 209] on input "text" at bounding box center [981, 202] width 319 height 23
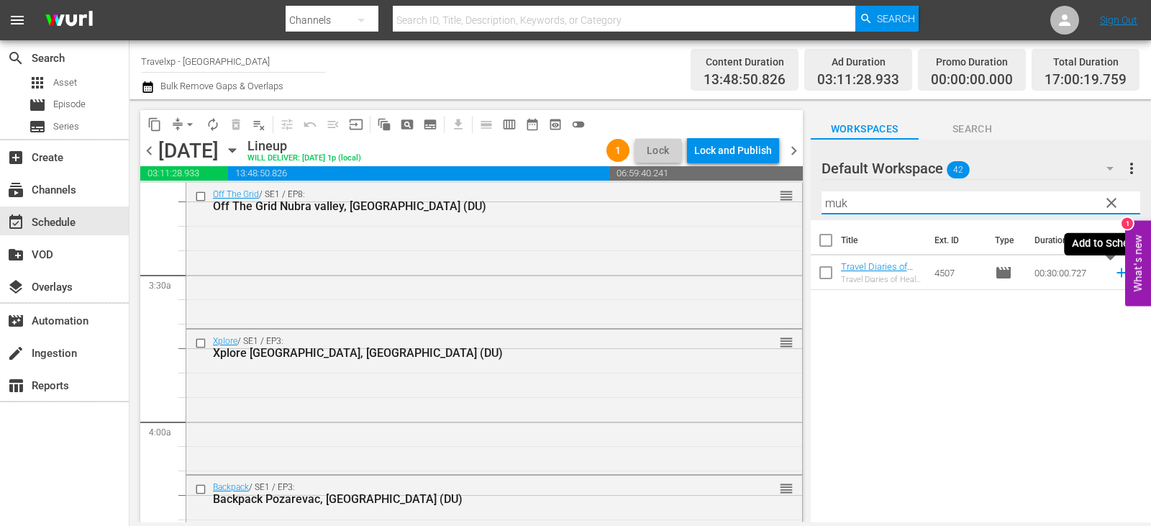
type input "muk"
click at [1117, 275] on icon at bounding box center [1121, 272] width 9 height 9
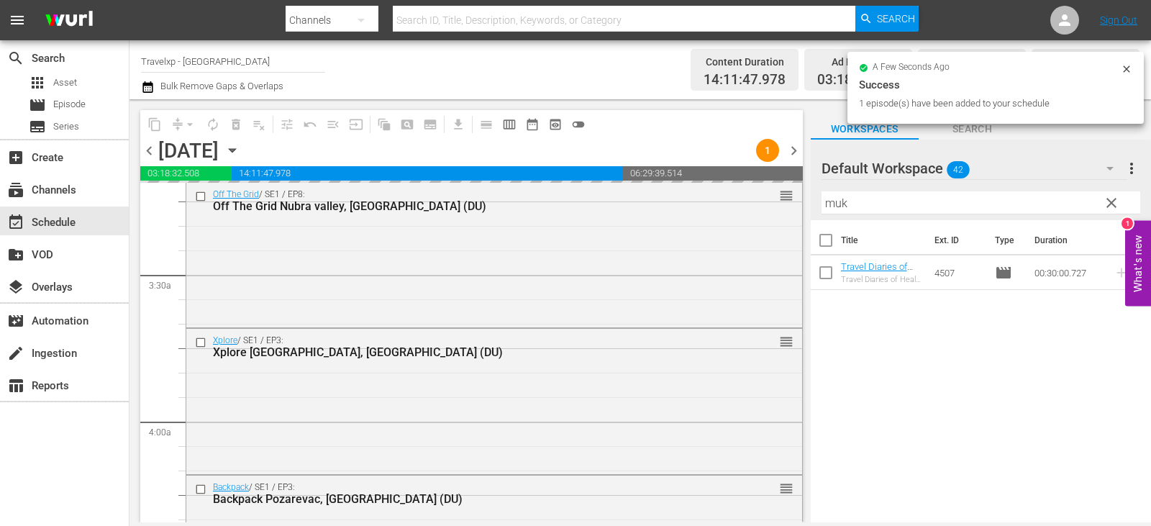
click at [1110, 198] on span "clear" at bounding box center [1111, 202] width 17 height 17
click at [1110, 198] on input "muk" at bounding box center [981, 202] width 319 height 23
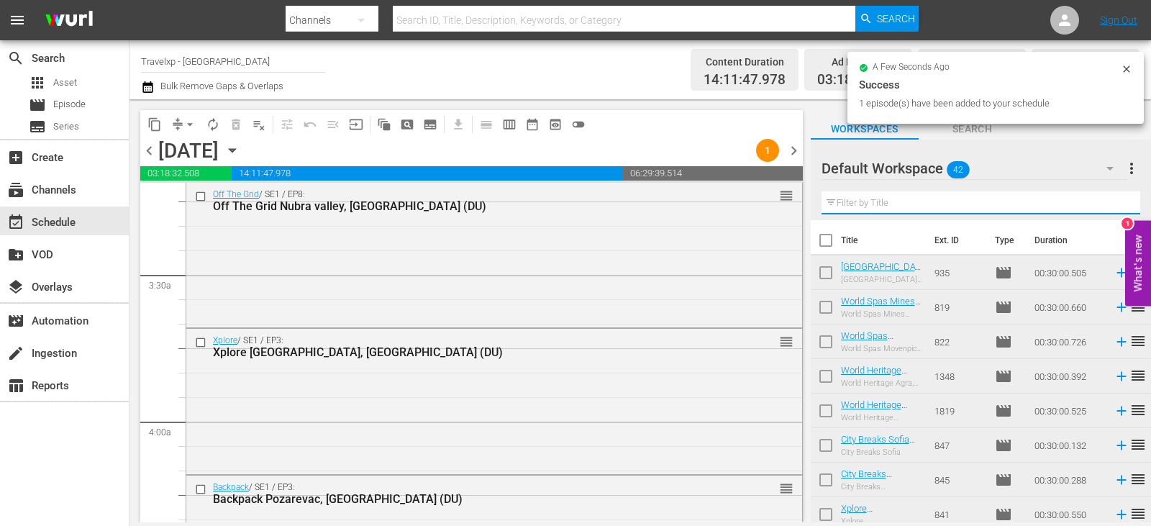
click at [1110, 198] on input "text" at bounding box center [981, 202] width 319 height 23
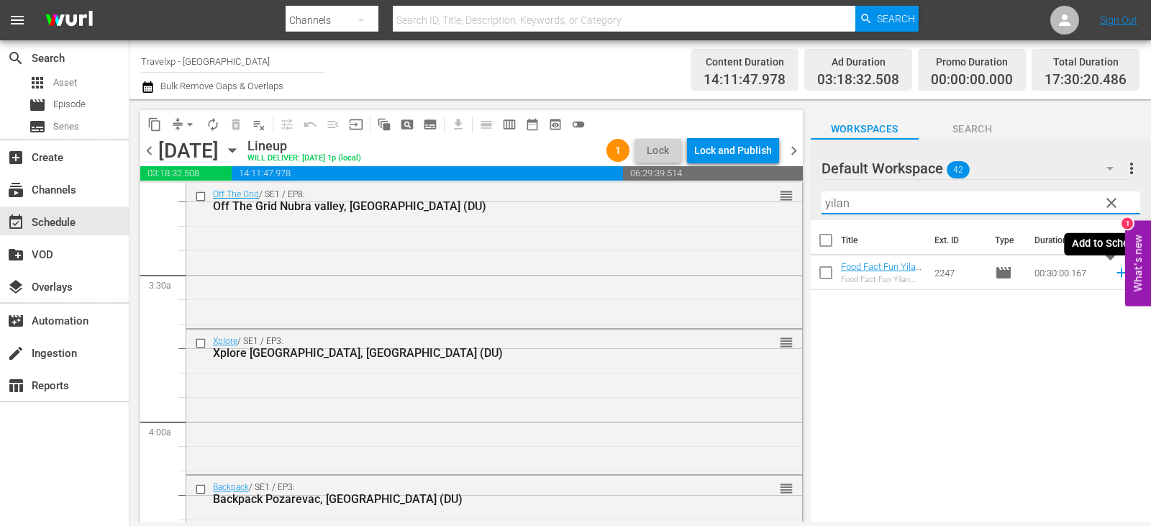
type input "yilan"
click at [1114, 270] on icon at bounding box center [1122, 273] width 16 height 16
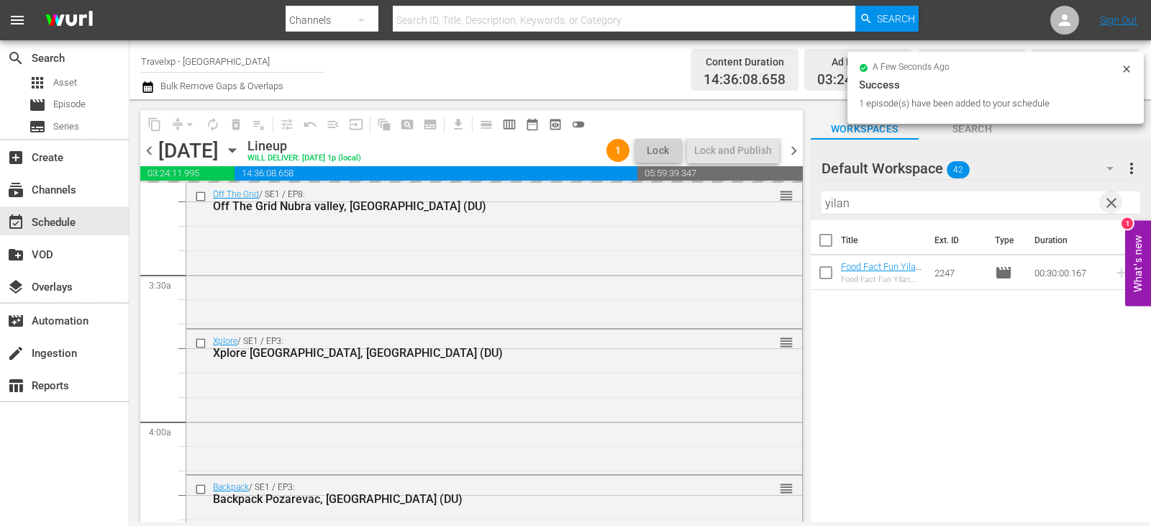
click at [1107, 204] on span "clear" at bounding box center [1111, 202] width 17 height 17
click at [1107, 204] on input "yilan" at bounding box center [981, 202] width 319 height 23
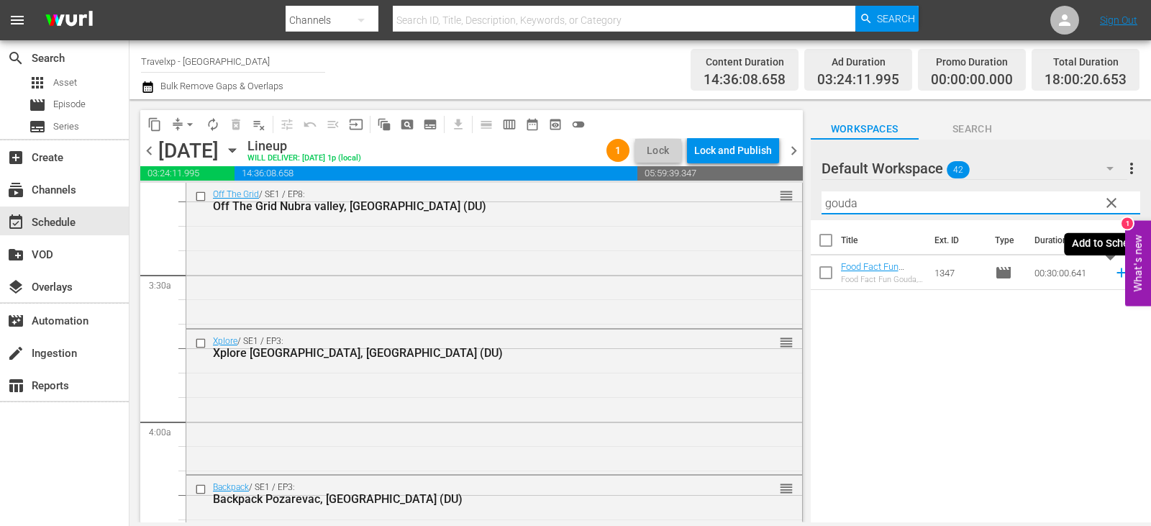
type input "gouda"
click at [1114, 274] on icon at bounding box center [1122, 273] width 16 height 16
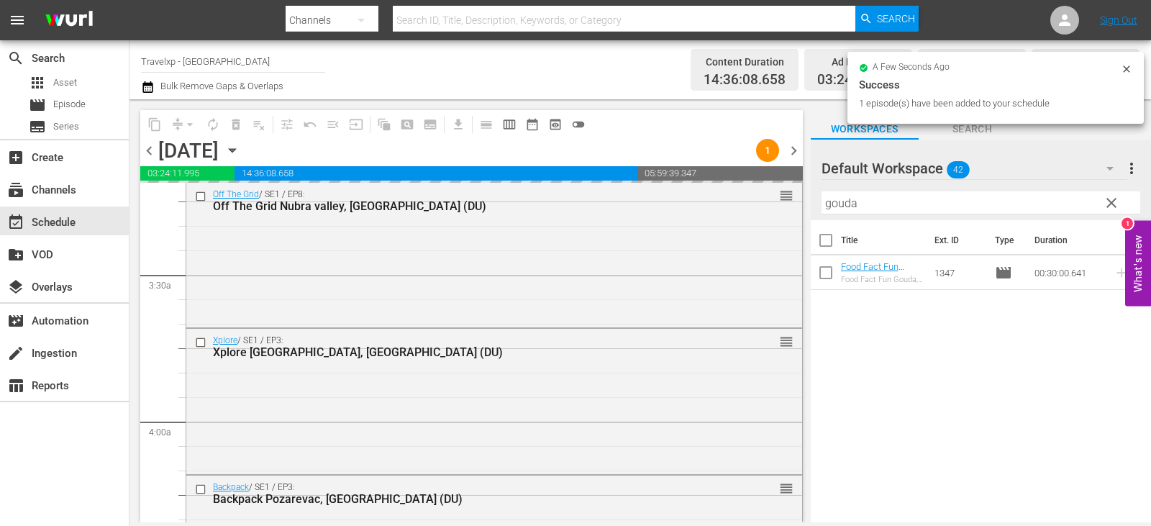
click at [1109, 204] on span "clear" at bounding box center [1111, 202] width 17 height 17
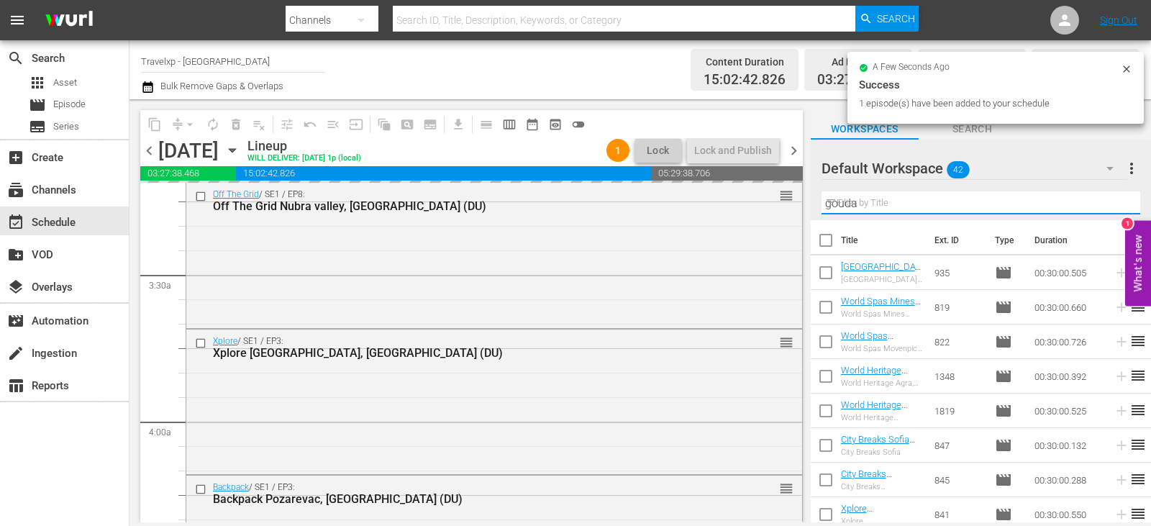
click at [1109, 204] on input "gouda" at bounding box center [981, 202] width 319 height 23
click at [1109, 204] on input "text" at bounding box center [981, 202] width 319 height 23
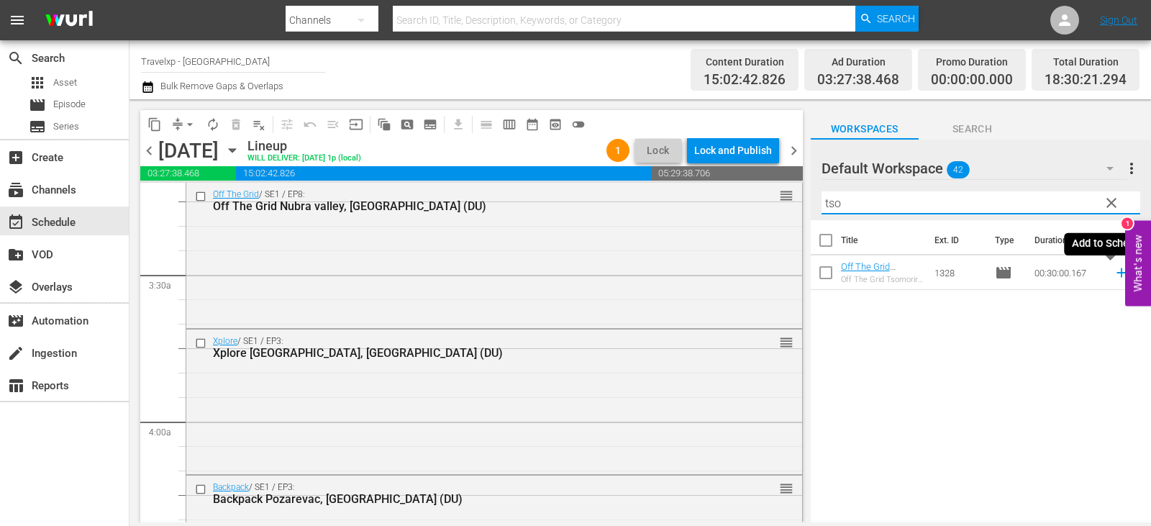
type input "tso"
click at [1114, 274] on icon at bounding box center [1122, 273] width 16 height 16
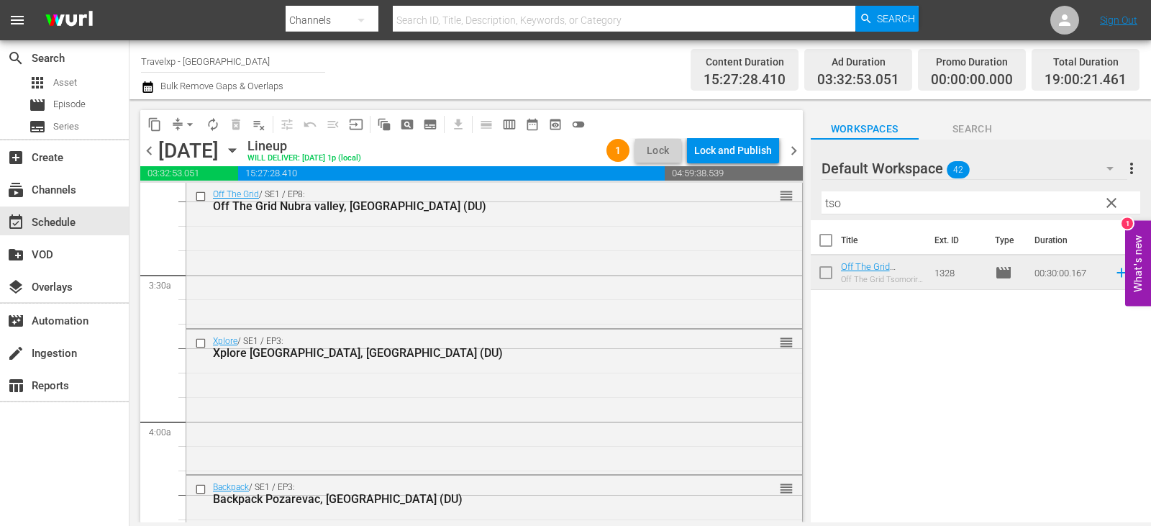
click at [1136, 204] on input "tso" at bounding box center [981, 202] width 319 height 23
click at [1081, 204] on input "tso" at bounding box center [981, 202] width 319 height 23
click at [1121, 196] on button "clear" at bounding box center [1111, 202] width 23 height 23
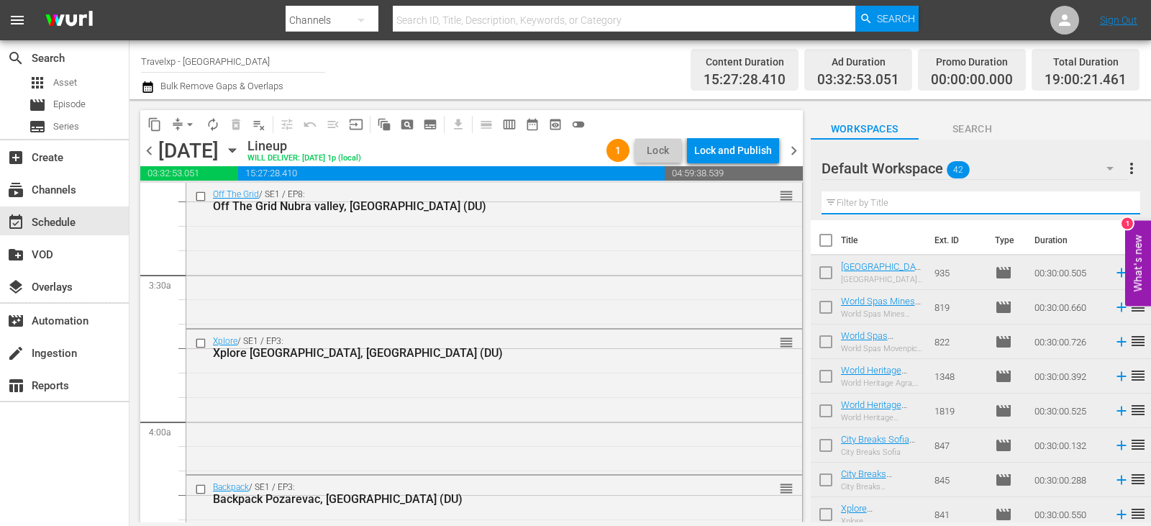
click at [1121, 196] on input "text" at bounding box center [981, 202] width 319 height 23
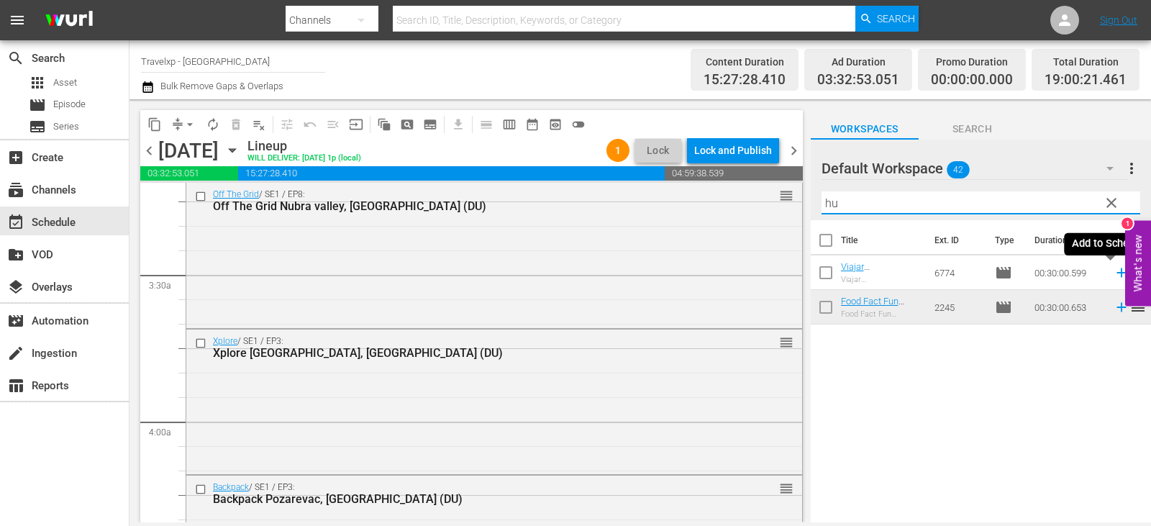
type input "hu"
click at [1114, 272] on icon at bounding box center [1122, 273] width 16 height 16
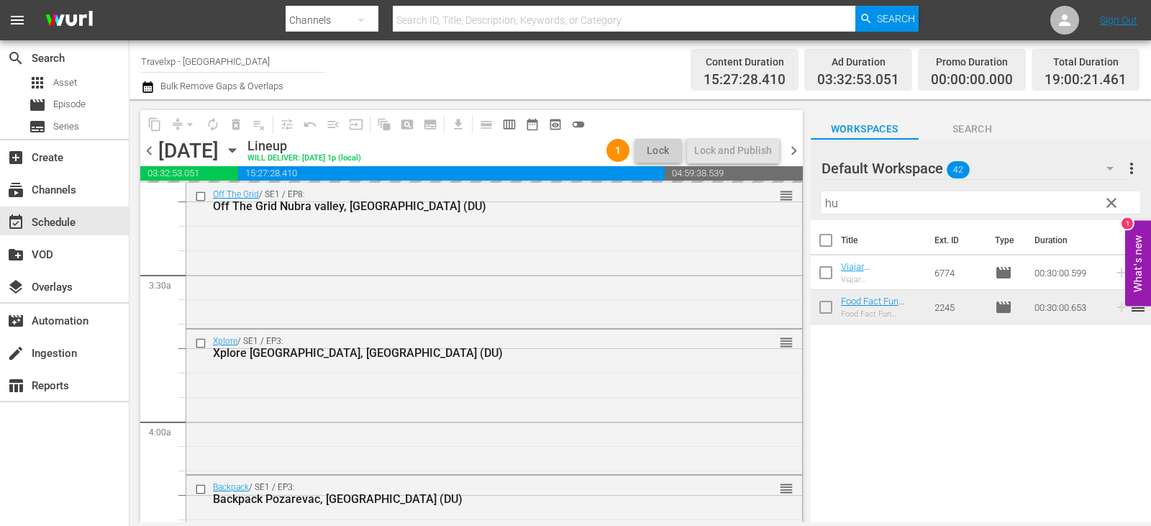
click at [1105, 204] on span "clear" at bounding box center [1111, 202] width 17 height 17
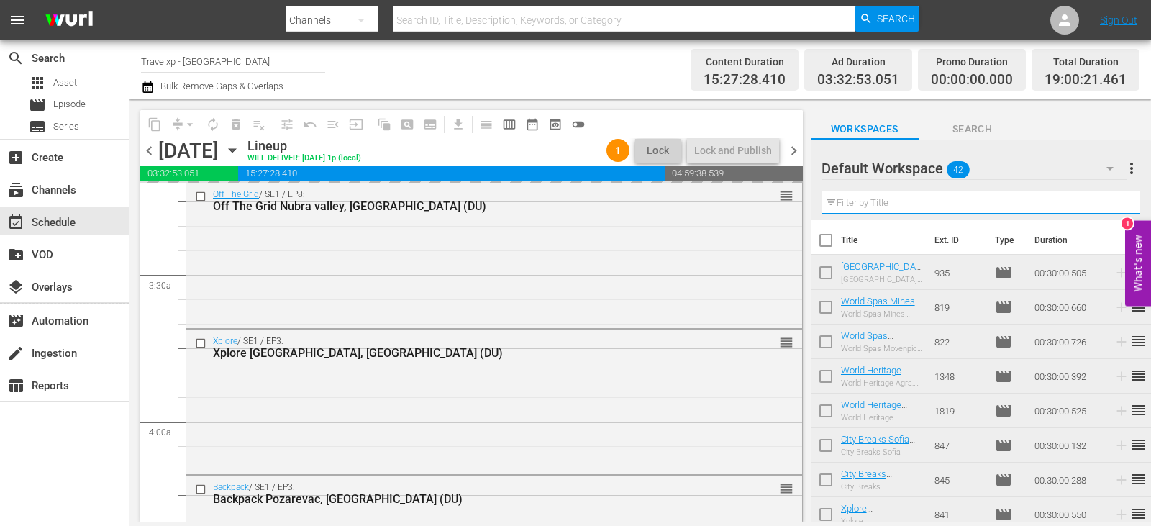
click at [1105, 204] on input "text" at bounding box center [981, 202] width 319 height 23
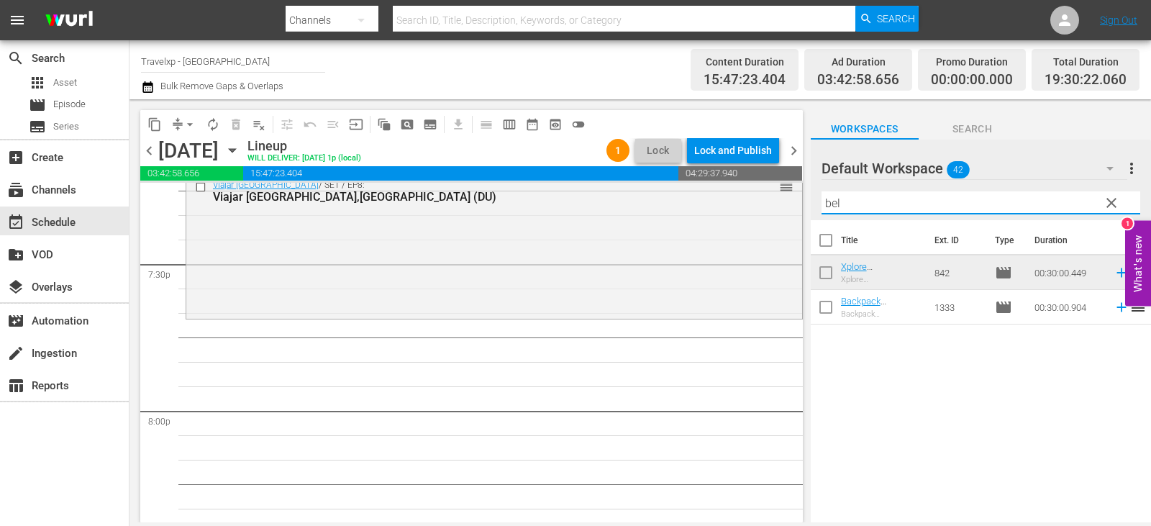
scroll to position [5685, 0]
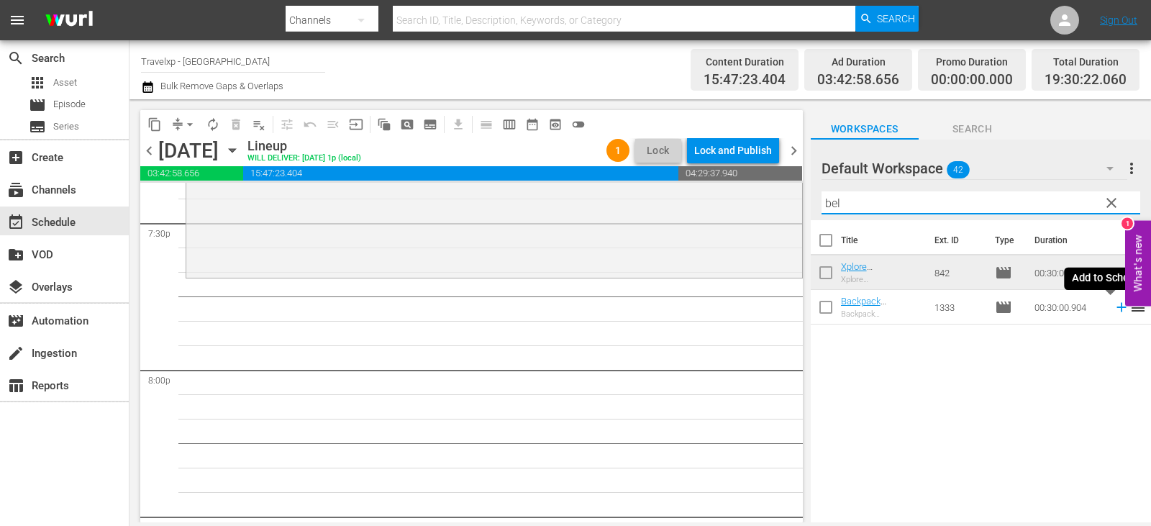
type input "bel"
click at [1114, 310] on icon at bounding box center [1122, 307] width 16 height 16
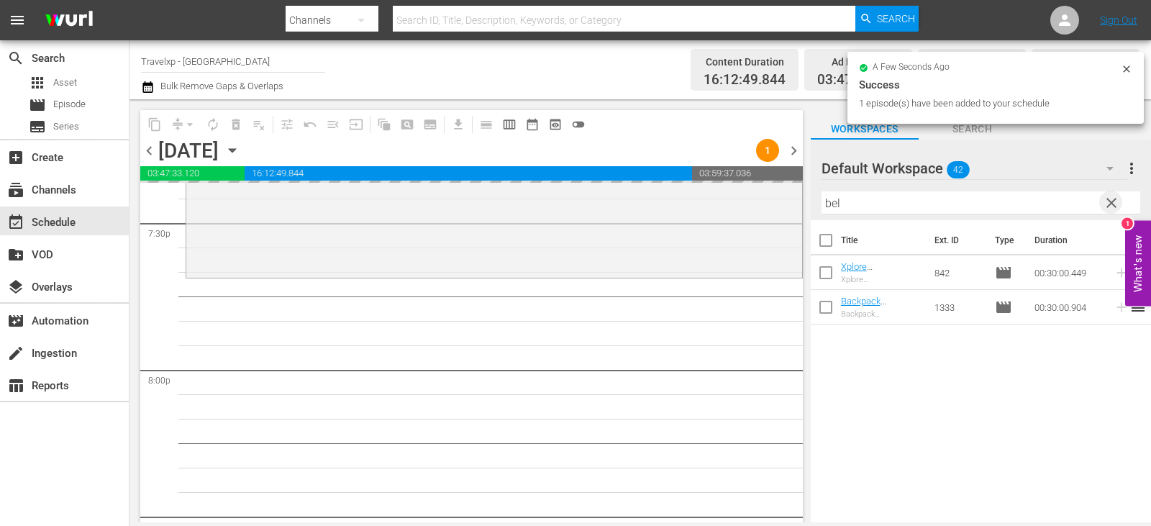
click at [1117, 205] on span "clear" at bounding box center [1111, 202] width 17 height 17
click at [1117, 205] on input "bel" at bounding box center [981, 202] width 319 height 23
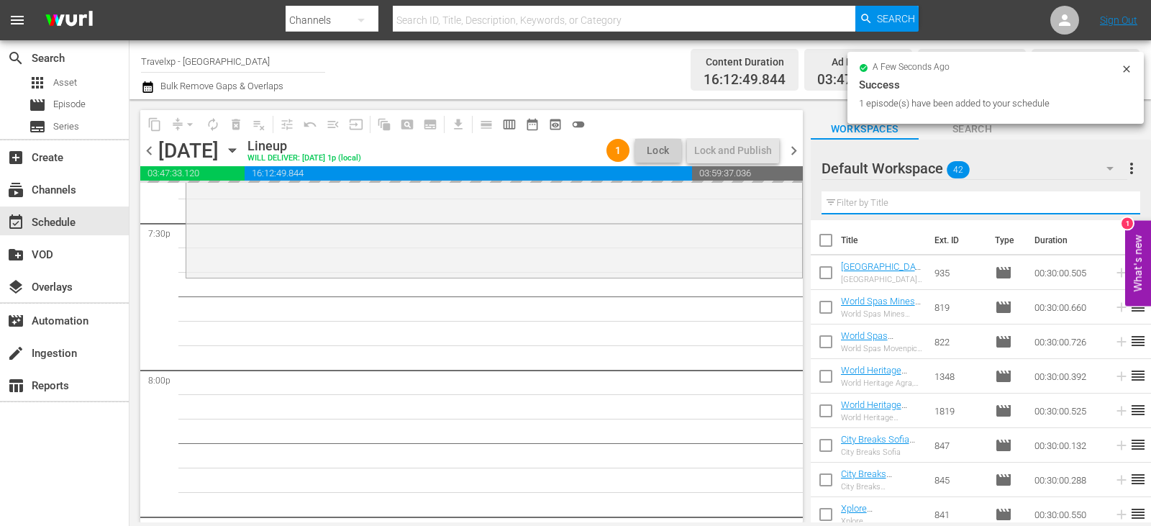
click at [1117, 205] on input "text" at bounding box center [981, 202] width 319 height 23
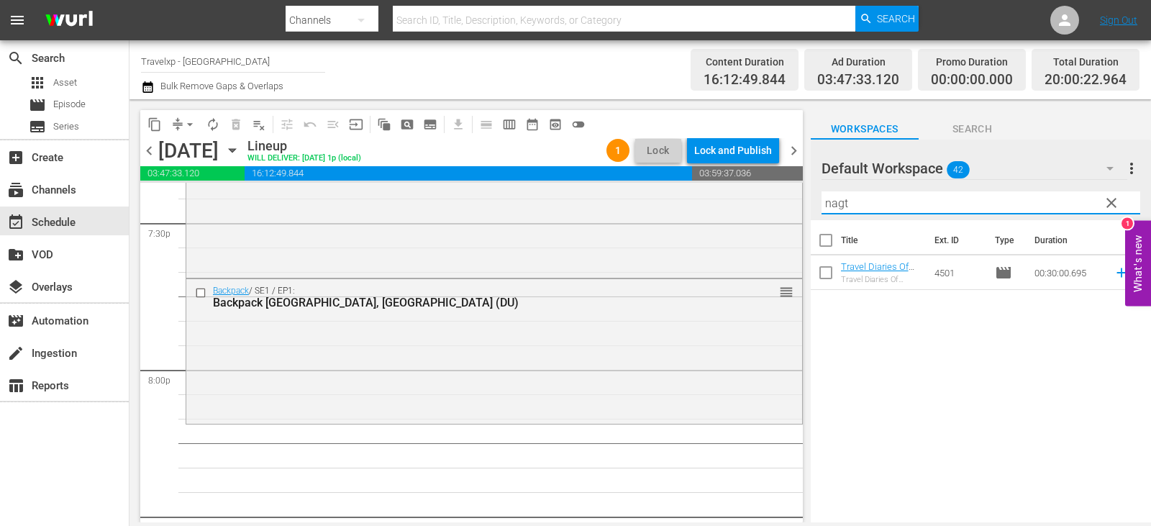
type input "nagt"
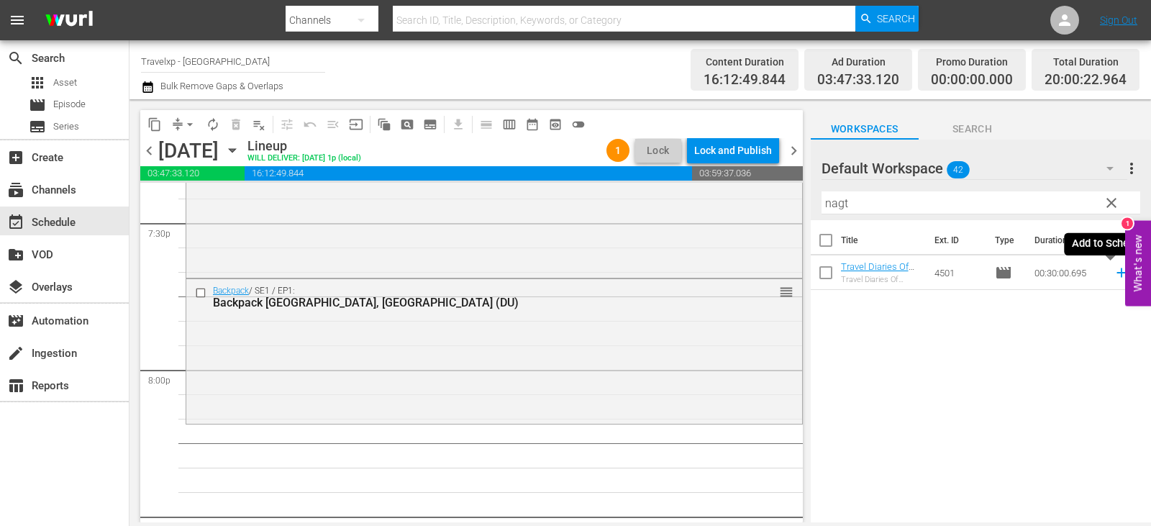
click at [1115, 273] on icon at bounding box center [1122, 273] width 16 height 16
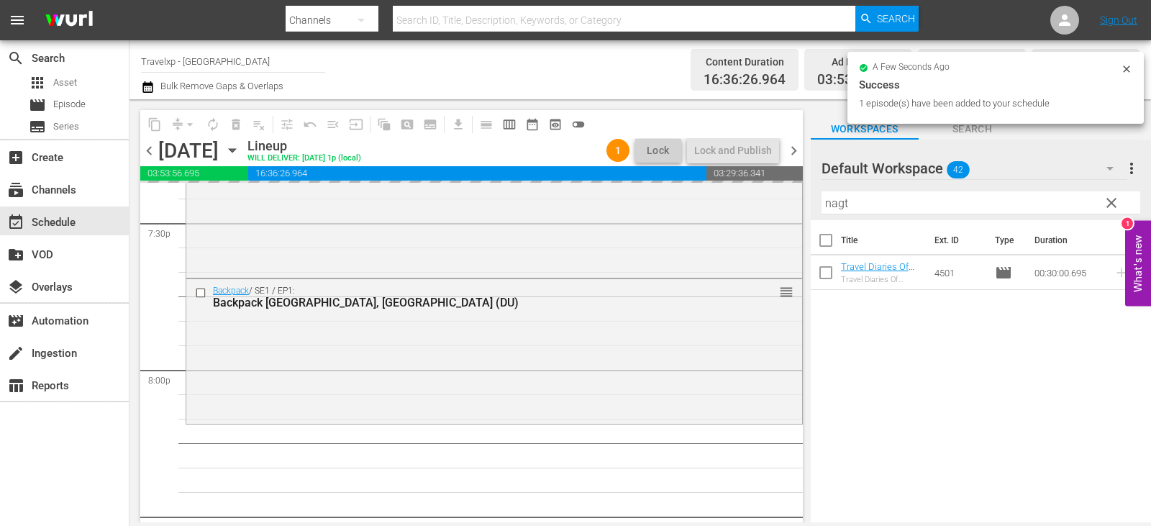
click at [1109, 204] on span "clear" at bounding box center [1111, 202] width 17 height 17
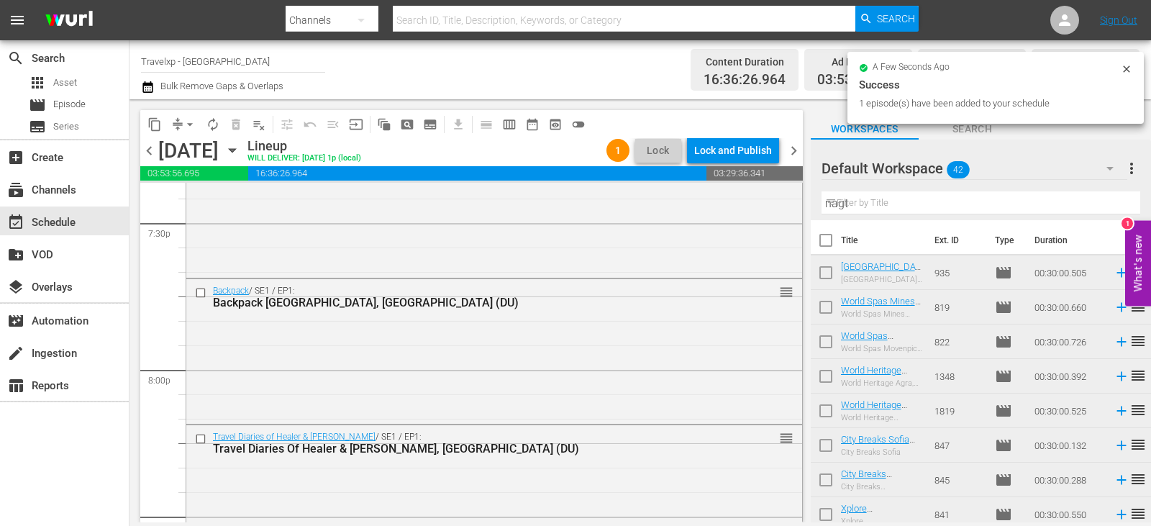
click at [1109, 204] on input "nagt" at bounding box center [981, 202] width 319 height 23
click at [1109, 204] on input "text" at bounding box center [981, 202] width 319 height 23
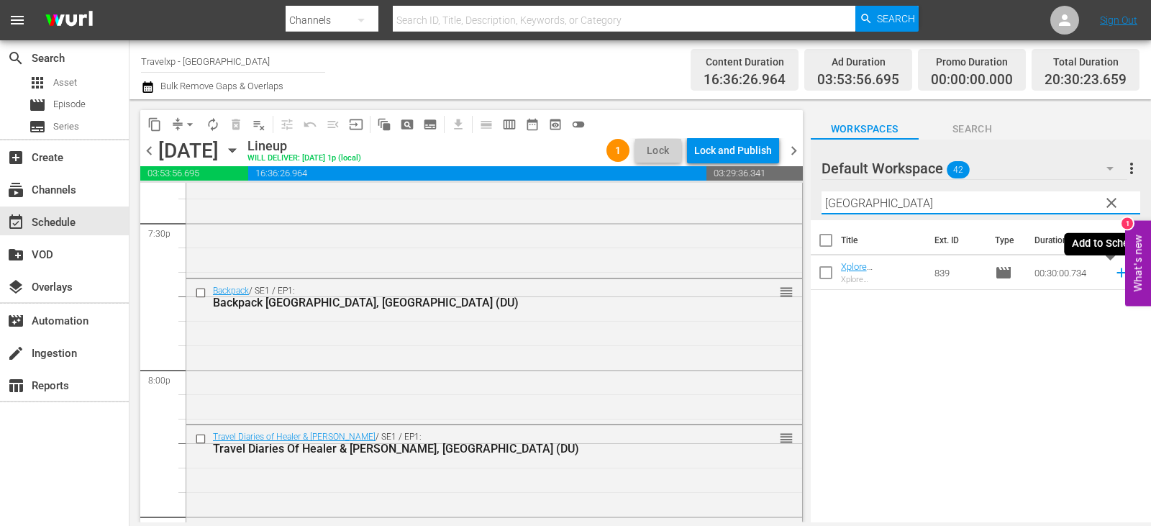
type input "[GEOGRAPHIC_DATA]"
click at [1117, 273] on icon at bounding box center [1121, 272] width 9 height 9
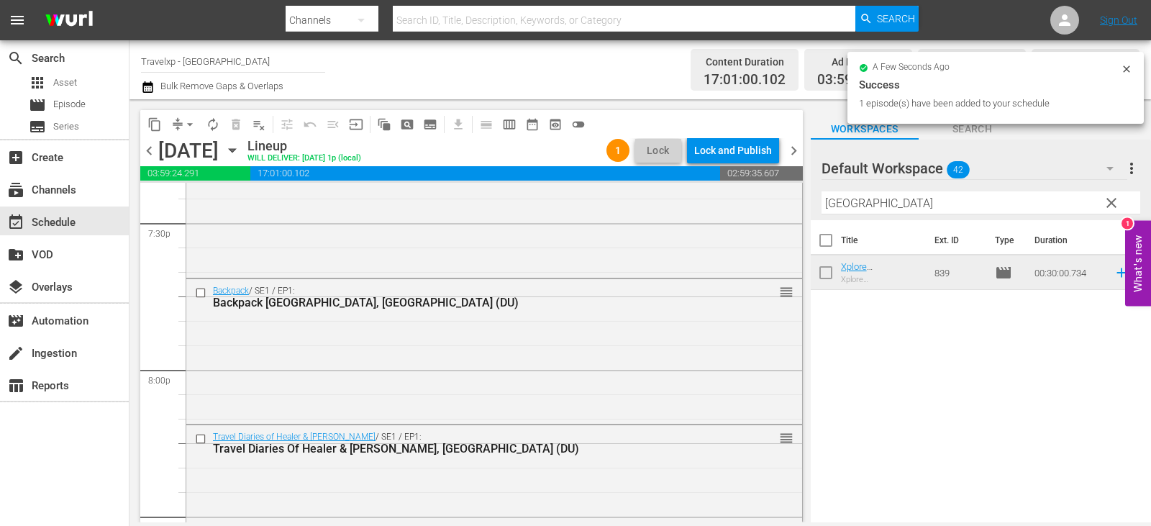
click at [1110, 204] on span "clear" at bounding box center [1111, 202] width 17 height 17
click at [1110, 204] on input "[GEOGRAPHIC_DATA]" at bounding box center [981, 202] width 319 height 23
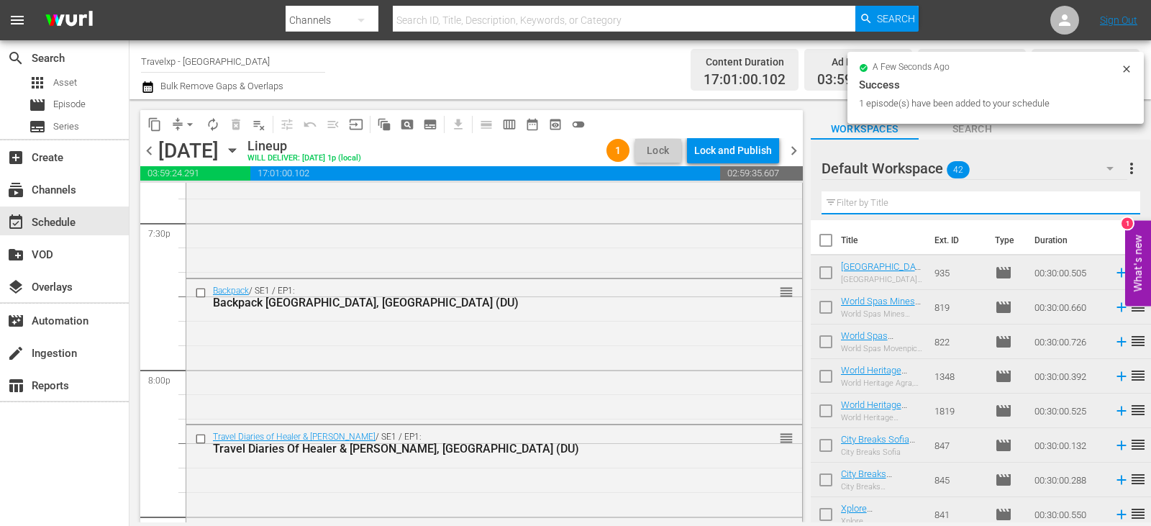
click at [1110, 204] on input "text" at bounding box center [981, 202] width 319 height 23
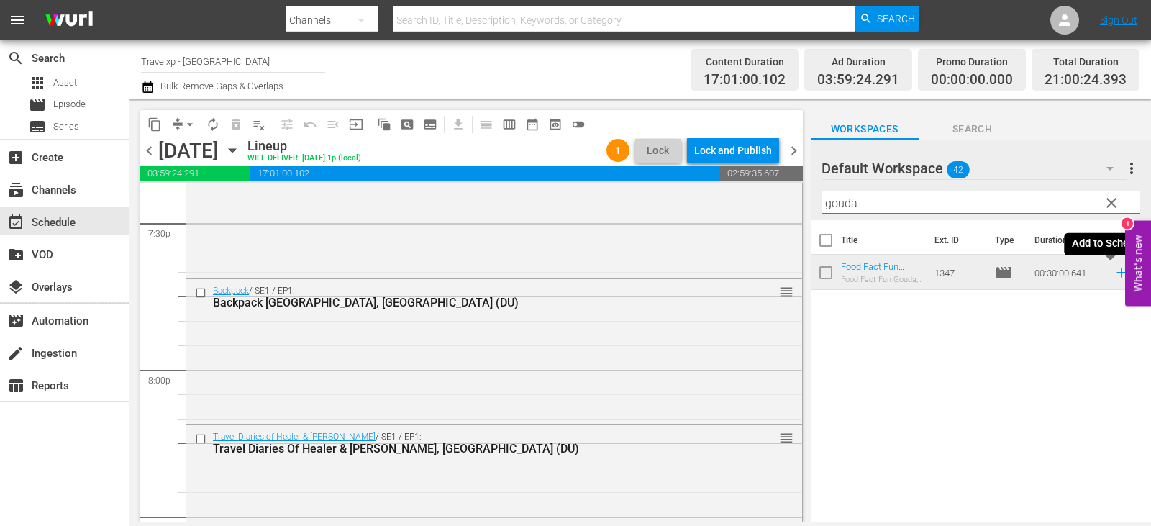
type input "gouda"
click at [1117, 273] on icon at bounding box center [1121, 272] width 9 height 9
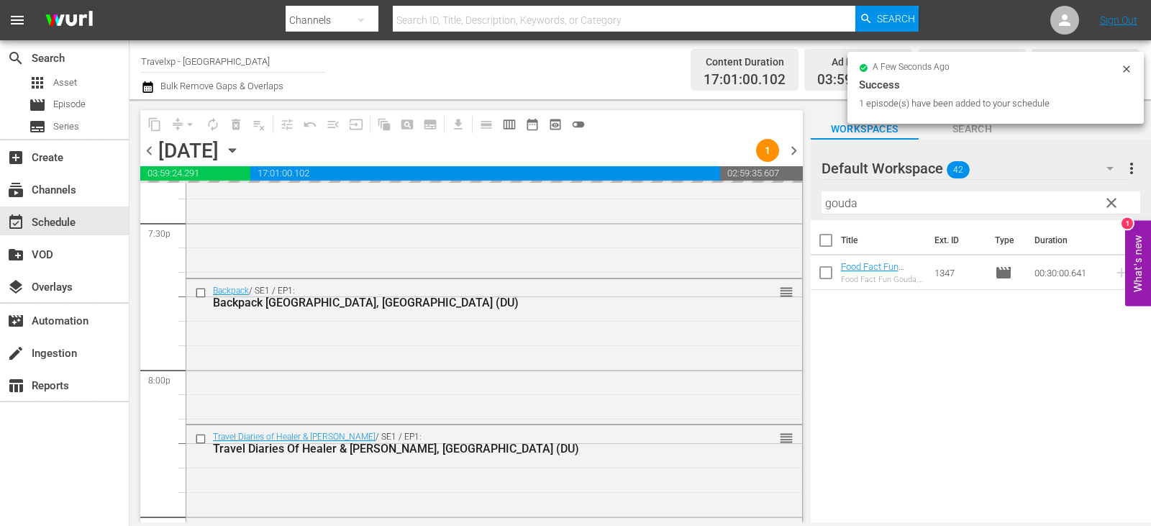
click at [1110, 204] on span "clear" at bounding box center [1111, 202] width 17 height 17
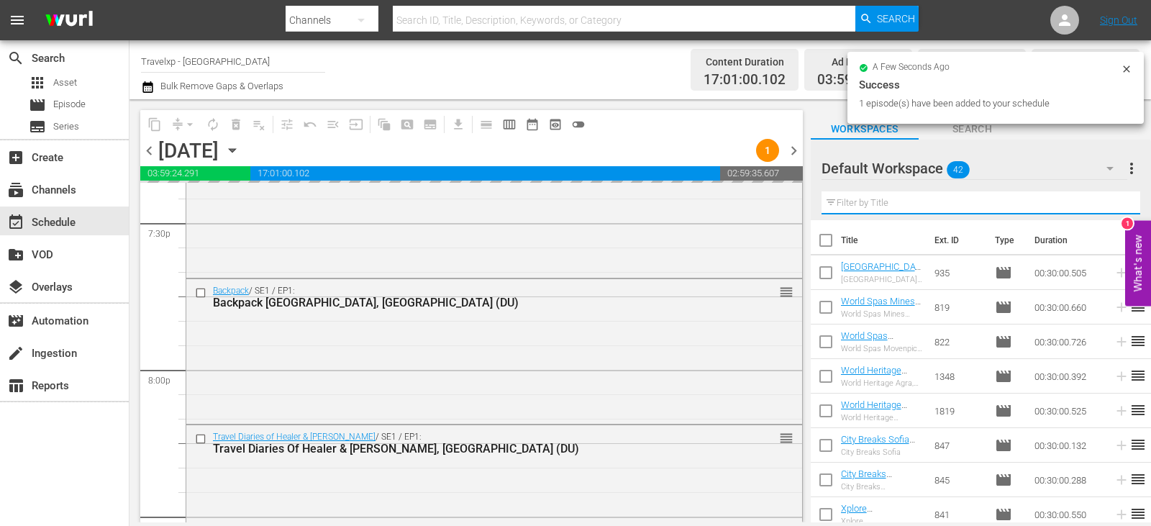
click at [1110, 204] on input "text" at bounding box center [981, 202] width 319 height 23
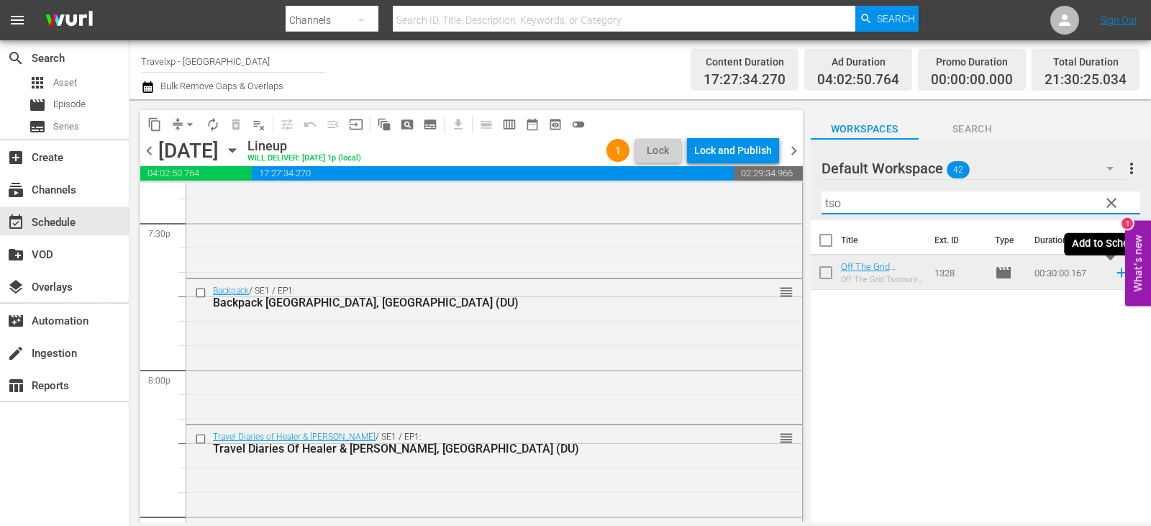
type input "tso"
click at [1117, 273] on icon at bounding box center [1122, 273] width 16 height 16
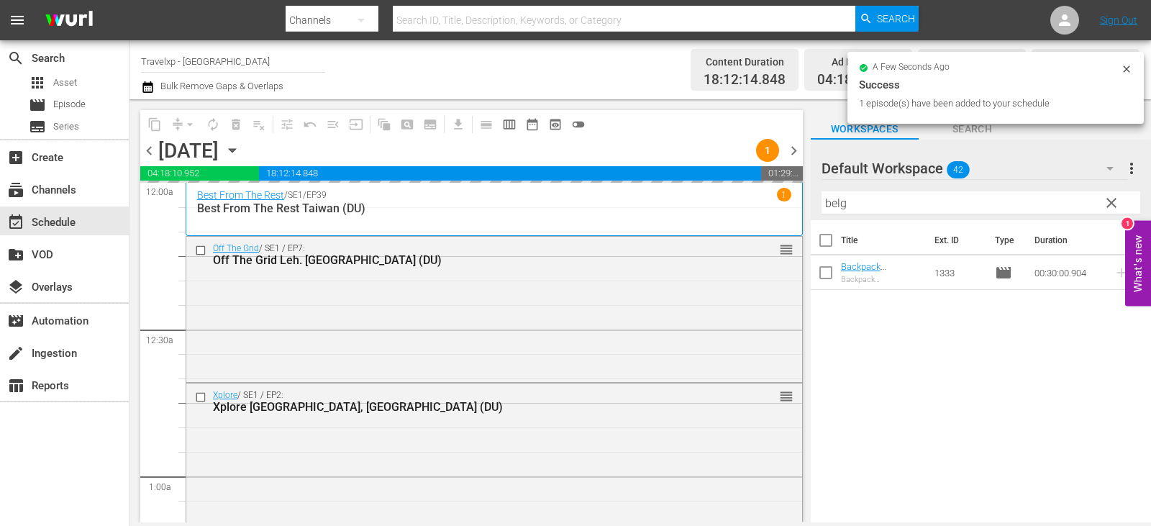
scroll to position [5685, 0]
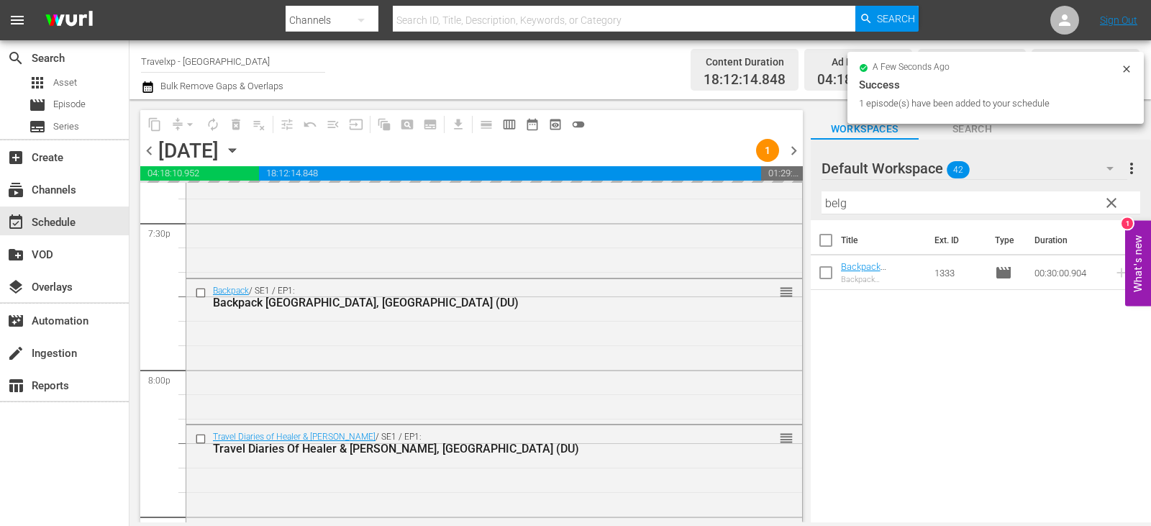
click at [1094, 200] on input "belg" at bounding box center [981, 202] width 319 height 23
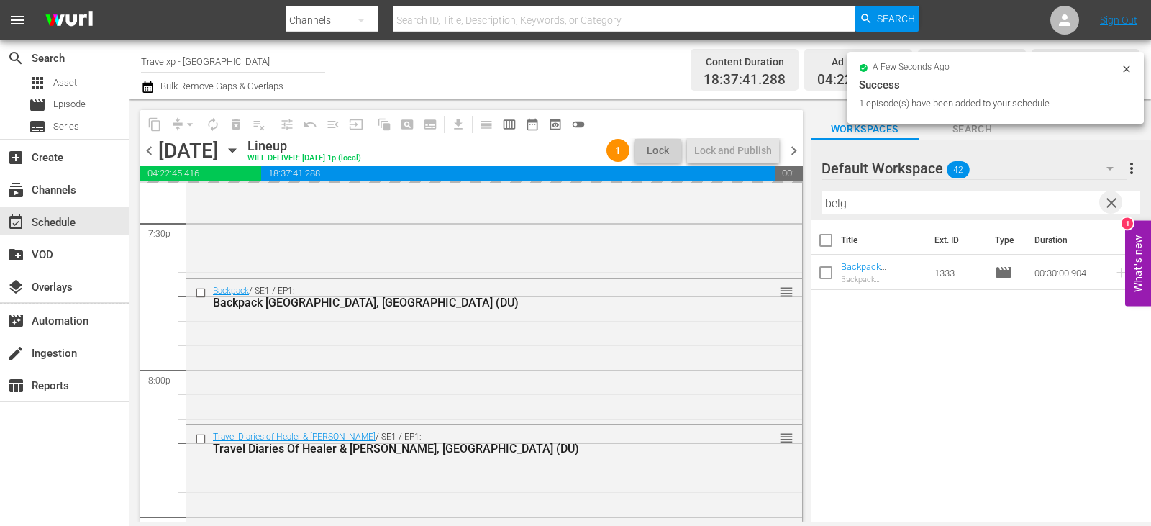
click at [1105, 200] on span "clear" at bounding box center [1111, 202] width 17 height 17
click at [1105, 200] on input "text" at bounding box center [981, 202] width 319 height 23
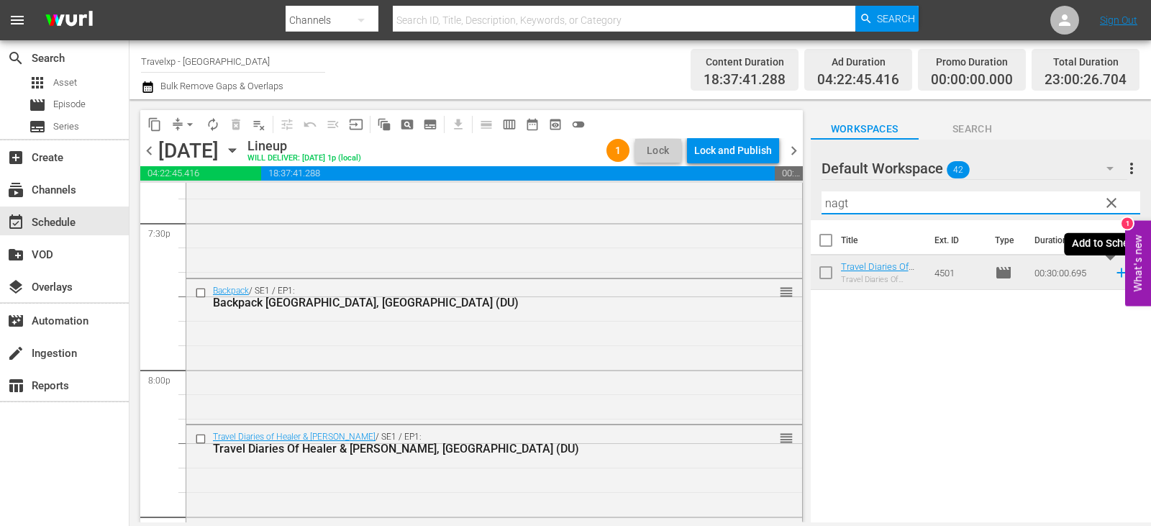
type input "nagt"
click at [1115, 278] on icon at bounding box center [1122, 273] width 16 height 16
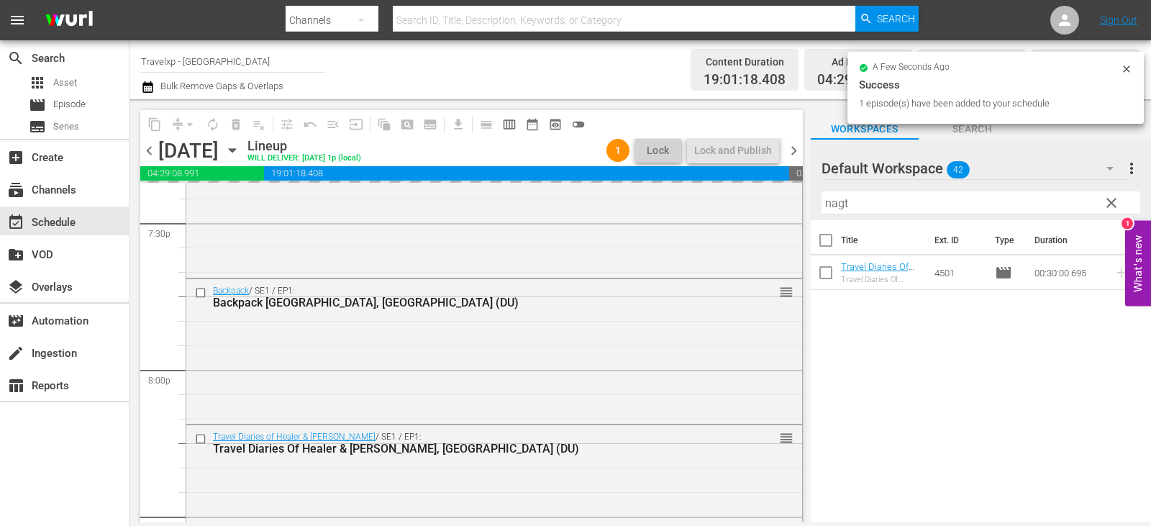
click at [1105, 203] on span "clear" at bounding box center [1111, 202] width 17 height 17
click at [1105, 203] on input "nagt" at bounding box center [981, 202] width 319 height 23
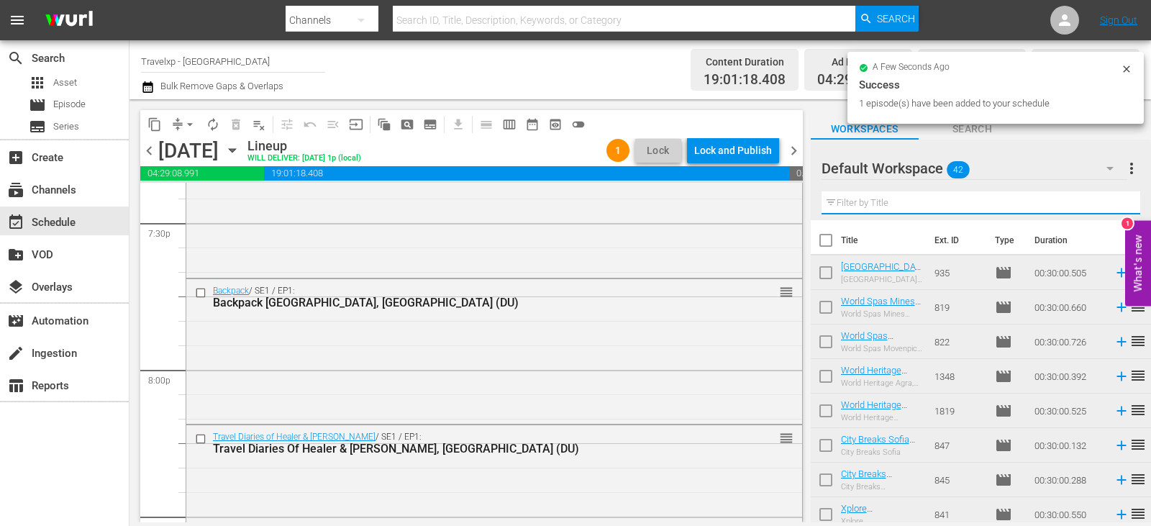
click at [1105, 203] on input "text" at bounding box center [981, 202] width 319 height 23
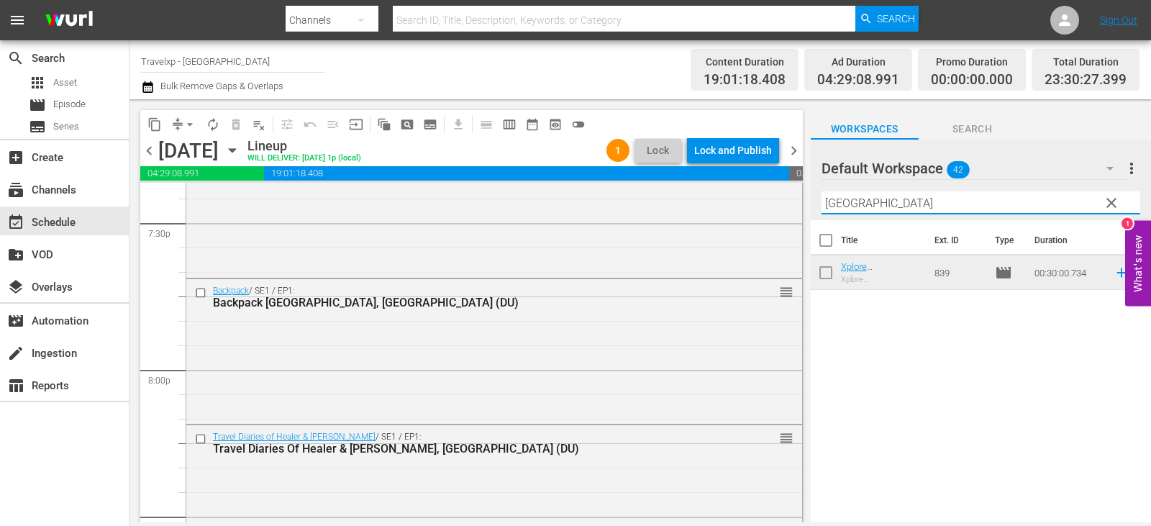
type input "[GEOGRAPHIC_DATA]"
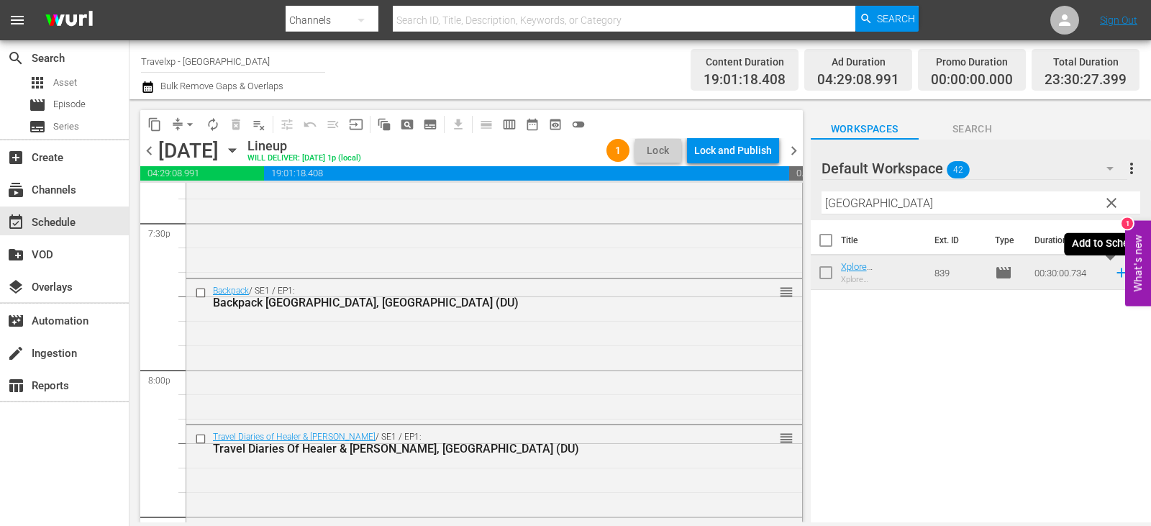
click at [1114, 272] on icon at bounding box center [1122, 273] width 16 height 16
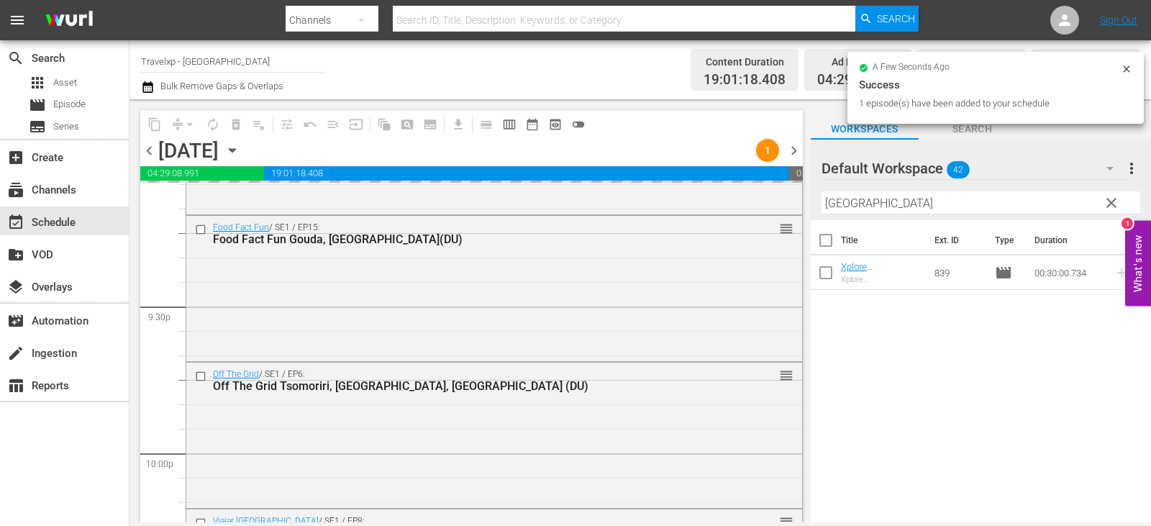
scroll to position [6707, 0]
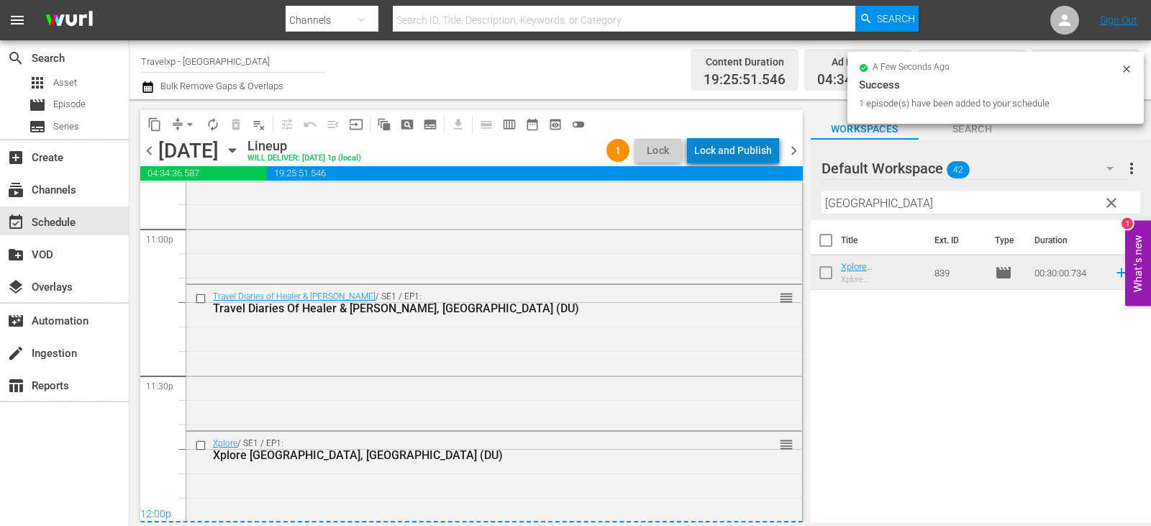
click at [750, 155] on div "Lock and Publish" at bounding box center [733, 150] width 78 height 26
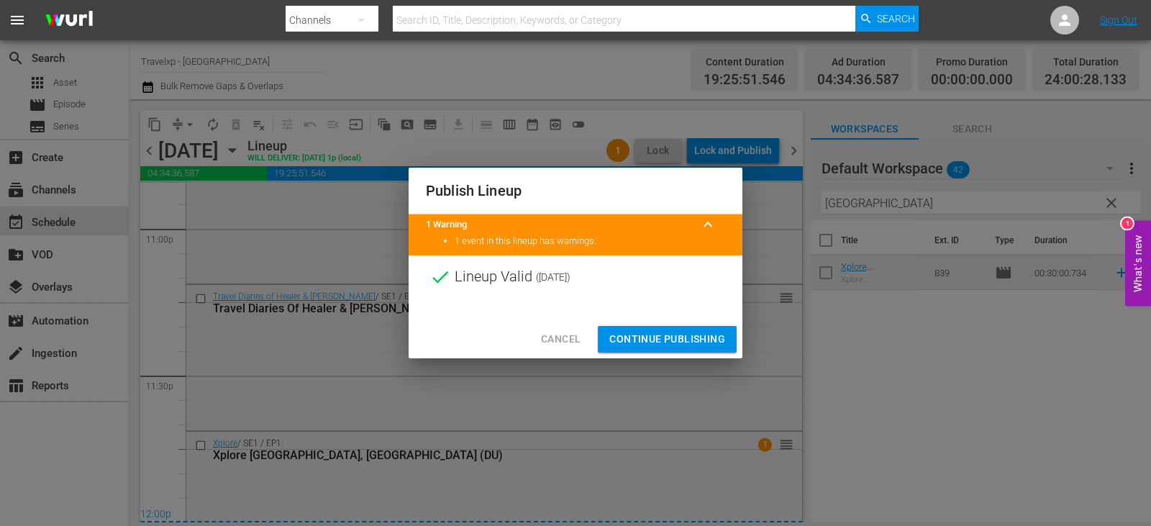
click at [656, 328] on button "Continue Publishing" at bounding box center [667, 339] width 139 height 27
